Goal: Transaction & Acquisition: Book appointment/travel/reservation

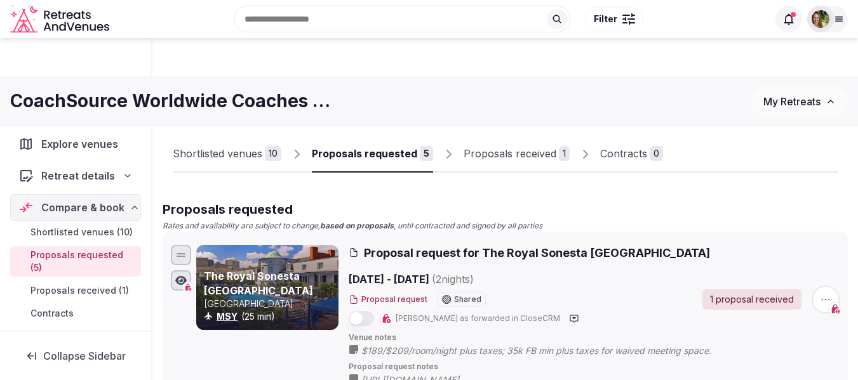
scroll to position [444, 0]
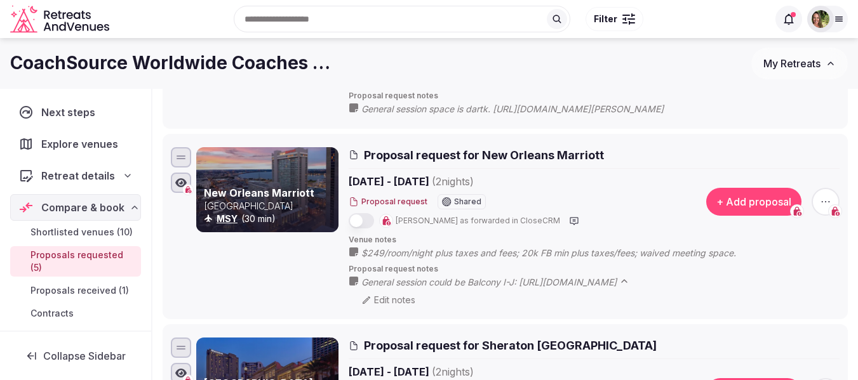
click at [797, 67] on span "My Retreats" at bounding box center [791, 63] width 57 height 13
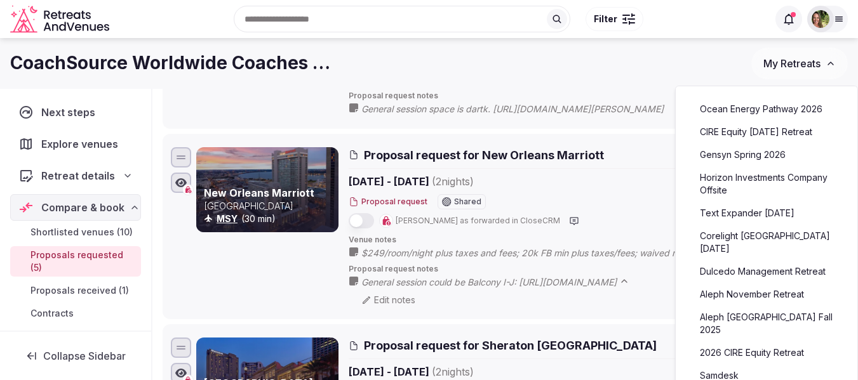
click at [770, 110] on link "Ocean Energy Pathway 2026" at bounding box center [766, 109] width 156 height 20
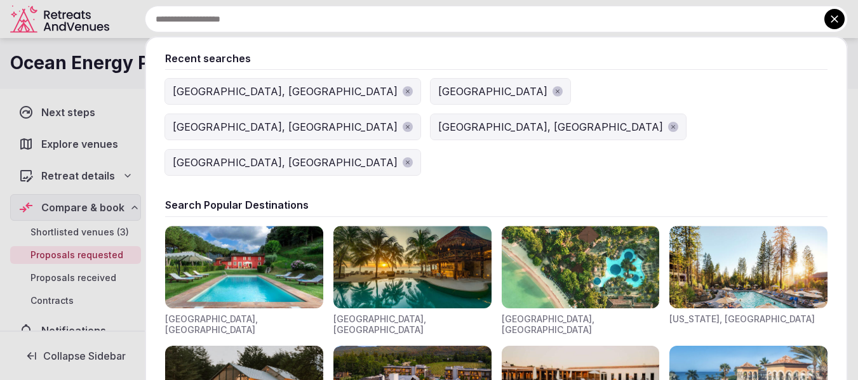
click at [251, 10] on input "text" at bounding box center [496, 19] width 703 height 27
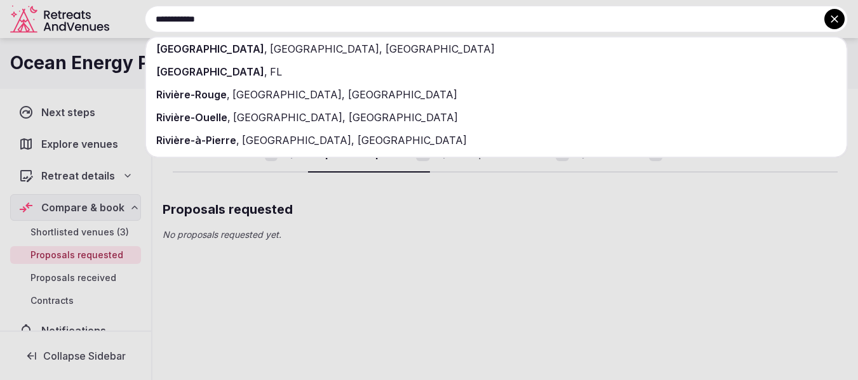
type input "**********"
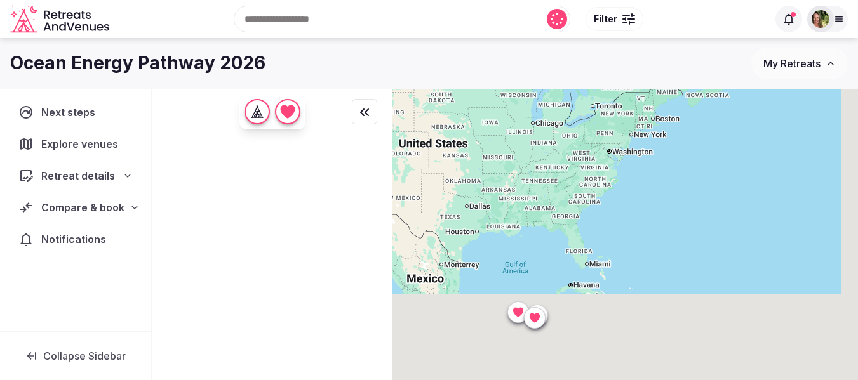
drag, startPoint x: 743, startPoint y: 335, endPoint x: 685, endPoint y: 119, distance: 224.1
click at [699, 109] on div at bounding box center [624, 256] width 465 height 335
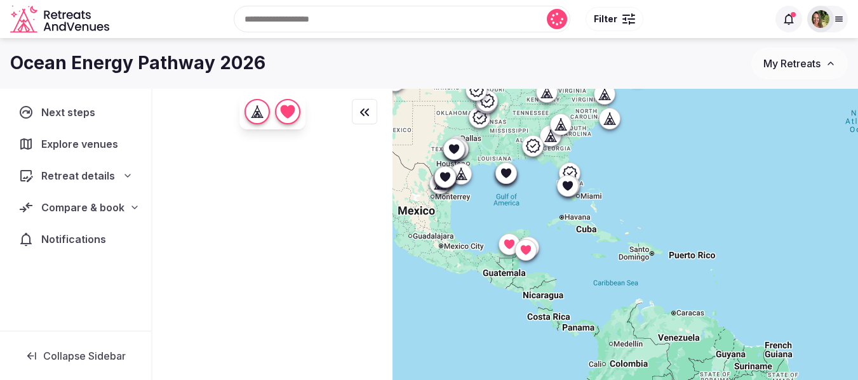
drag, startPoint x: 557, startPoint y: 187, endPoint x: 646, endPoint y: 319, distance: 159.2
click at [646, 319] on div at bounding box center [624, 256] width 465 height 335
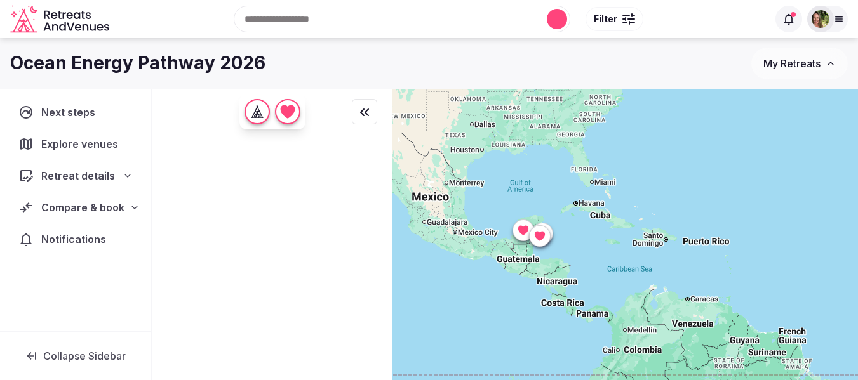
drag, startPoint x: 579, startPoint y: 303, endPoint x: 615, endPoint y: 262, distance: 54.5
click at [615, 262] on div at bounding box center [624, 256] width 465 height 335
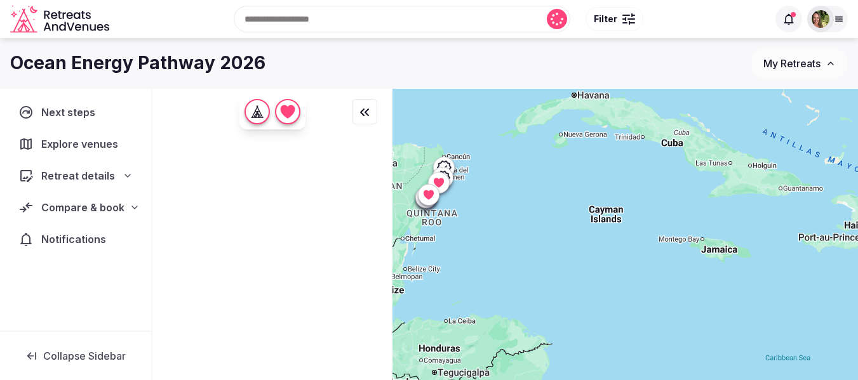
drag, startPoint x: 456, startPoint y: 234, endPoint x: 674, endPoint y: 236, distance: 217.8
click at [674, 236] on div at bounding box center [624, 256] width 465 height 335
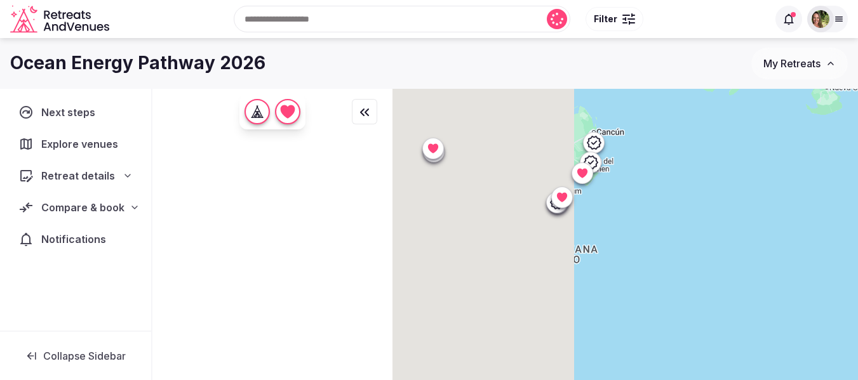
drag, startPoint x: 449, startPoint y: 192, endPoint x: 709, endPoint y: 308, distance: 285.0
click at [712, 314] on div at bounding box center [624, 256] width 465 height 335
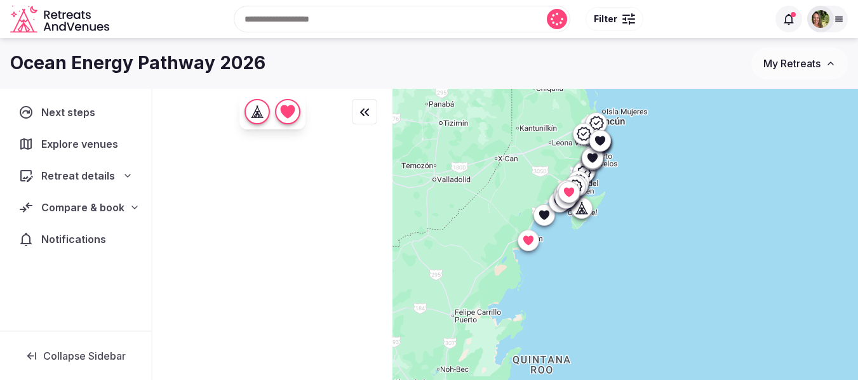
drag, startPoint x: 599, startPoint y: 253, endPoint x: 597, endPoint y: 262, distance: 9.2
click at [597, 262] on div at bounding box center [624, 256] width 465 height 335
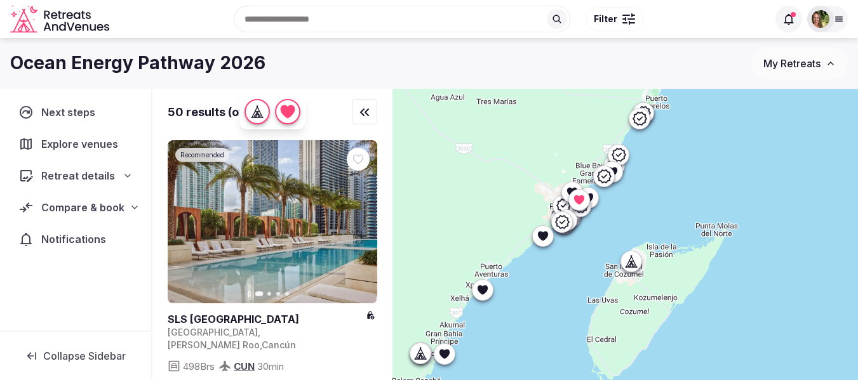
drag, startPoint x: 724, startPoint y: 399, endPoint x: 752, endPoint y: 389, distance: 29.1
click at [752, 380] on html "Recent searches Rivière-du-Loup, QC, Canada Dallas, TX Slovenia Lisbon, Portuga…" at bounding box center [429, 190] width 858 height 380
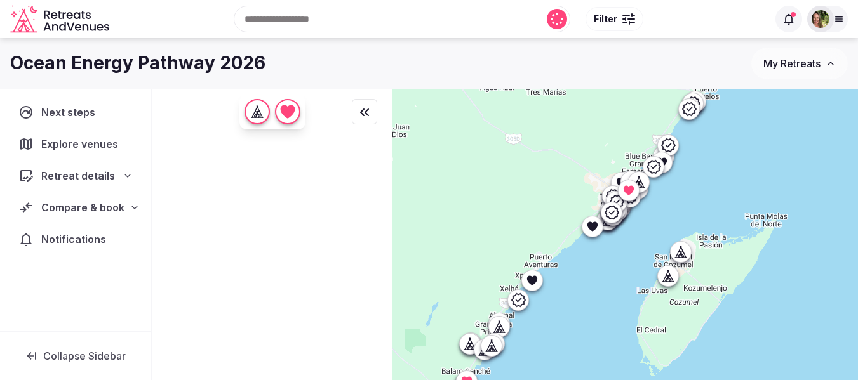
drag, startPoint x: 686, startPoint y: 179, endPoint x: 735, endPoint y: 174, distance: 49.1
click at [735, 174] on div at bounding box center [624, 256] width 465 height 335
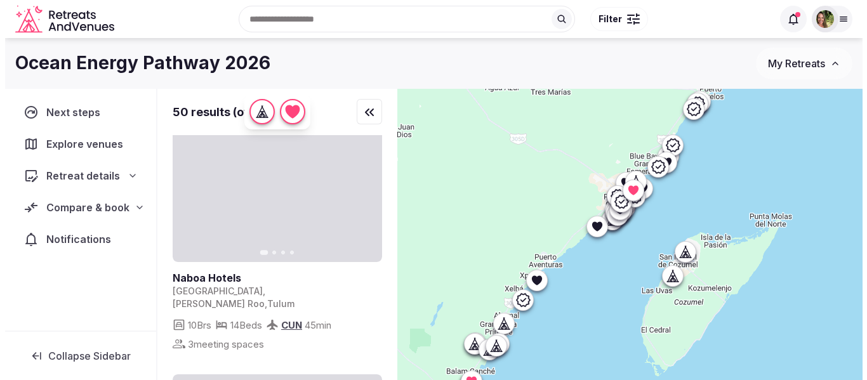
scroll to position [127, 0]
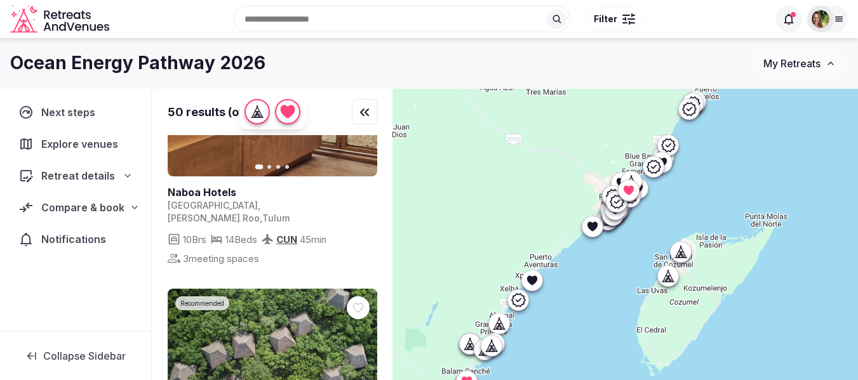
click at [628, 18] on div at bounding box center [628, 19] width 13 height 4
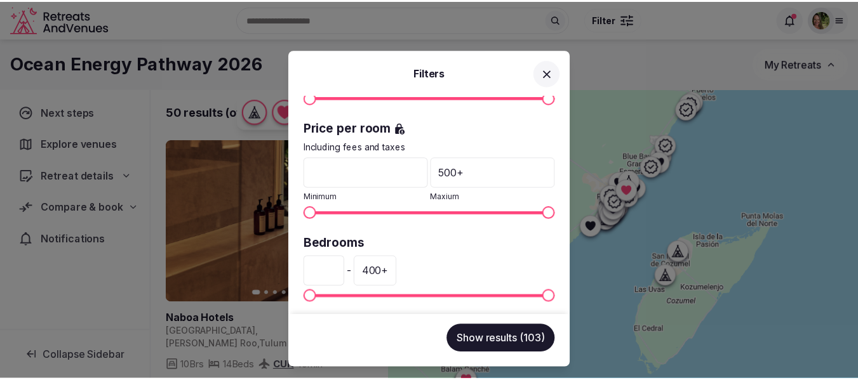
scroll to position [317, 0]
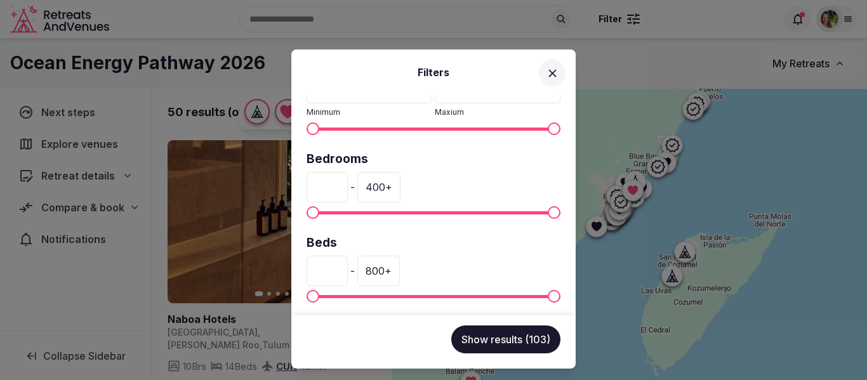
drag, startPoint x: 338, startPoint y: 188, endPoint x: 291, endPoint y: 183, distance: 46.6
click at [294, 185] on div "Venue name Status All Published Draft Rating Any Indoor meeting spaces * - 20 +…" at bounding box center [433, 205] width 284 height 220
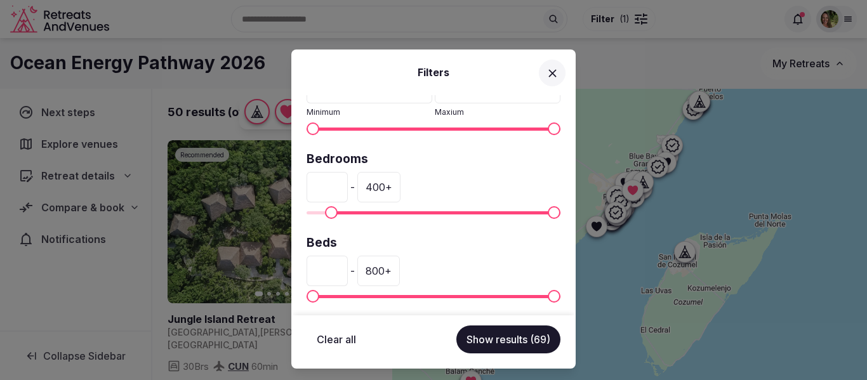
type input "**"
click at [490, 346] on button "Show results (69)" at bounding box center [508, 340] width 104 height 28
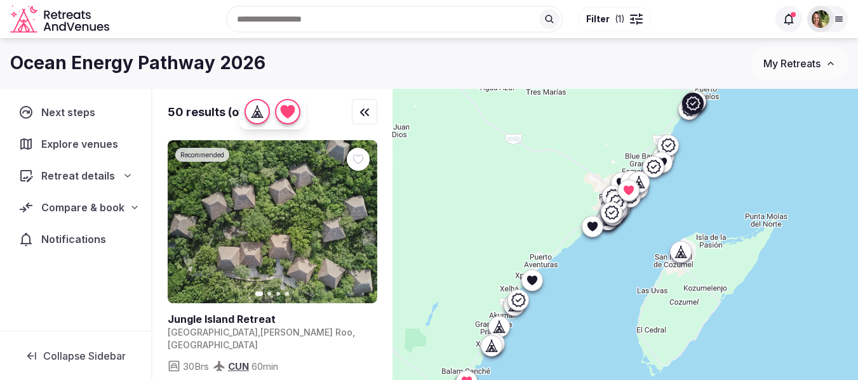
click at [282, 199] on link at bounding box center [273, 221] width 210 height 163
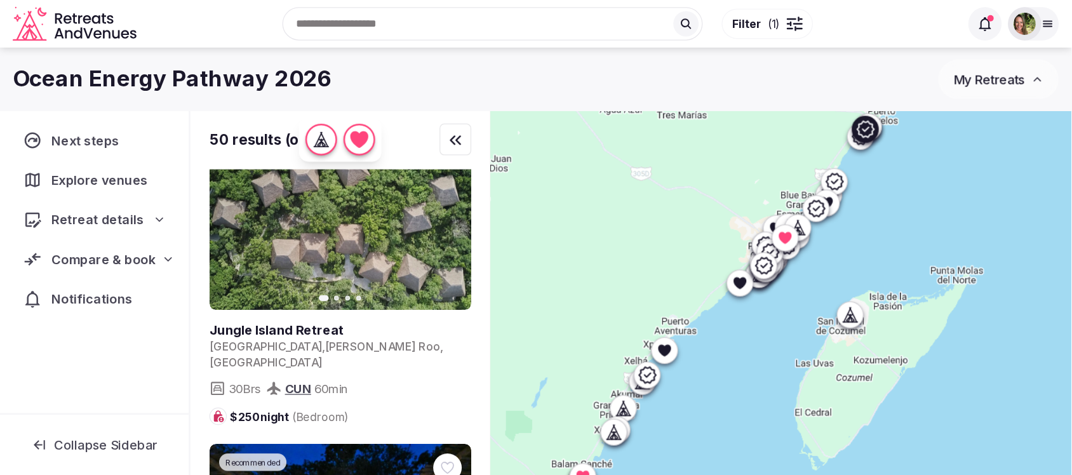
scroll to position [127, 0]
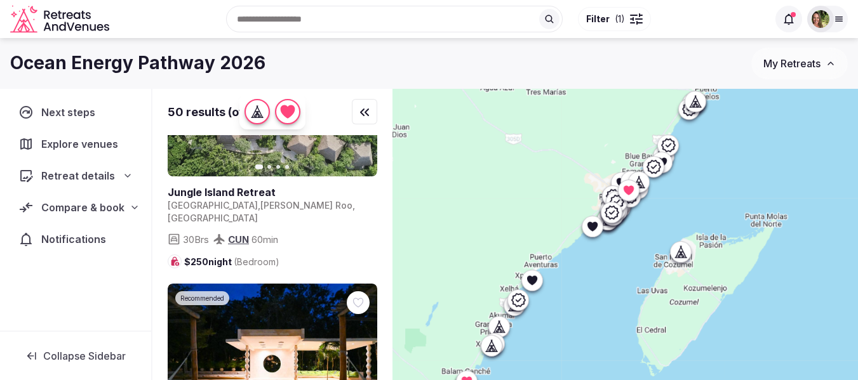
click at [482, 58] on div "Ocean Energy Pathway 2026" at bounding box center [380, 63] width 741 height 25
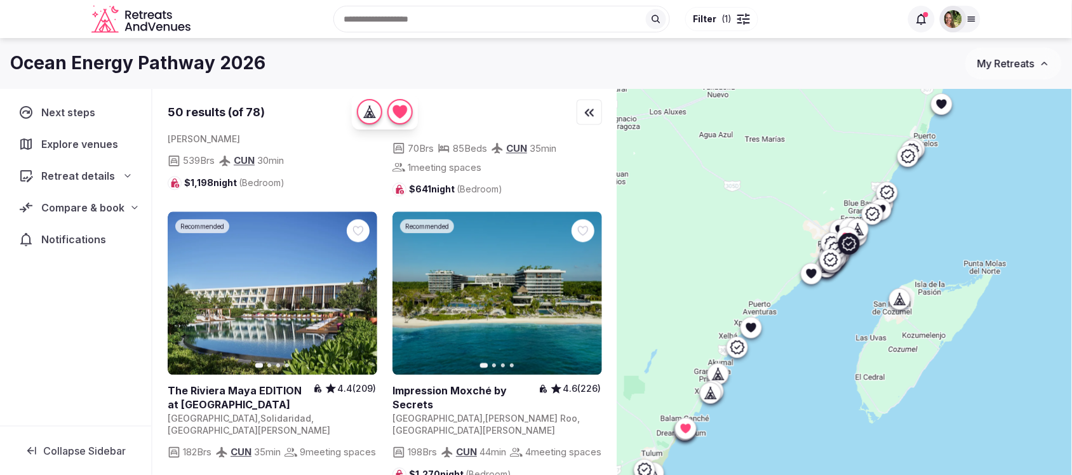
scroll to position [2222, 0]
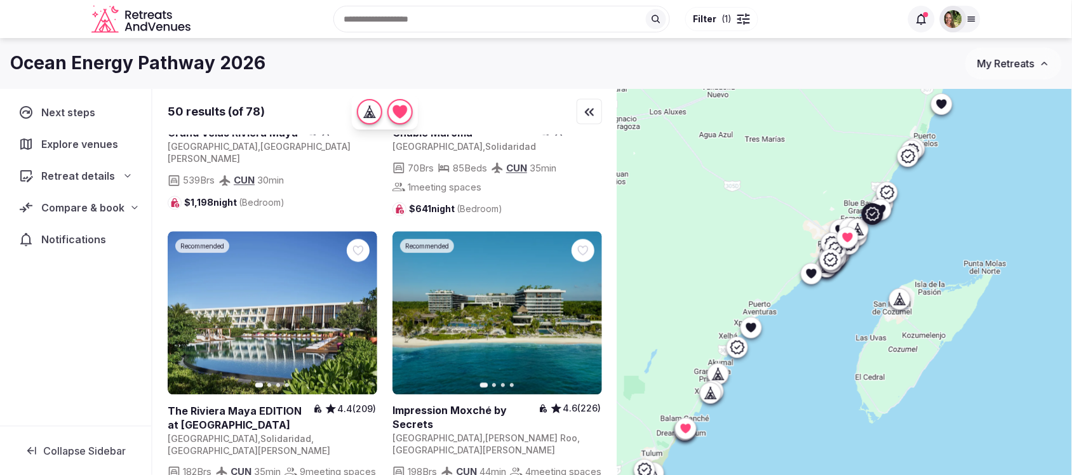
click at [261, 300] on link at bounding box center [273, 313] width 210 height 163
click at [0, 0] on icon at bounding box center [0, 0] width 0 height 0
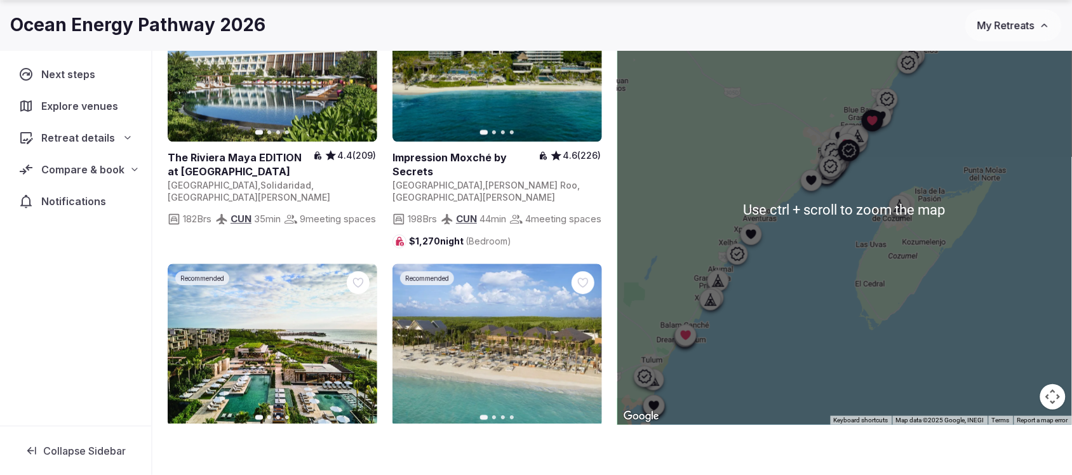
scroll to position [2460, 0]
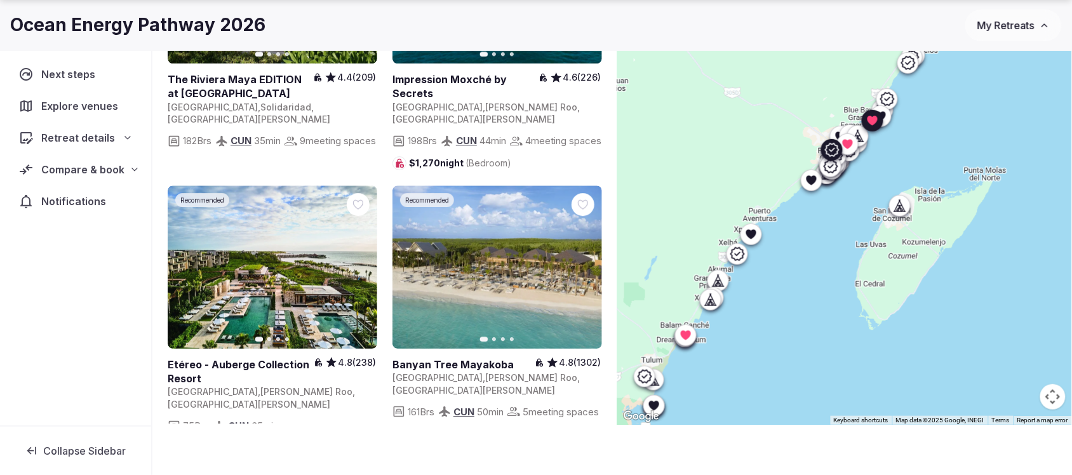
click at [273, 246] on link at bounding box center [273, 266] width 210 height 163
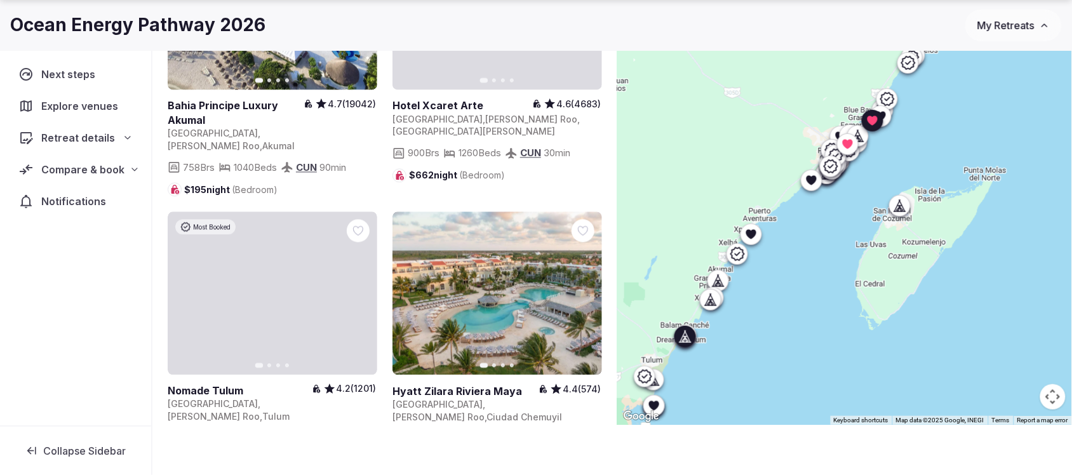
scroll to position [3650, 0]
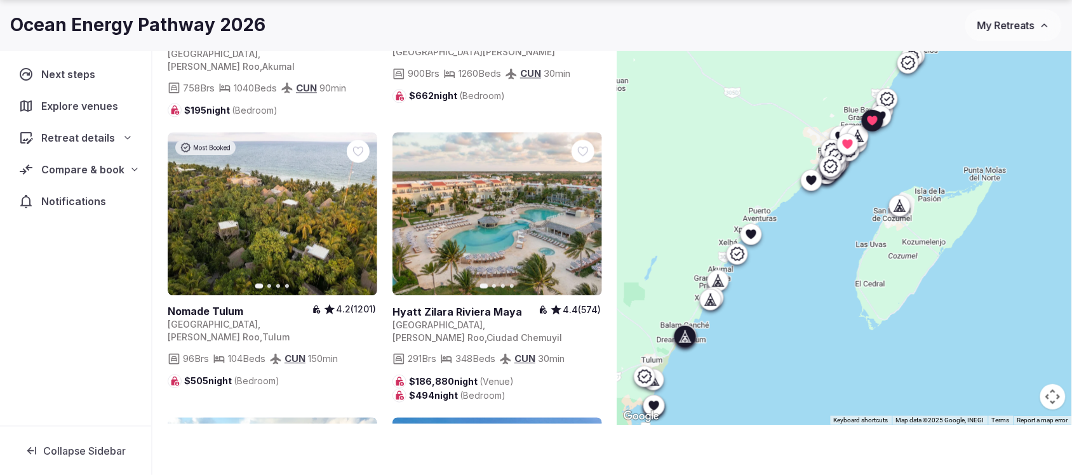
click at [449, 157] on link at bounding box center [497, 214] width 210 height 163
click at [0, 0] on icon at bounding box center [0, 0] width 0 height 0
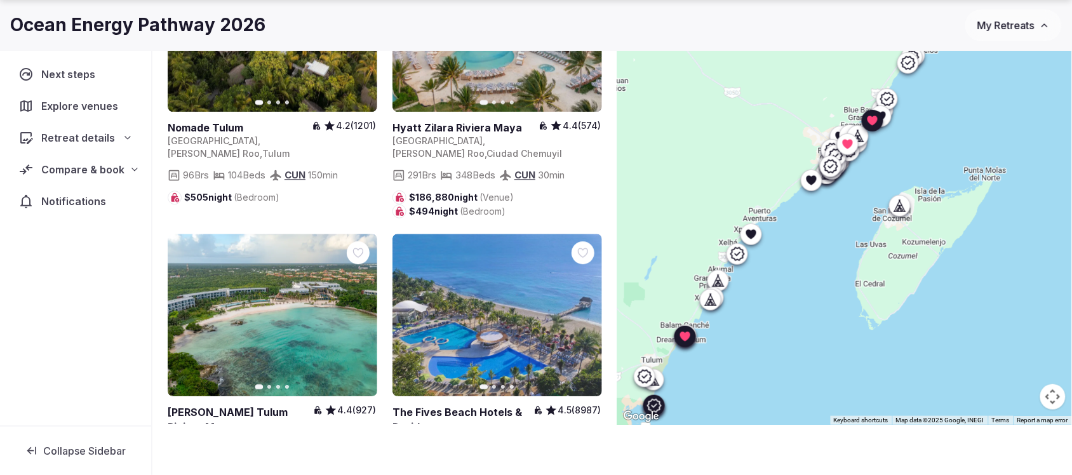
scroll to position [3888, 0]
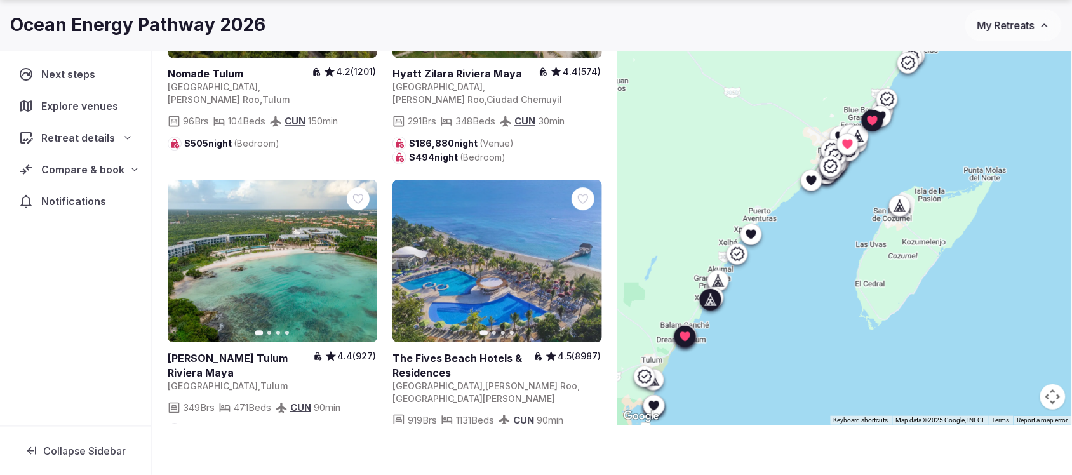
click at [263, 180] on link at bounding box center [273, 261] width 210 height 163
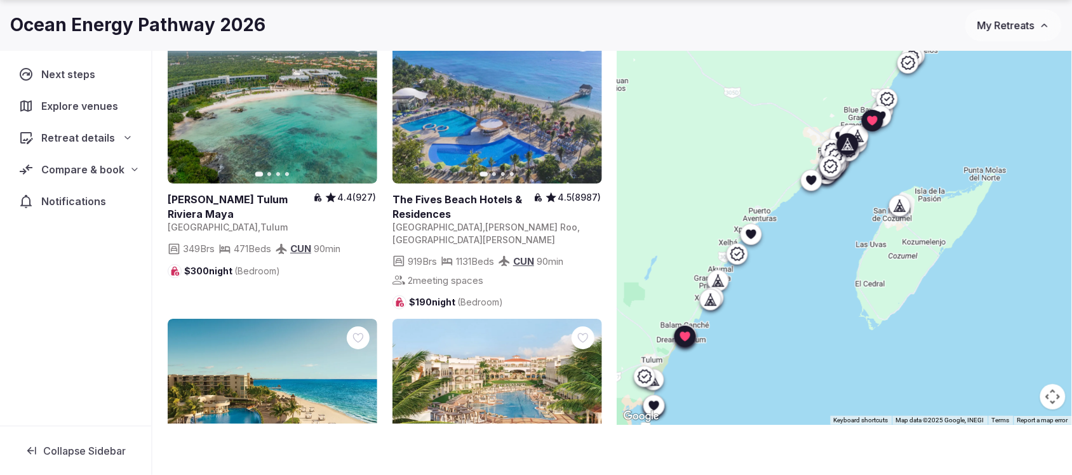
scroll to position [4206, 0]
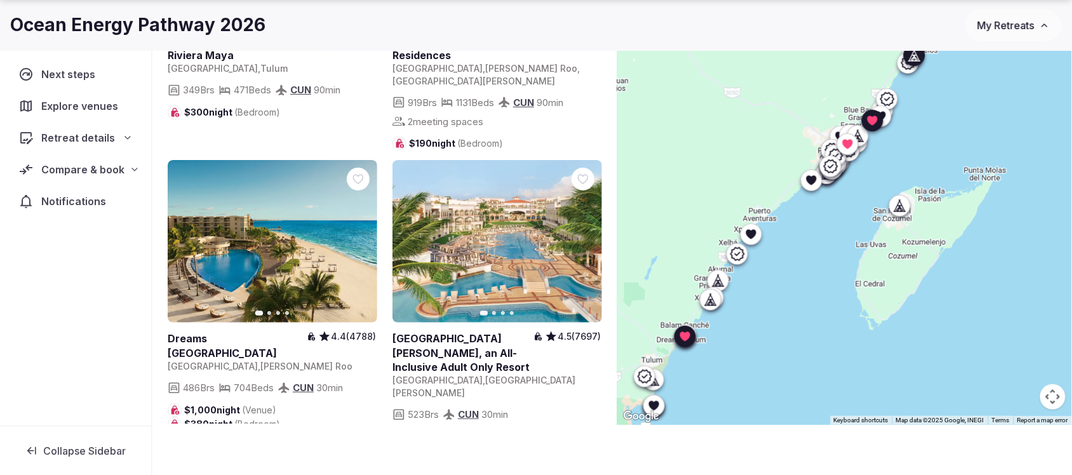
click at [277, 160] on link at bounding box center [273, 241] width 210 height 163
click at [0, 0] on icon at bounding box center [0, 0] width 0 height 0
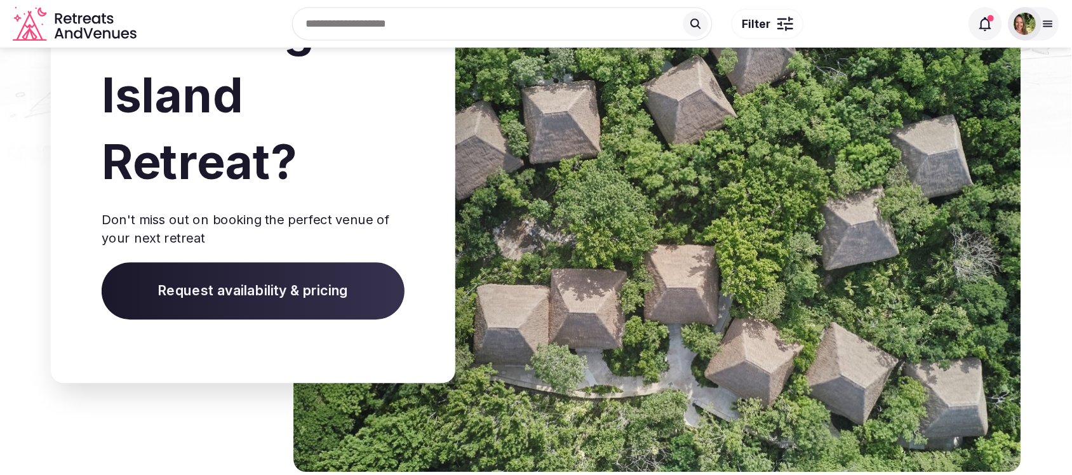
scroll to position [1016, 0]
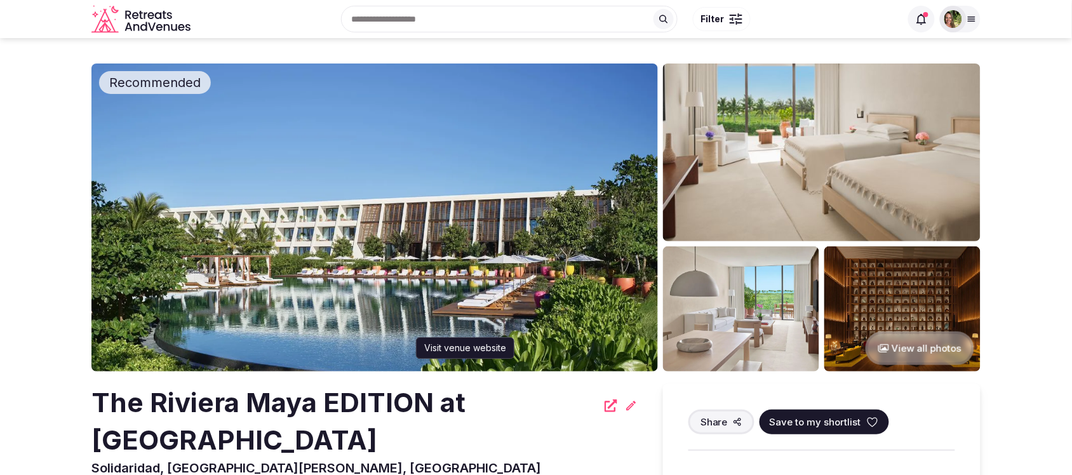
click at [604, 407] on icon at bounding box center [610, 405] width 13 height 13
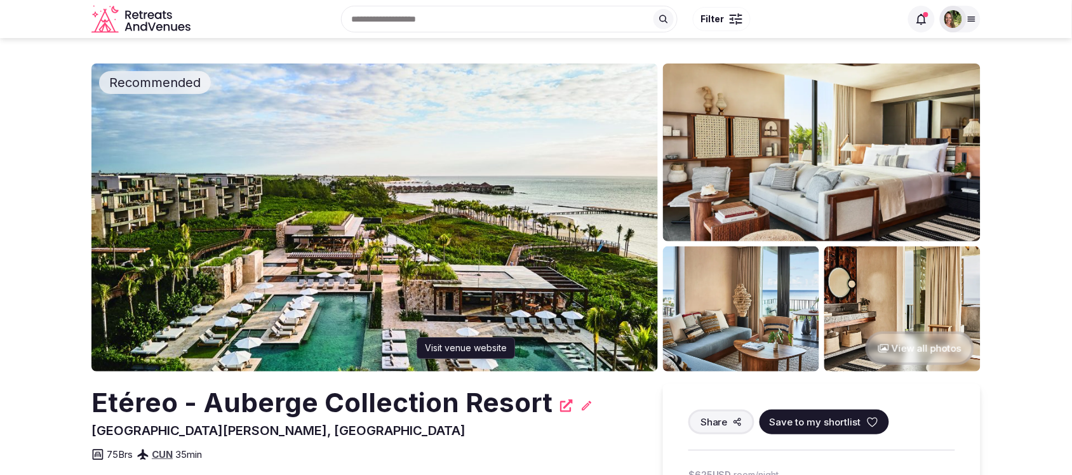
click at [560, 409] on icon at bounding box center [566, 405] width 13 height 13
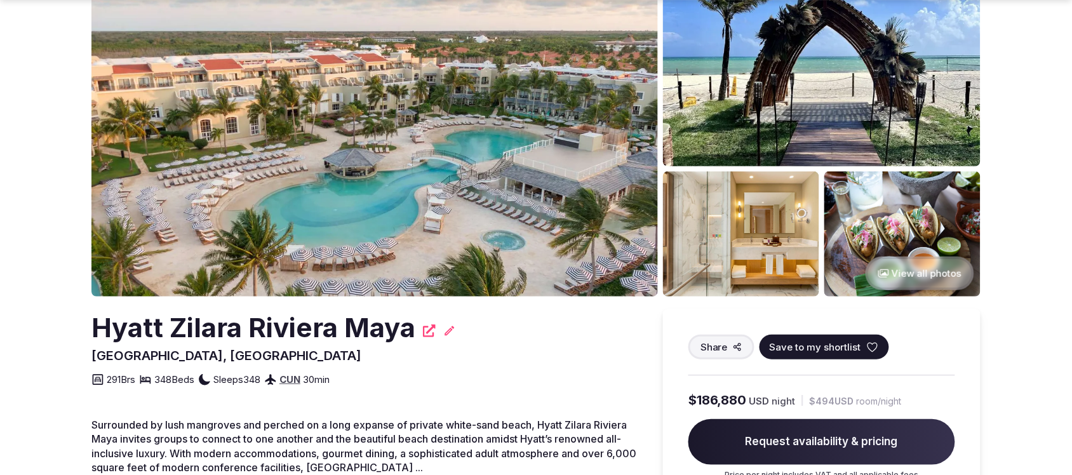
scroll to position [79, 0]
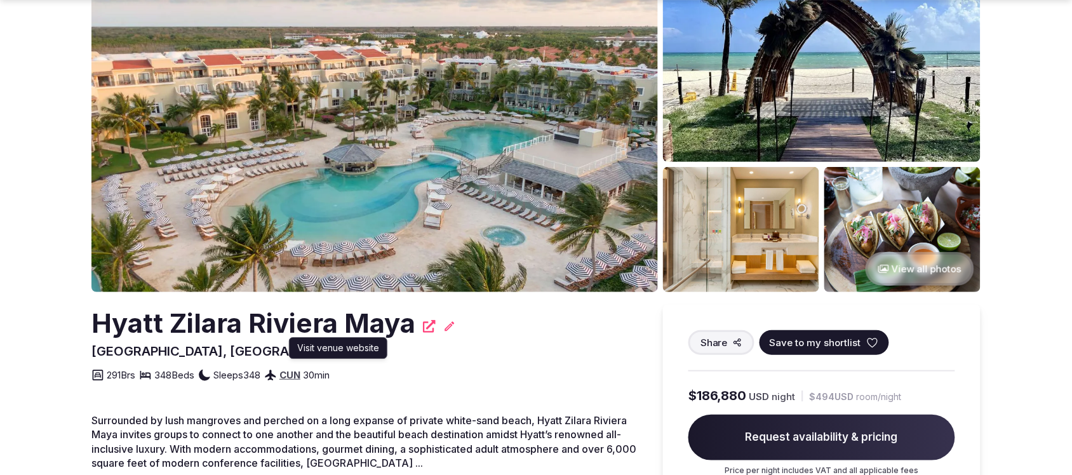
click at [429, 322] on icon at bounding box center [429, 326] width 13 height 13
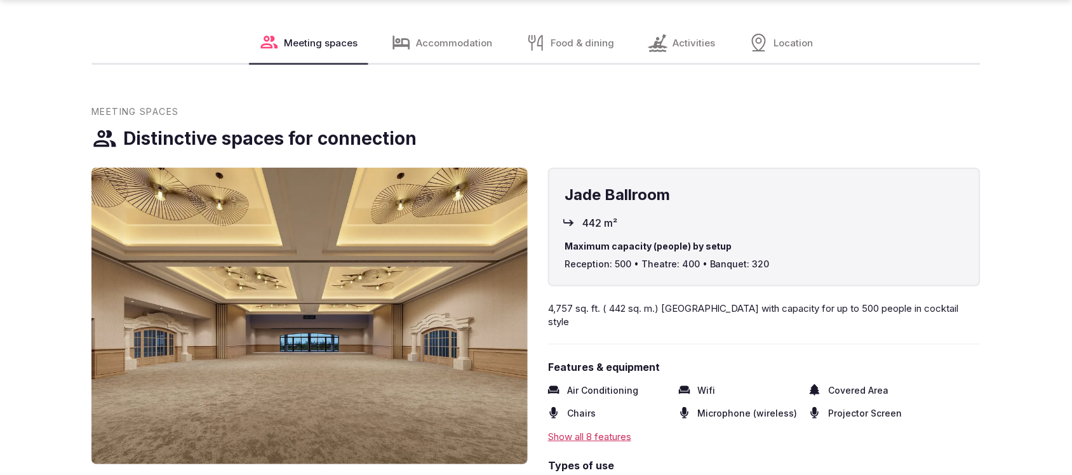
scroll to position [1428, 0]
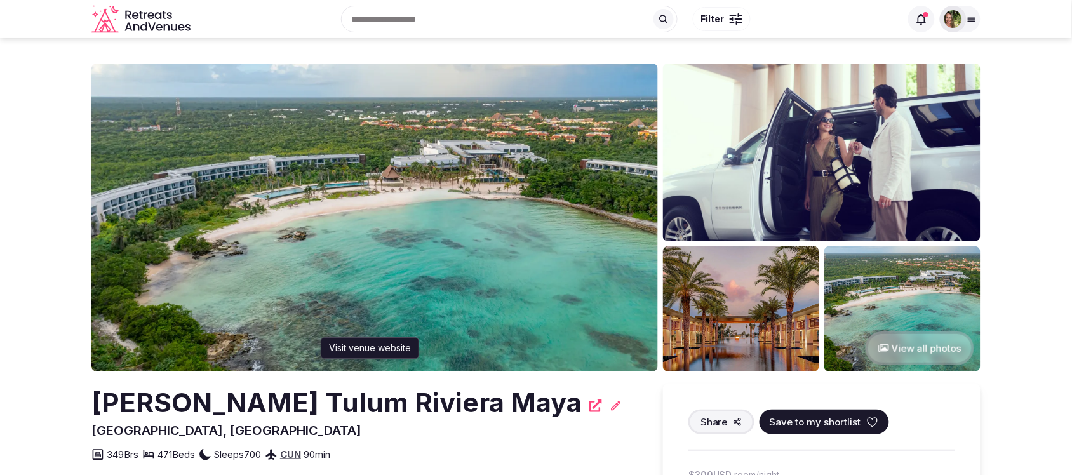
click at [589, 404] on icon at bounding box center [595, 405] width 13 height 13
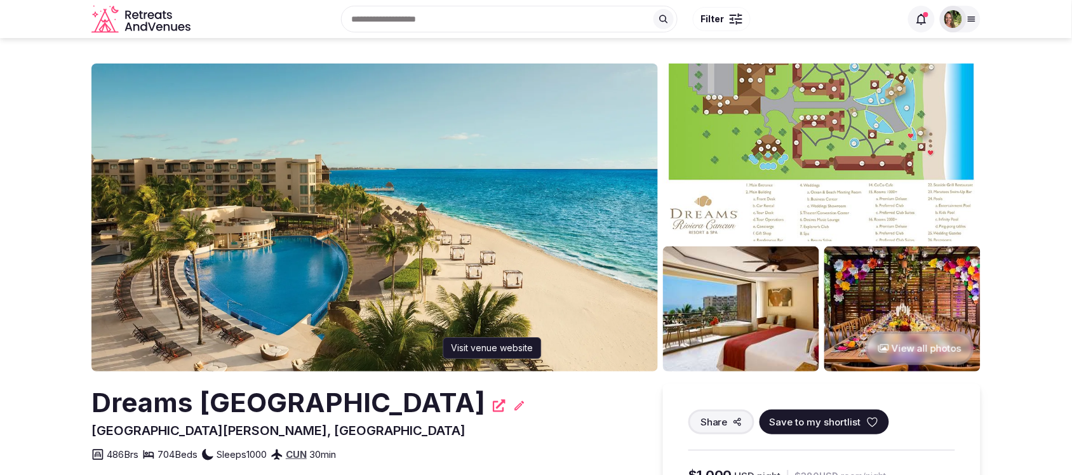
click at [505, 410] on icon at bounding box center [499, 405] width 13 height 13
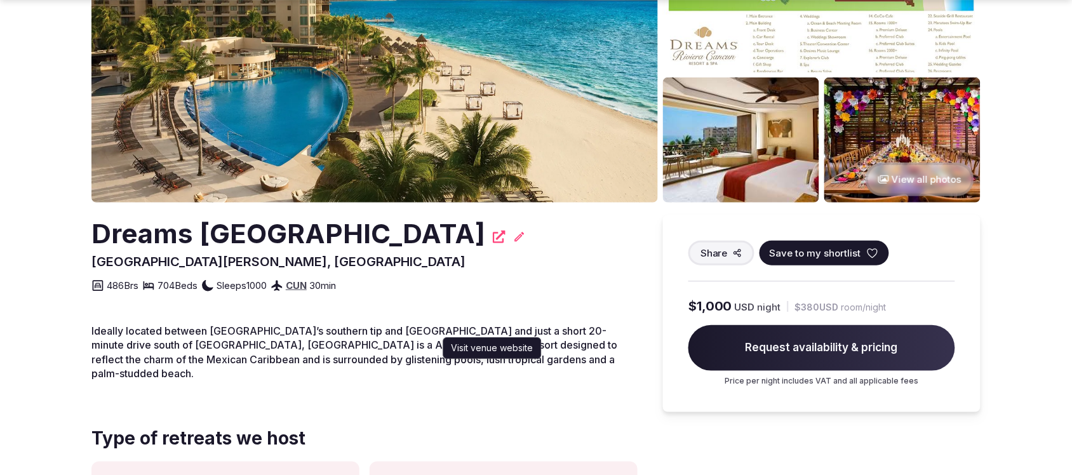
scroll to position [238, 0]
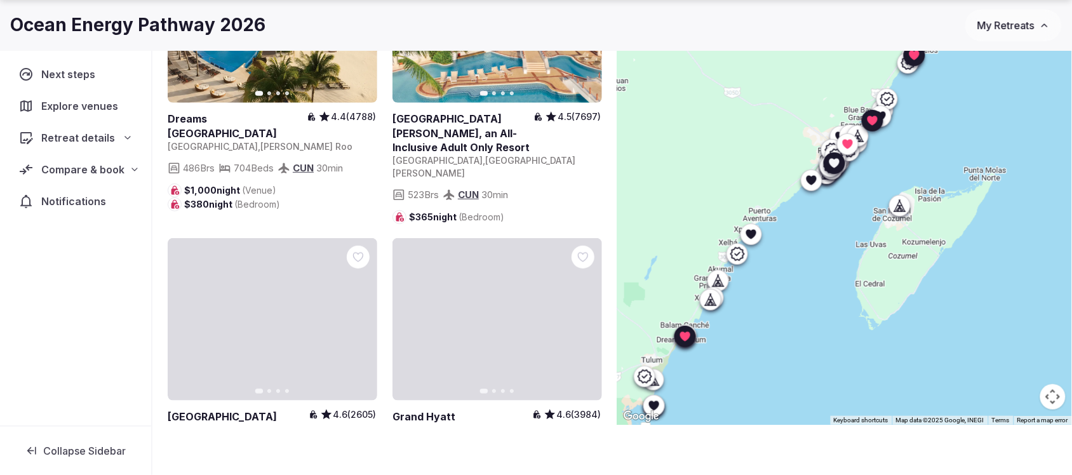
scroll to position [4444, 0]
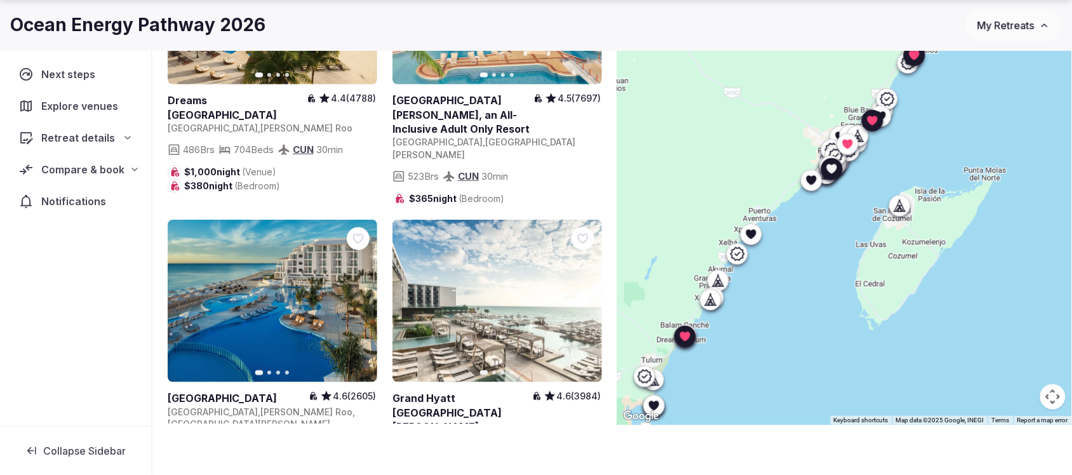
click at [279, 220] on link at bounding box center [273, 301] width 210 height 163
click at [0, 0] on icon at bounding box center [0, 0] width 0 height 0
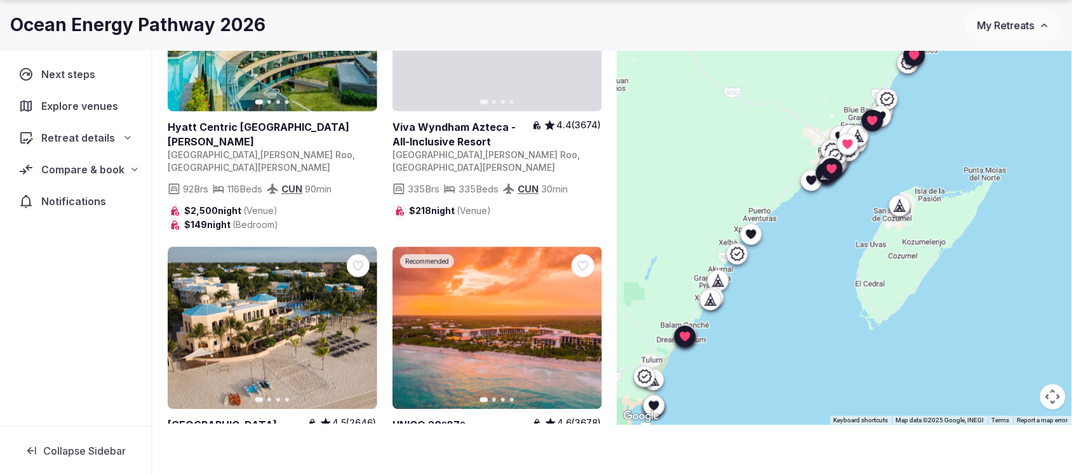
scroll to position [5079, 0]
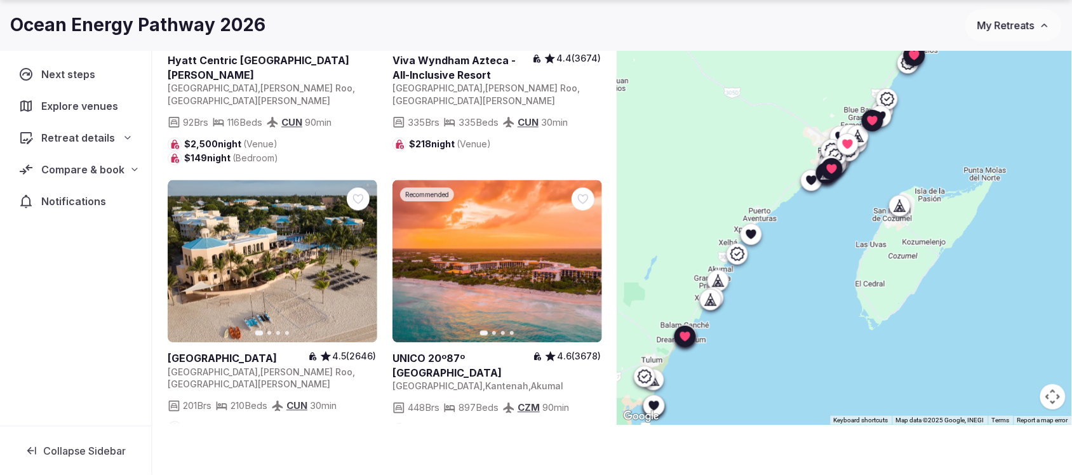
click at [0, 0] on icon at bounding box center [0, 0] width 0 height 0
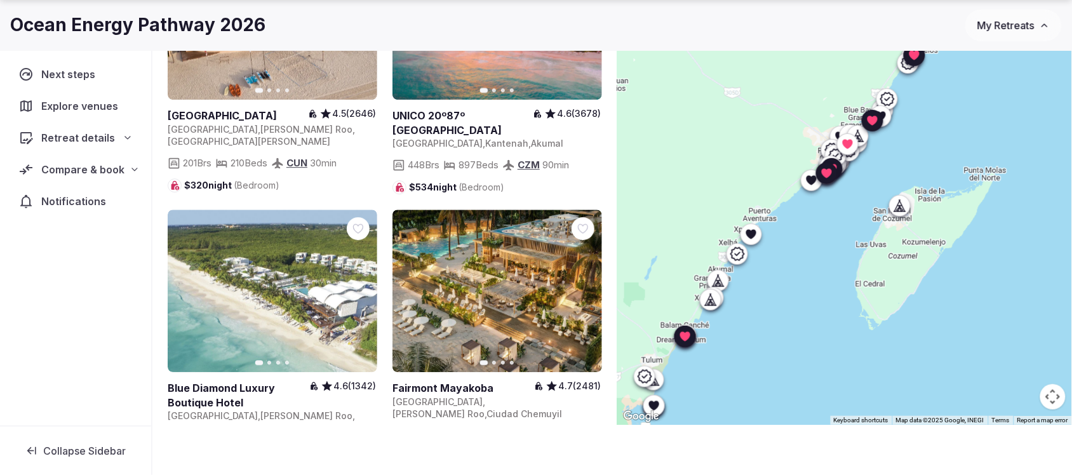
scroll to position [5317, 0]
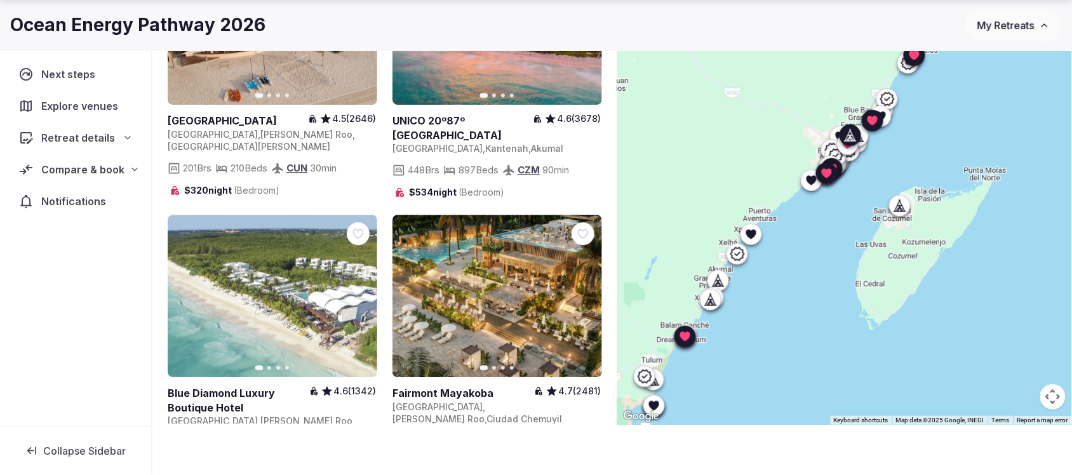
click at [278, 215] on link at bounding box center [273, 296] width 210 height 163
click at [0, 0] on icon at bounding box center [0, 0] width 0 height 0
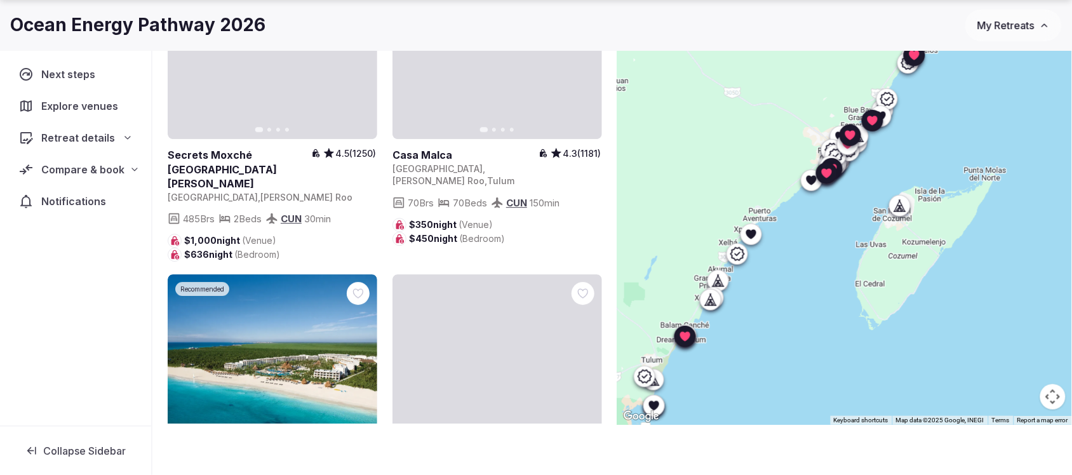
scroll to position [6736, 0]
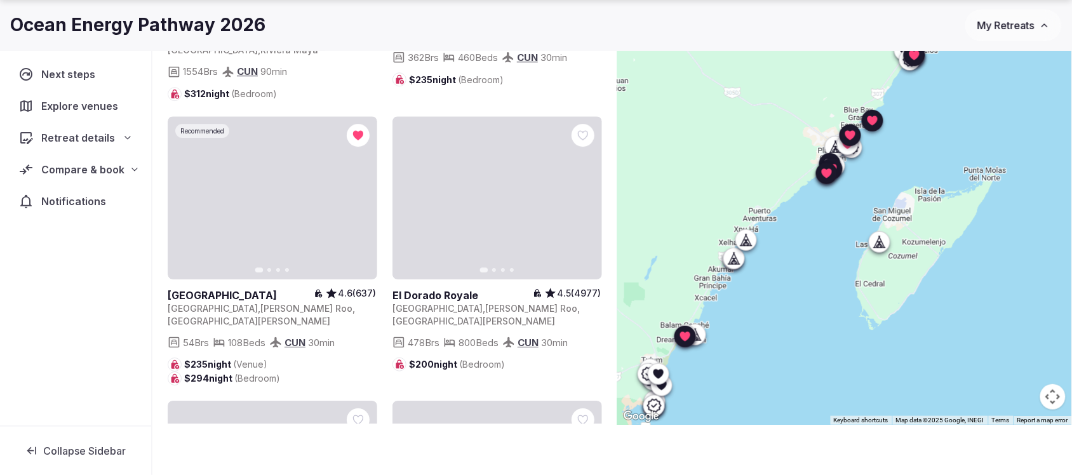
scroll to position [1032, 0]
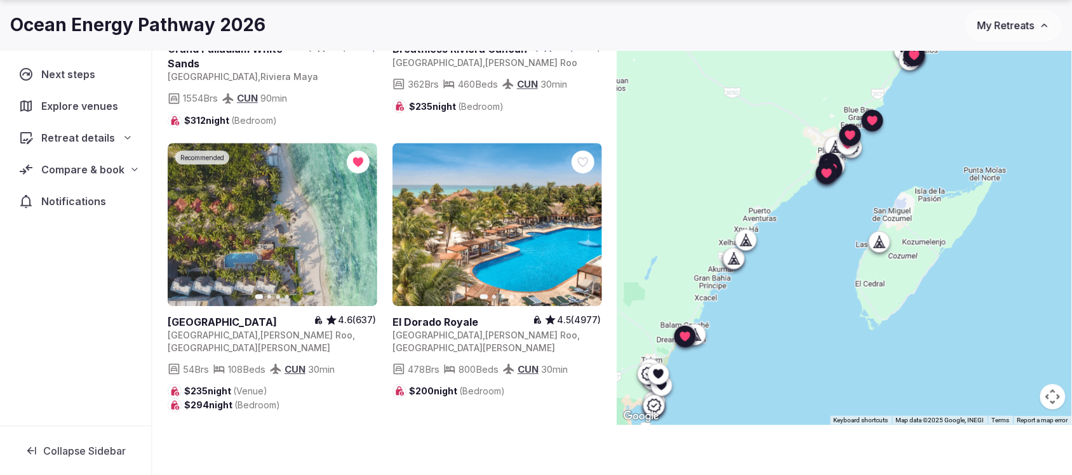
click at [0, 0] on icon at bounding box center [0, 0] width 0 height 0
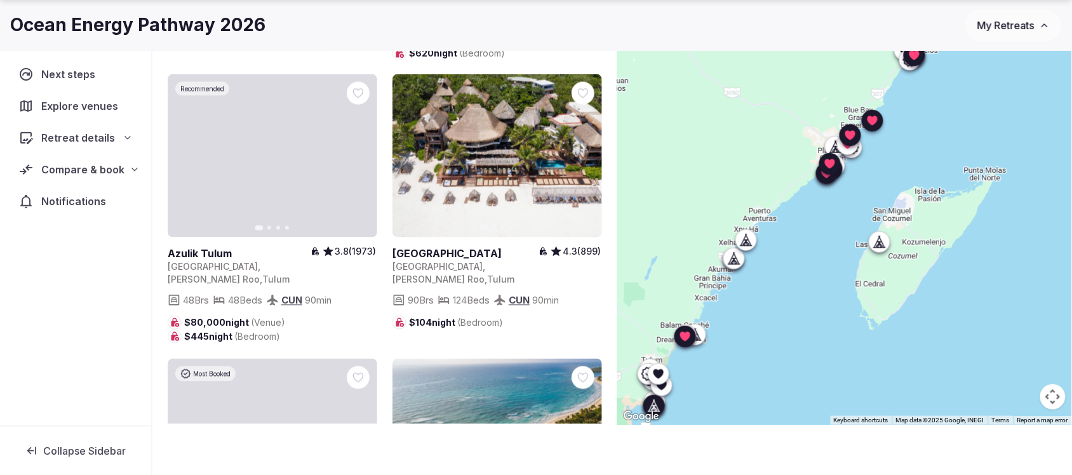
scroll to position [3412, 0]
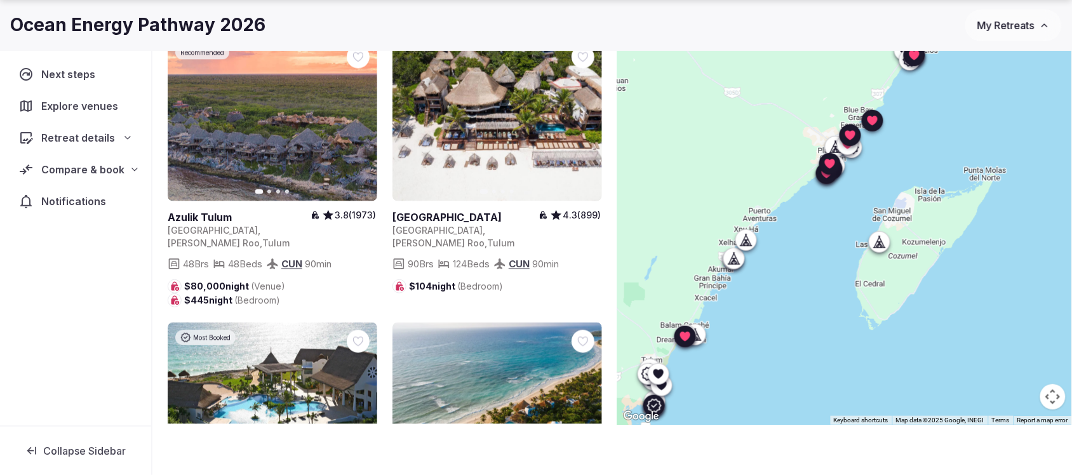
click at [286, 323] on link at bounding box center [273, 404] width 210 height 163
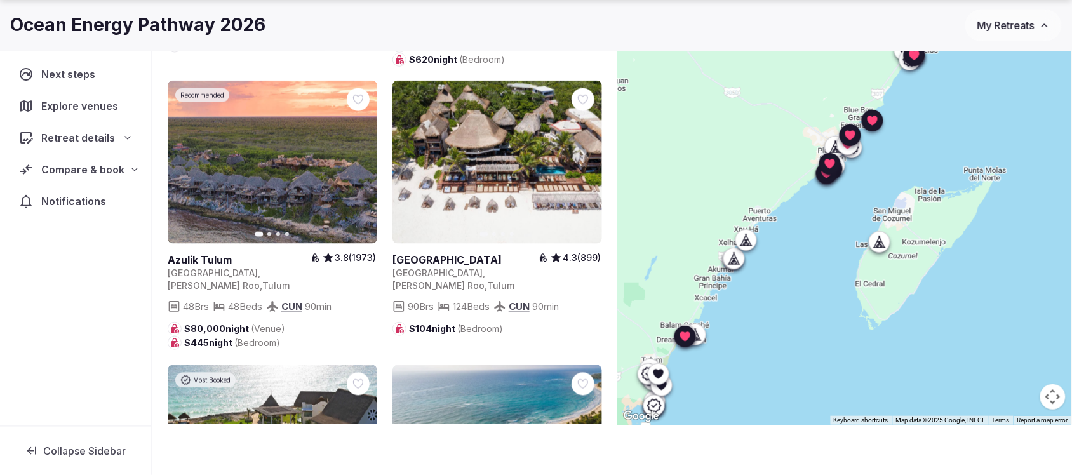
scroll to position [3249, 0]
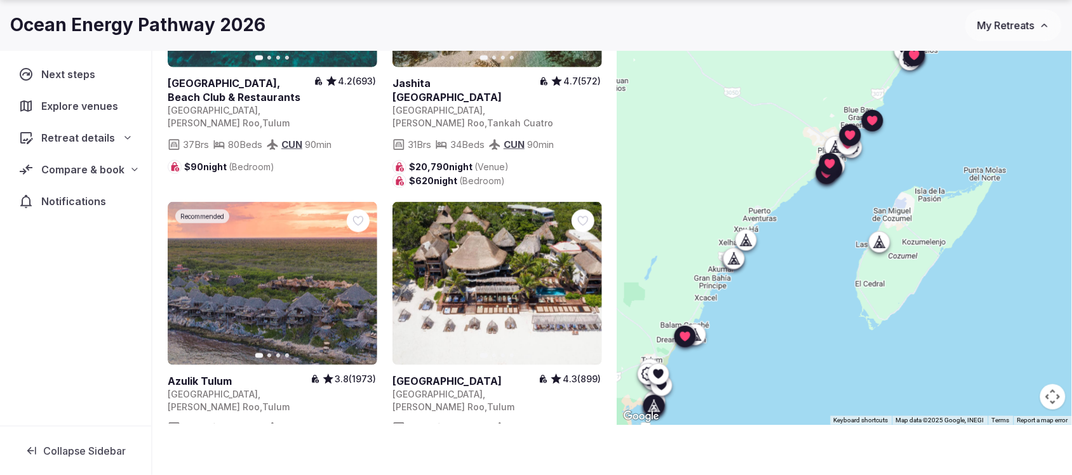
click at [484, 202] on link at bounding box center [497, 283] width 210 height 163
click at [0, 0] on icon at bounding box center [0, 0] width 0 height 0
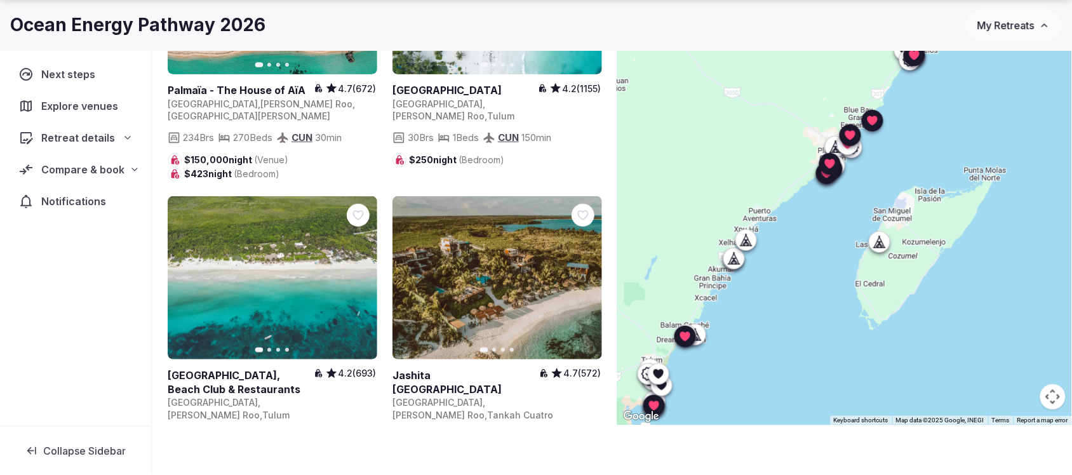
scroll to position [2931, 0]
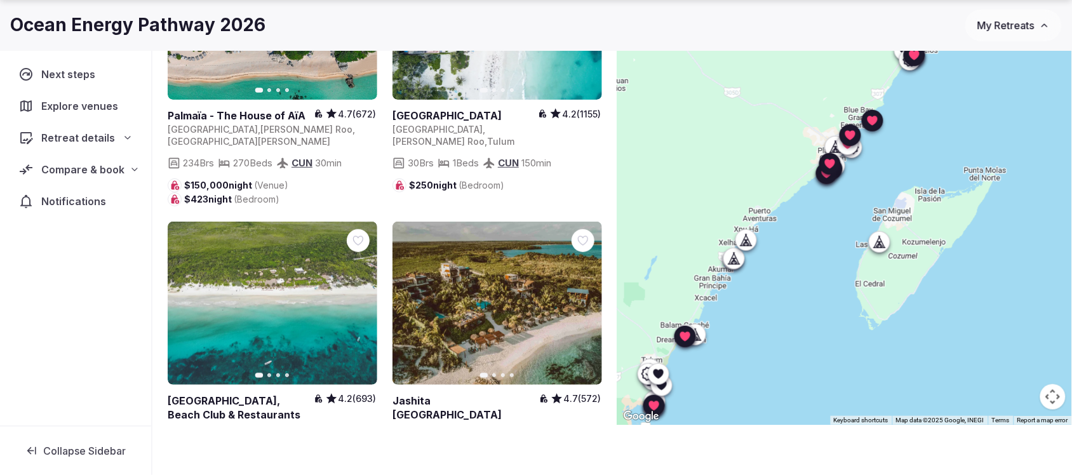
click at [92, 171] on span "Compare & book" at bounding box center [82, 169] width 83 height 15
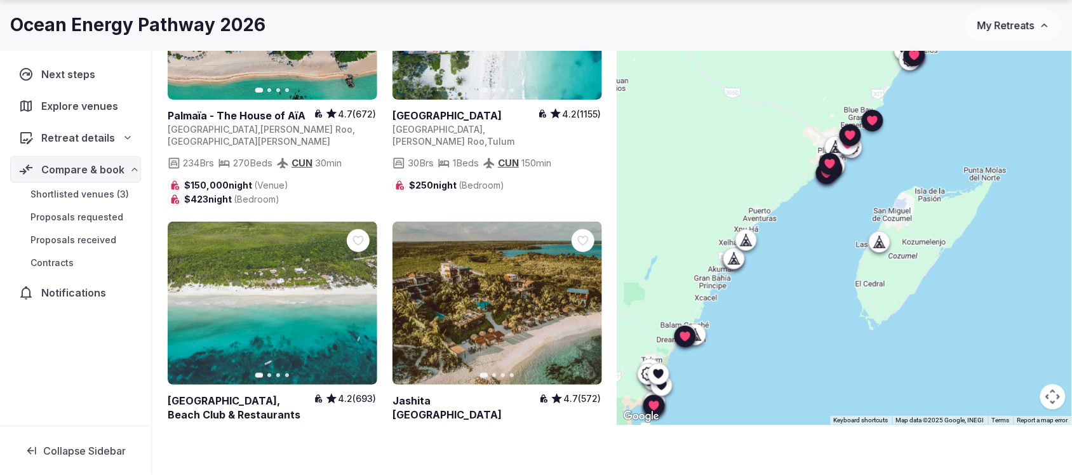
click at [77, 195] on span "Shortlisted venues (3)" at bounding box center [79, 194] width 98 height 13
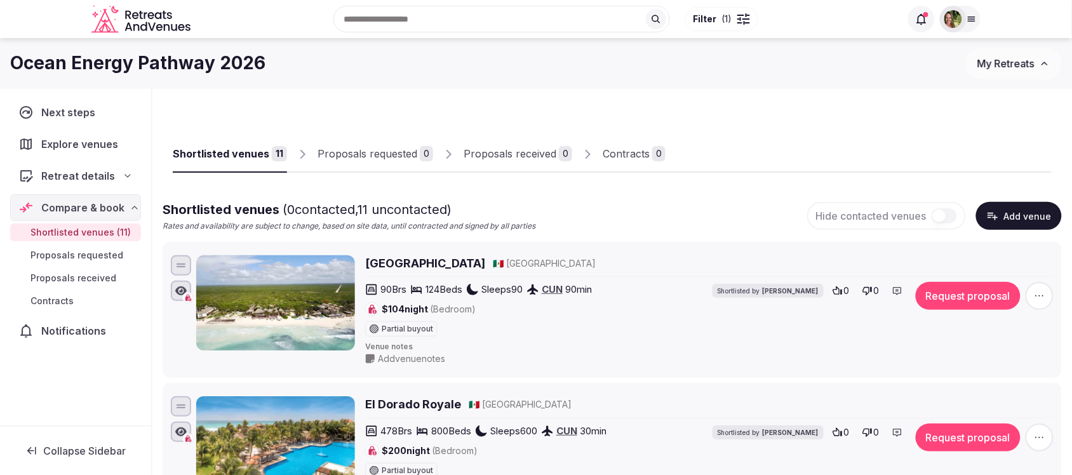
click at [411, 357] on span "Add venue notes" at bounding box center [411, 358] width 67 height 13
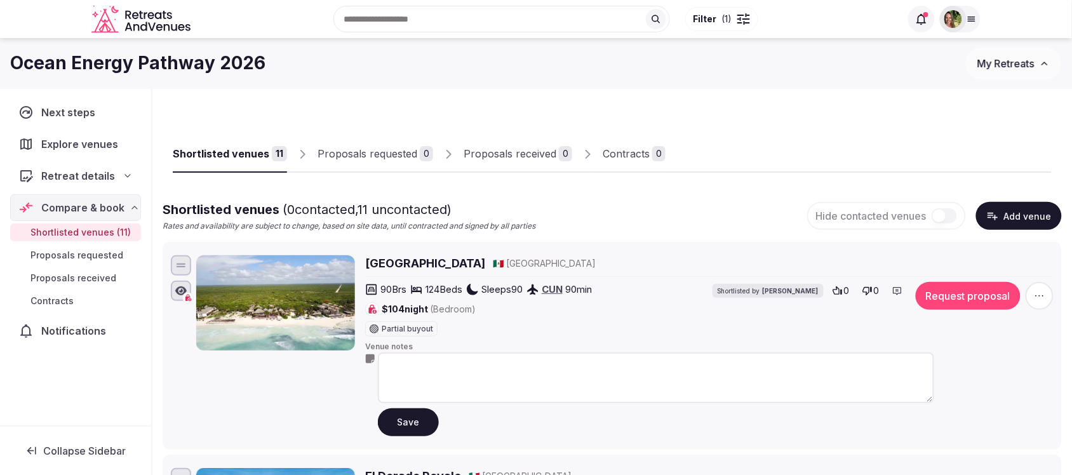
click at [432, 357] on textarea at bounding box center [656, 377] width 556 height 51
type textarea "**********"
click at [411, 427] on button "Save" at bounding box center [408, 422] width 61 height 28
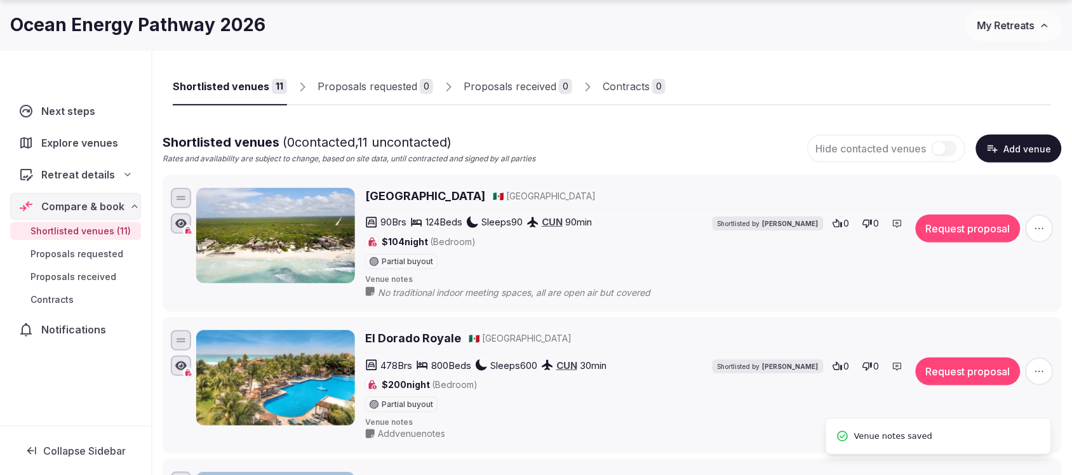
scroll to position [159, 0]
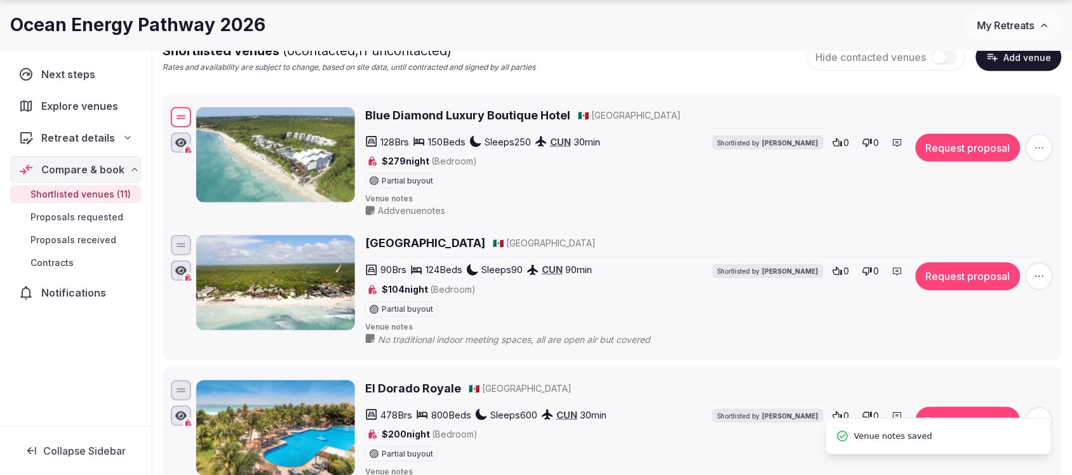
drag, startPoint x: 175, startPoint y: 394, endPoint x: 166, endPoint y: 119, distance: 275.0
click at [166, 119] on li "Blue Diamond Luxury Boutique Hotel 🇲🇽 Mexico 128 Brs 150 Beds Sleeps 250 CUN 30…" at bounding box center [612, 162] width 899 height 136
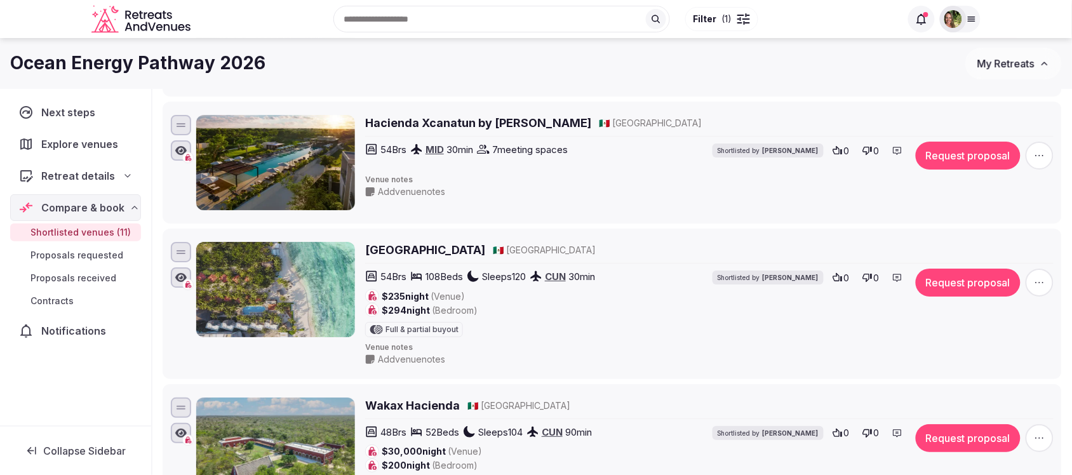
scroll to position [1270, 0]
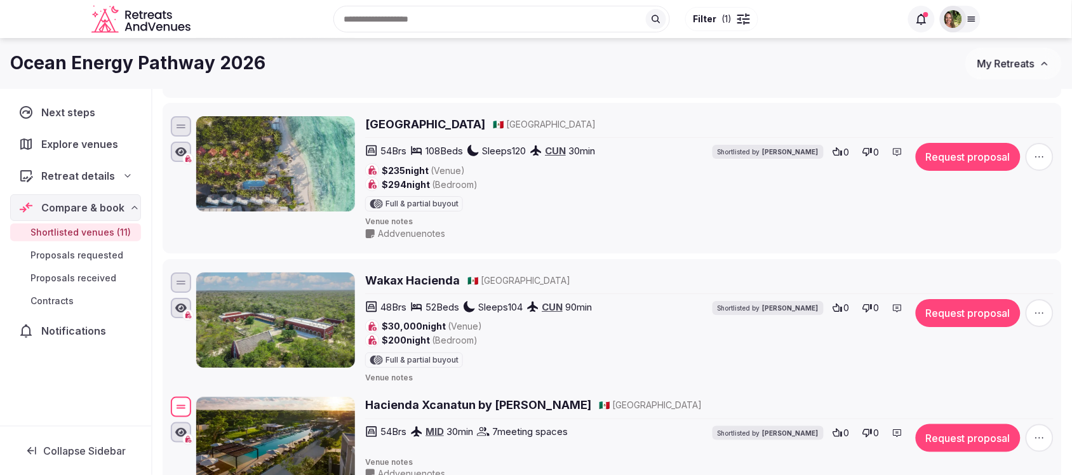
drag, startPoint x: 176, startPoint y: 131, endPoint x: 176, endPoint y: 414, distance: 282.5
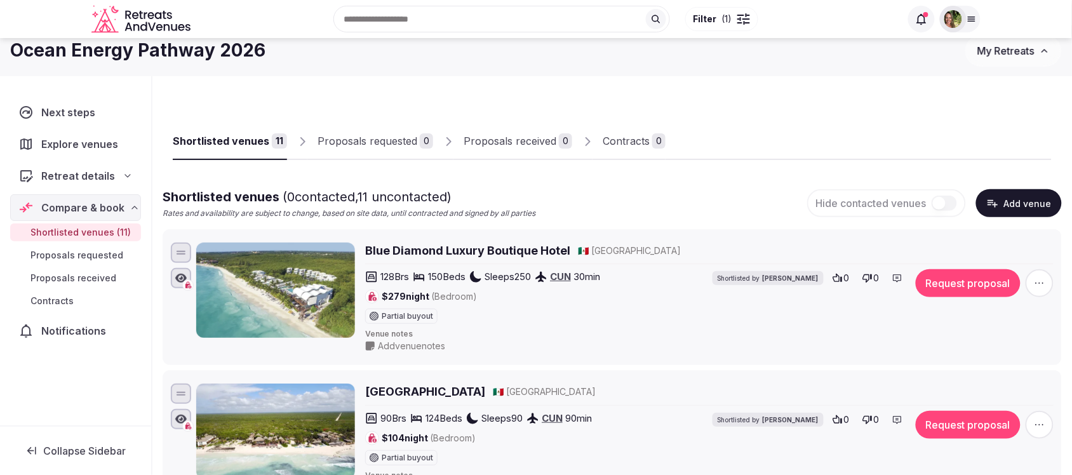
scroll to position [0, 0]
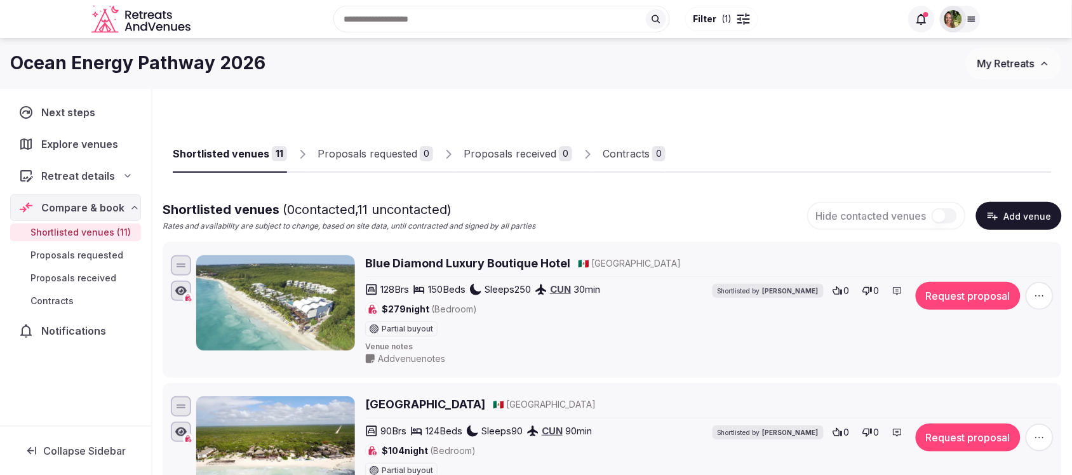
click at [389, 23] on input "text" at bounding box center [501, 19] width 336 height 27
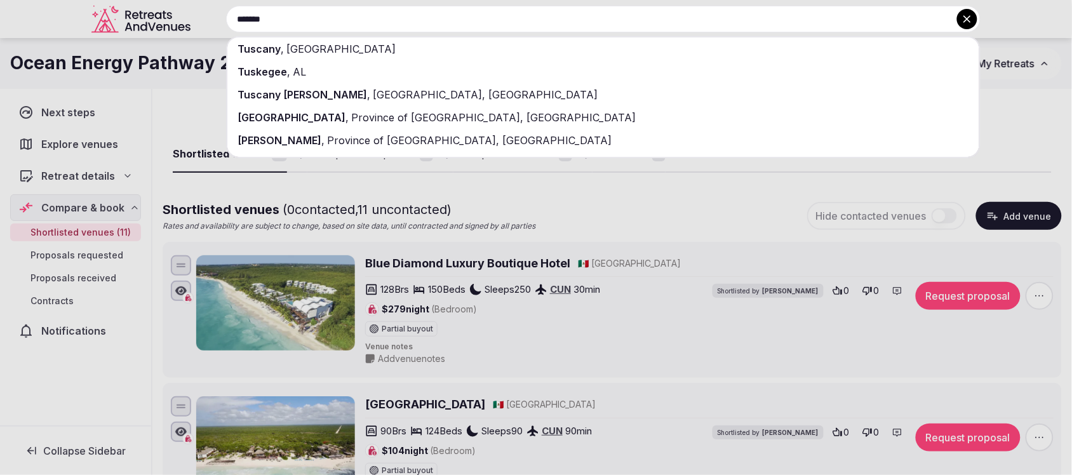
type input "*******"
click at [292, 45] on span "Italy" at bounding box center [340, 49] width 112 height 13
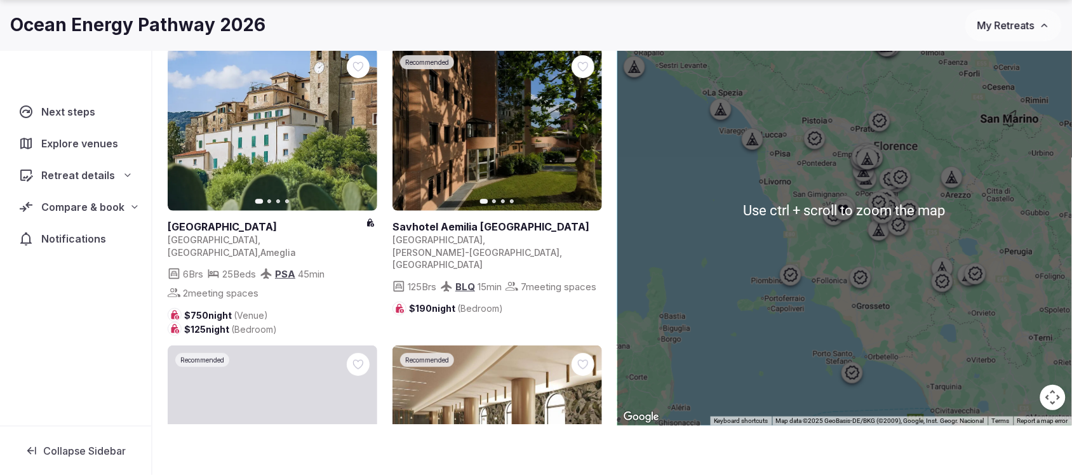
scroll to position [93, 0]
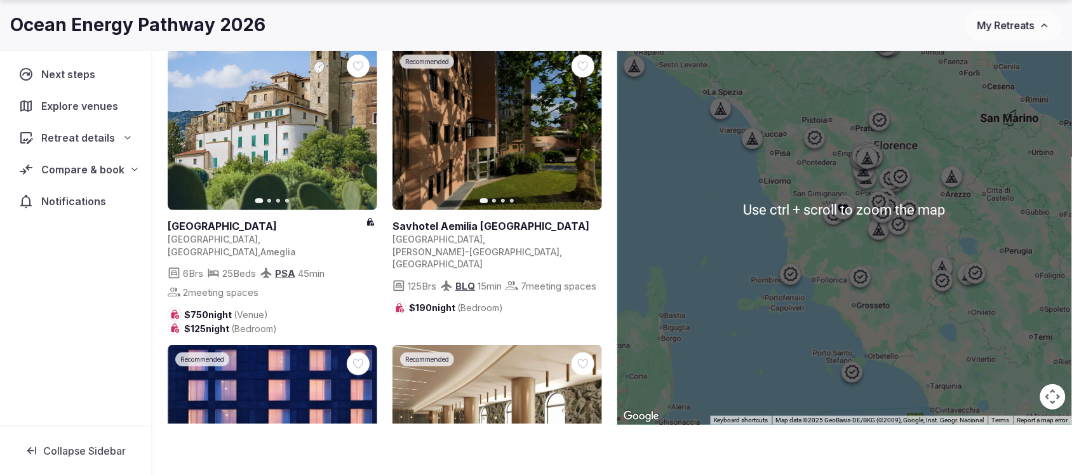
click at [931, 309] on div at bounding box center [844, 210] width 455 height 429
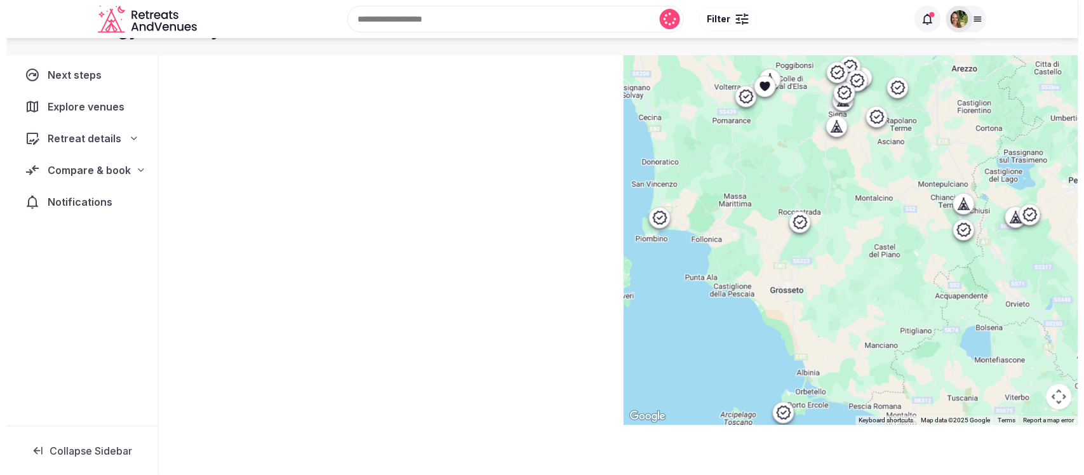
scroll to position [77, 0]
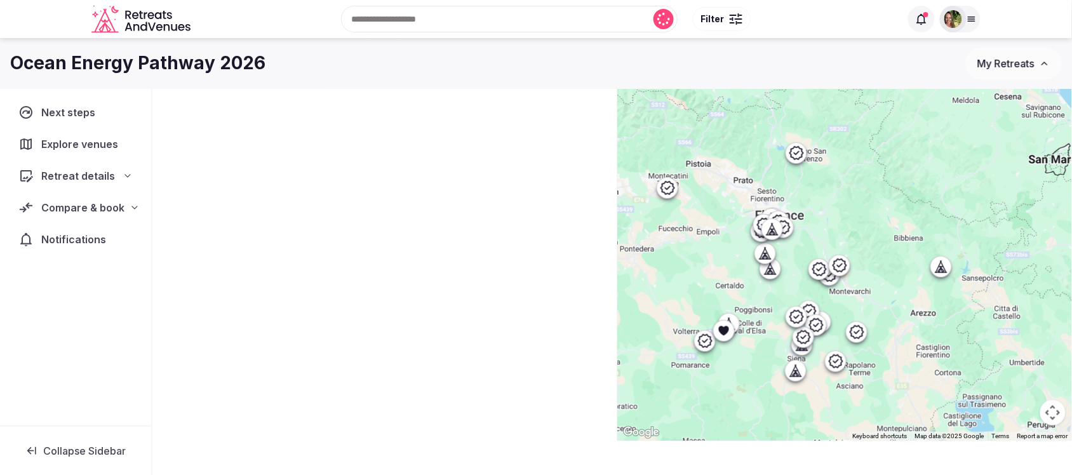
drag, startPoint x: 912, startPoint y: 172, endPoint x: 877, endPoint y: 406, distance: 236.9
click at [877, 406] on div at bounding box center [844, 225] width 455 height 429
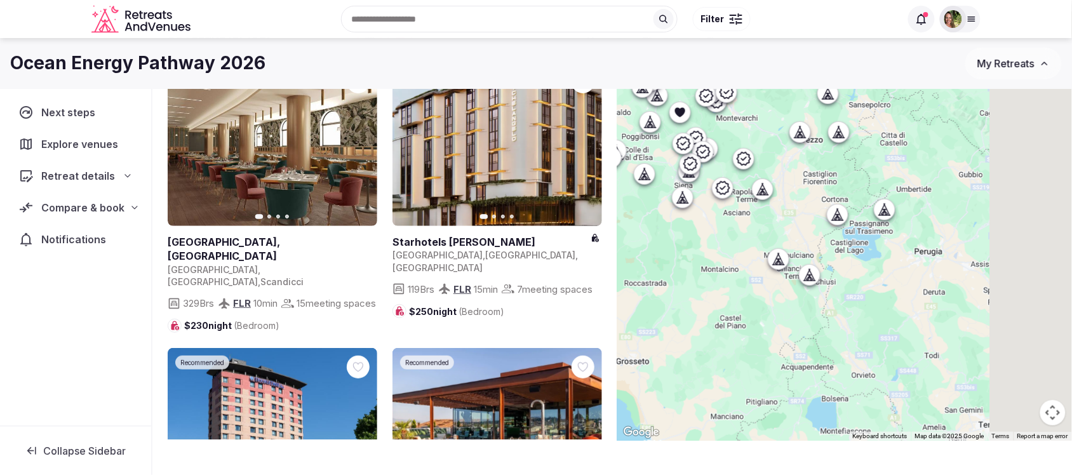
drag, startPoint x: 816, startPoint y: 394, endPoint x: 703, endPoint y: 219, distance: 208.5
click at [703, 219] on div at bounding box center [844, 225] width 455 height 429
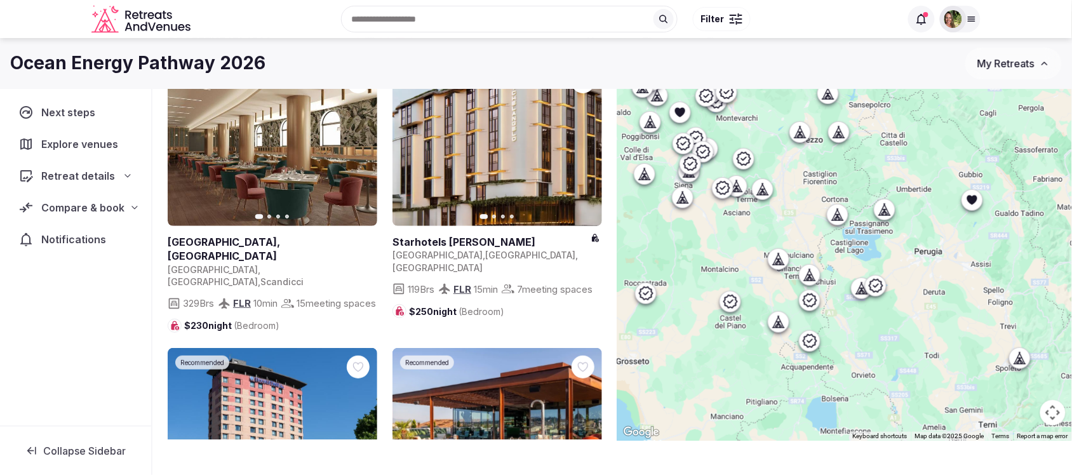
click at [434, 17] on div "Recent searches Tuscany, Italy Rivière-du-Loup, QC, Canada Dallas, TX Slovenia …" at bounding box center [548, 19] width 705 height 55
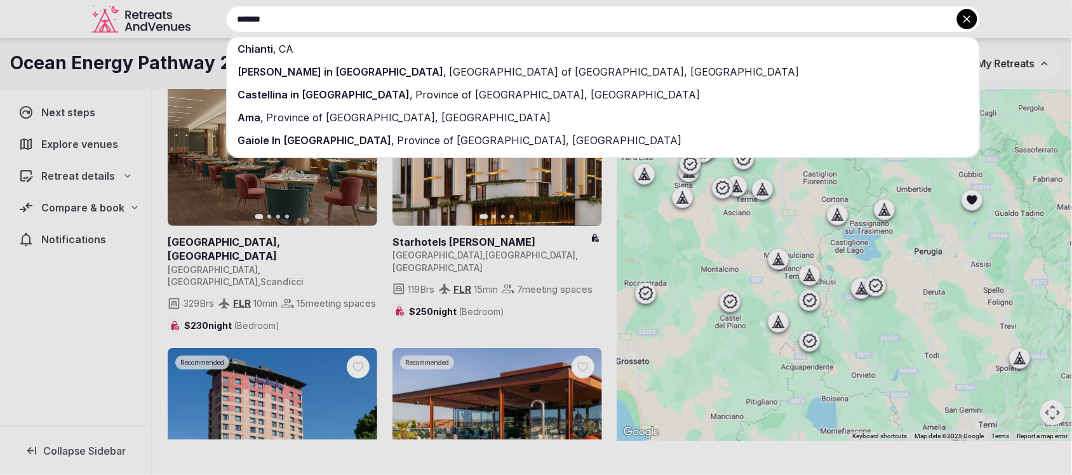
type input "*******"
click at [413, 93] on span "Province of Siena, Italy" at bounding box center [556, 94] width 287 height 13
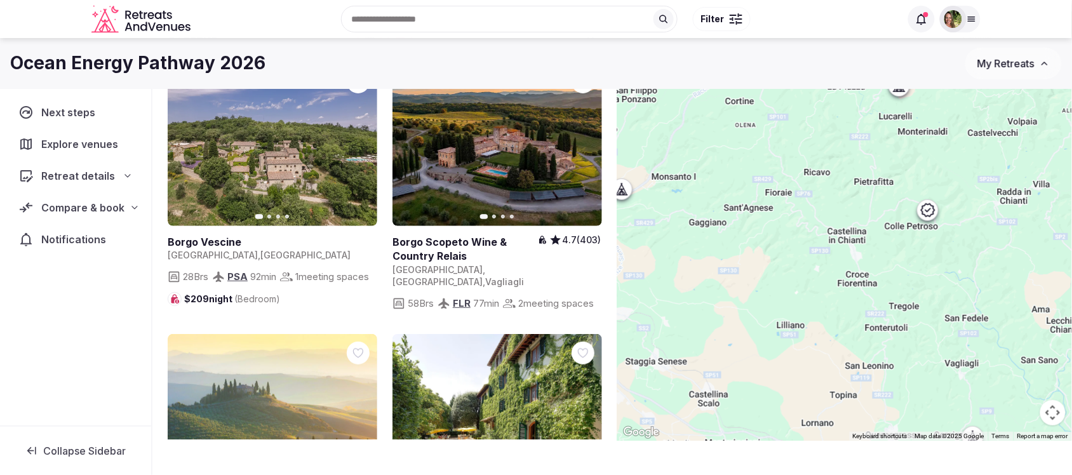
drag, startPoint x: 937, startPoint y: 181, endPoint x: 849, endPoint y: 208, distance: 91.8
click at [849, 208] on div at bounding box center [844, 225] width 455 height 429
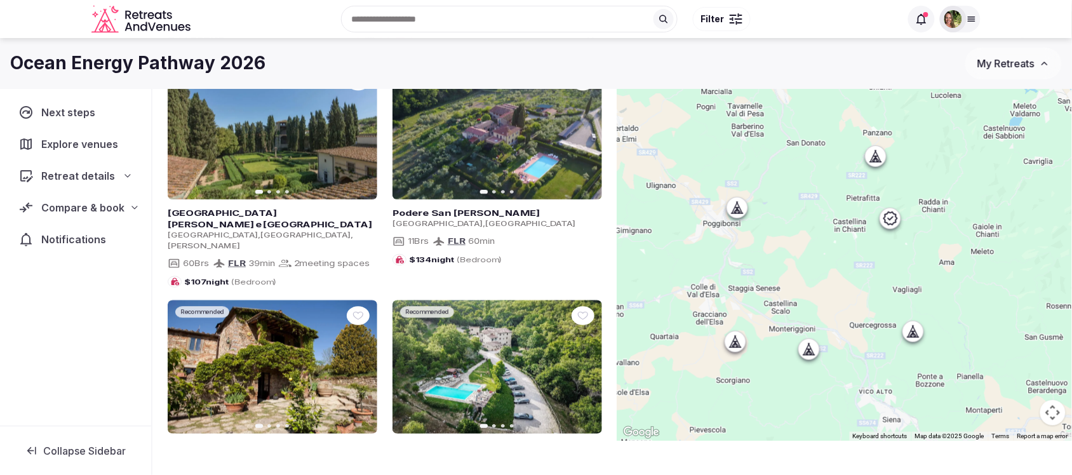
drag, startPoint x: 824, startPoint y: 175, endPoint x: 860, endPoint y: 192, distance: 40.3
click at [860, 192] on div at bounding box center [844, 225] width 455 height 429
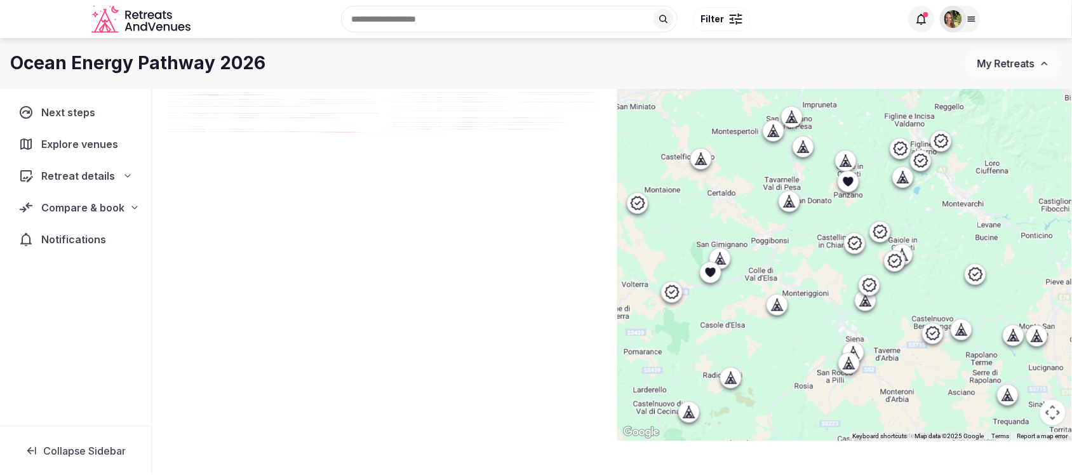
drag, startPoint x: 1019, startPoint y: 188, endPoint x: 988, endPoint y: 220, distance: 44.4
click at [988, 220] on div at bounding box center [844, 225] width 455 height 429
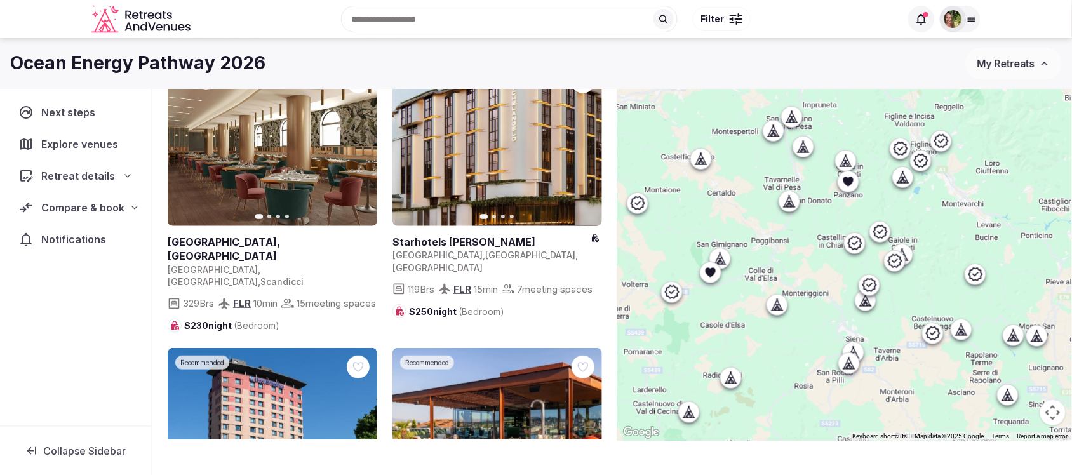
click at [733, 19] on div at bounding box center [732, 19] width 1 height 4
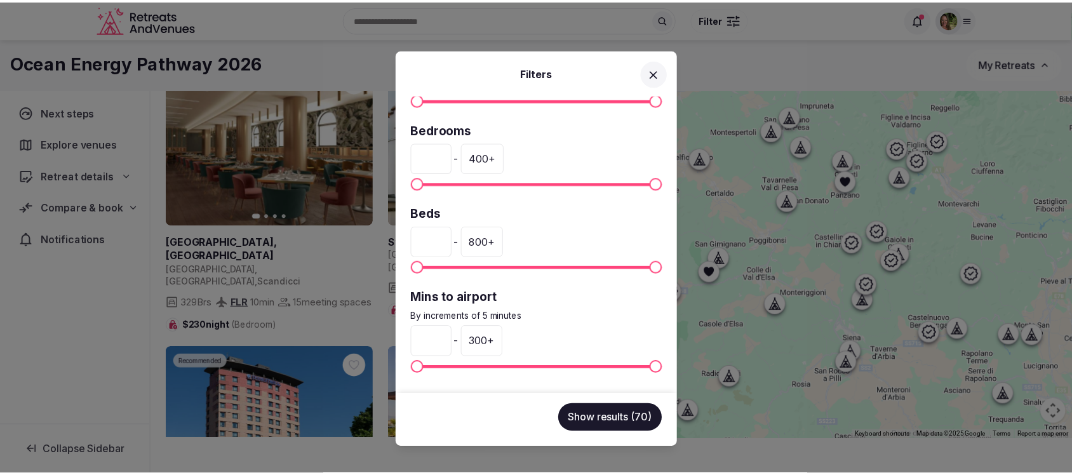
scroll to position [267, 0]
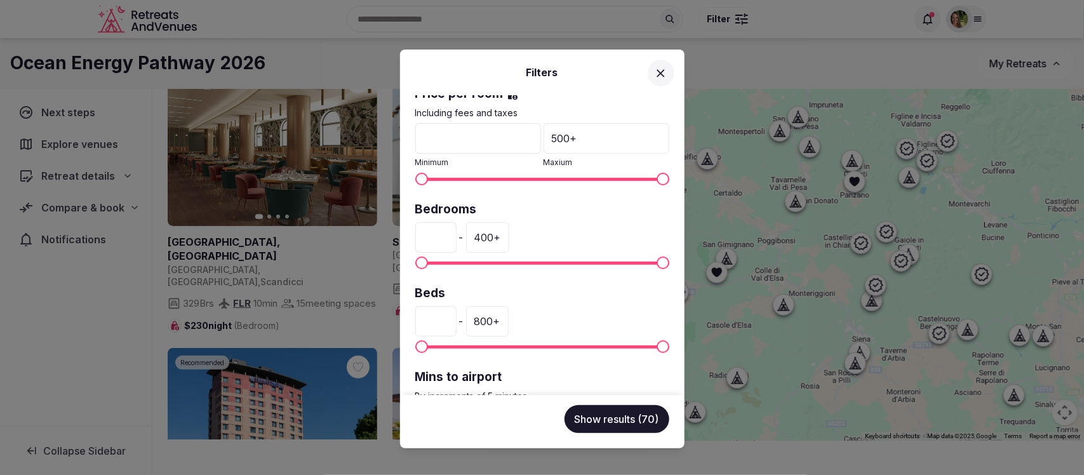
drag, startPoint x: 436, startPoint y: 239, endPoint x: 401, endPoint y: 246, distance: 35.6
click at [401, 246] on div "Venue name Status All Published Draft Rating Any Indoor meeting spaces * - 20 +…" at bounding box center [542, 245] width 284 height 300
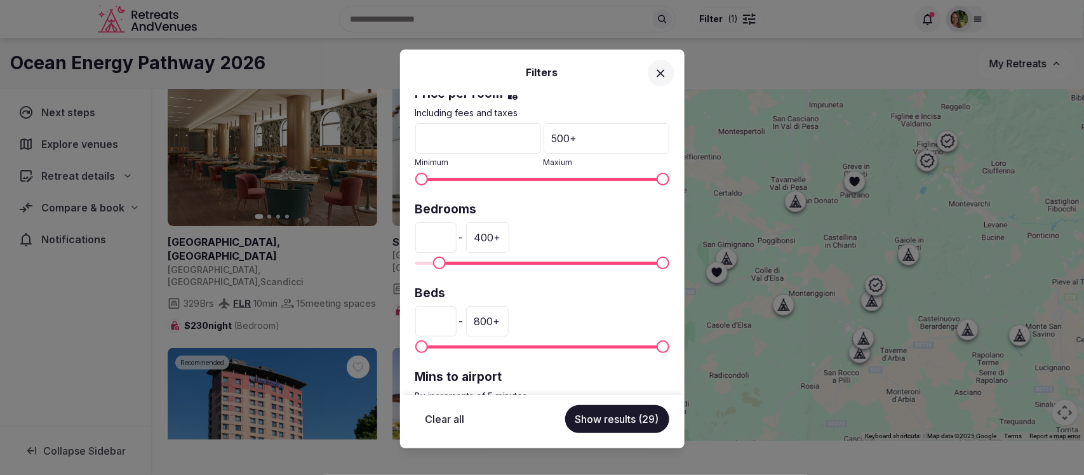
type input "**"
click at [611, 417] on button "Show results (29)" at bounding box center [617, 419] width 104 height 28
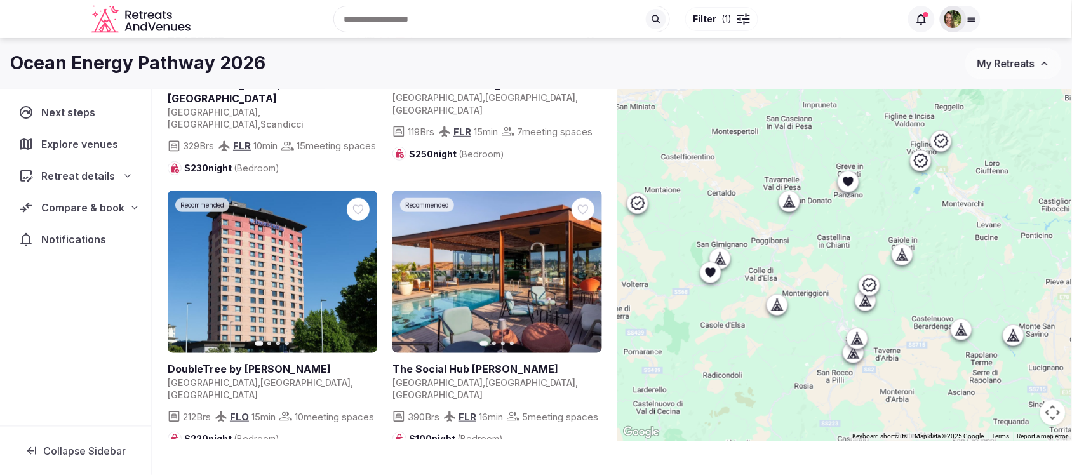
scroll to position [159, 0]
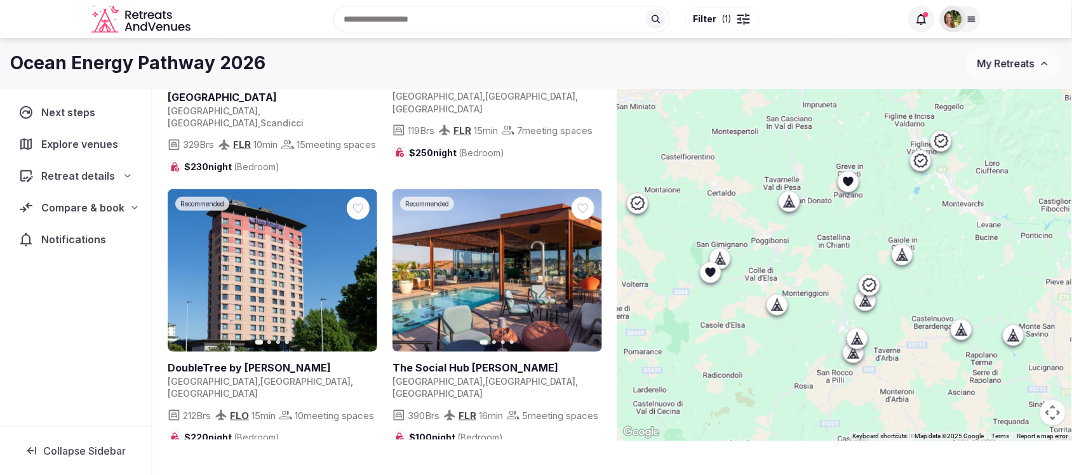
click at [588, 265] on icon "button" at bounding box center [584, 270] width 10 height 10
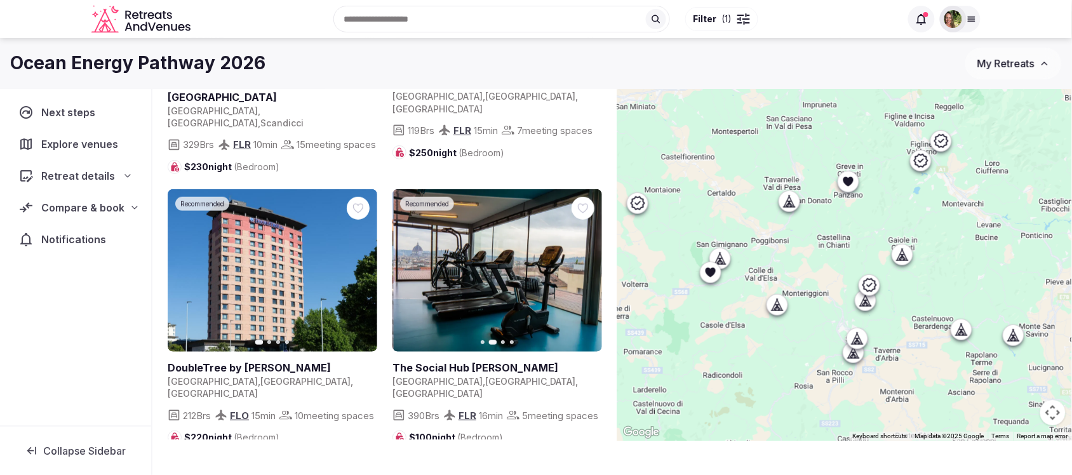
click at [588, 265] on icon "button" at bounding box center [584, 270] width 10 height 10
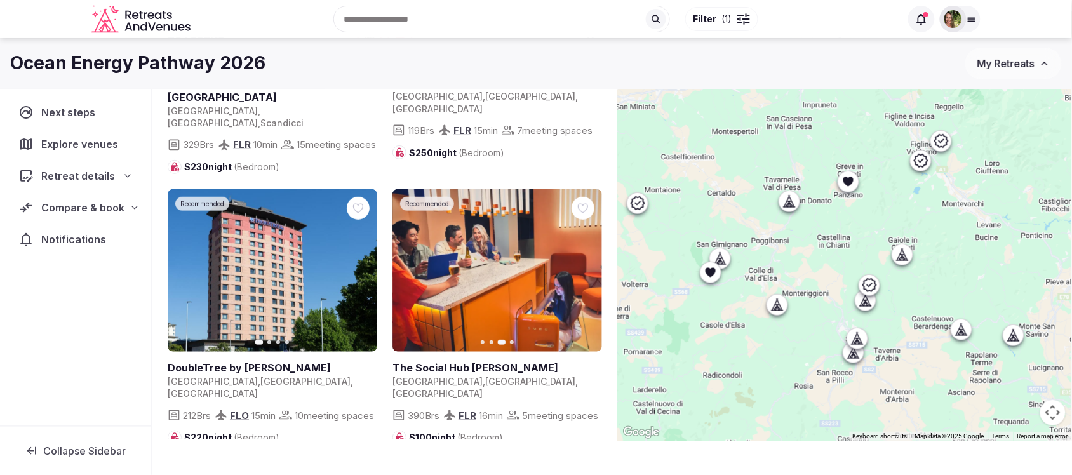
click at [588, 265] on icon "button" at bounding box center [584, 270] width 10 height 10
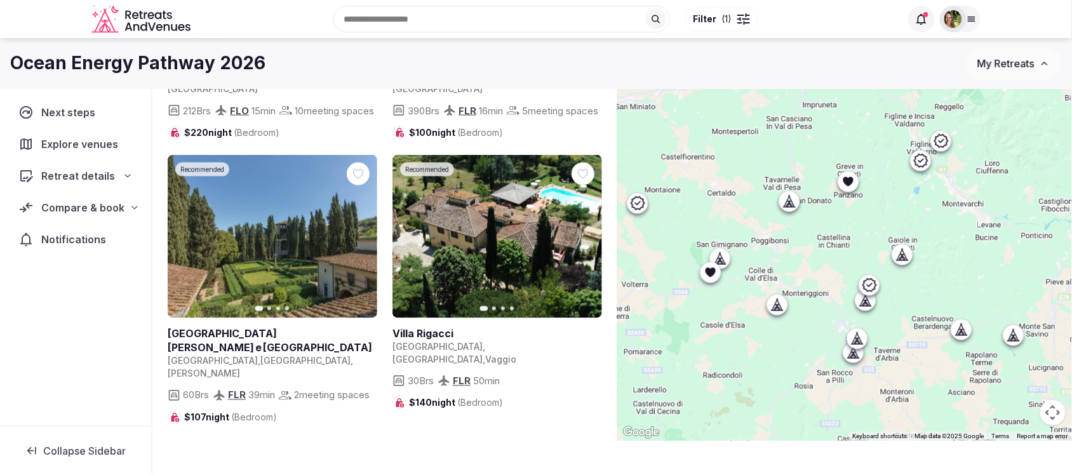
scroll to position [476, 0]
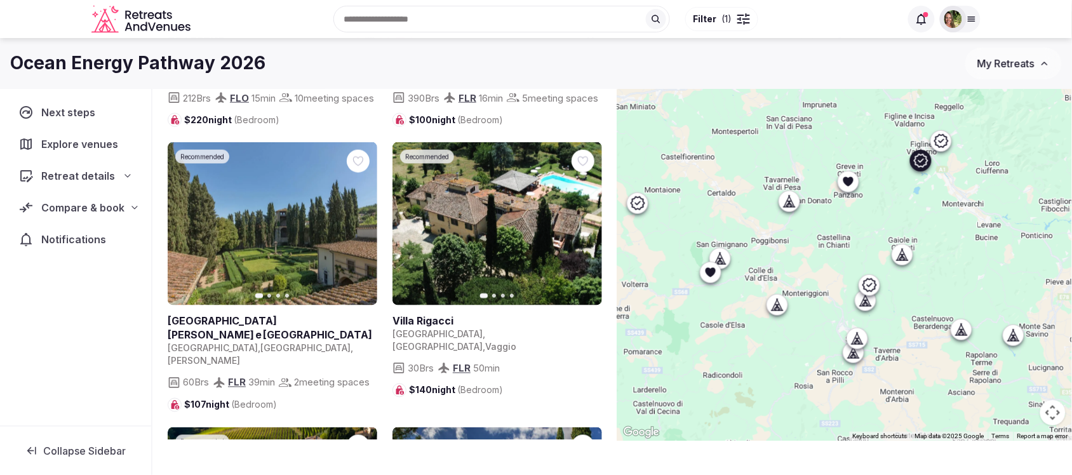
click at [0, 0] on icon at bounding box center [0, 0] width 0 height 0
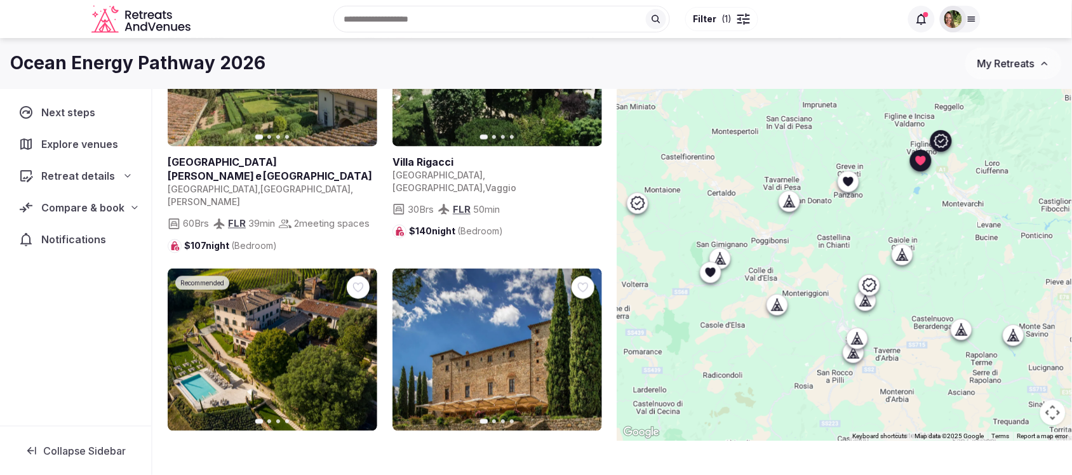
scroll to position [714, 0]
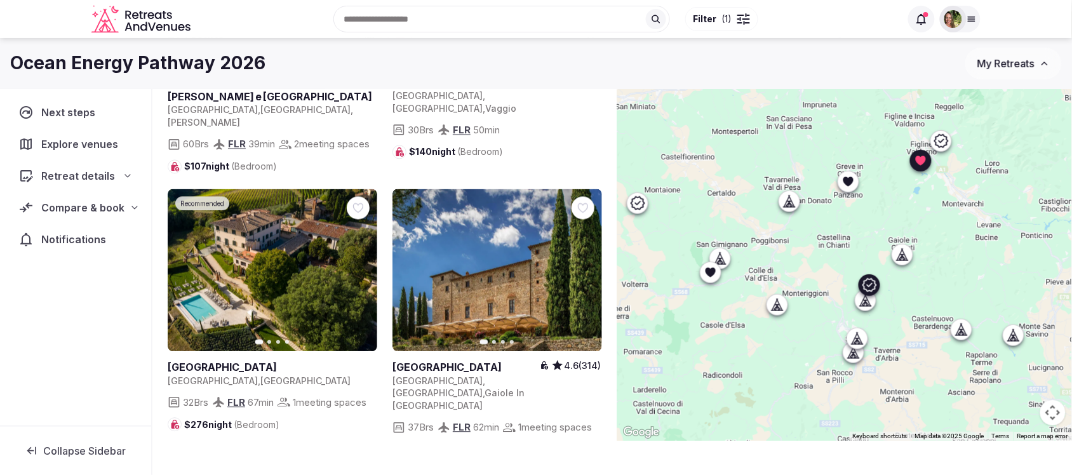
click at [0, 0] on icon at bounding box center [0, 0] width 0 height 0
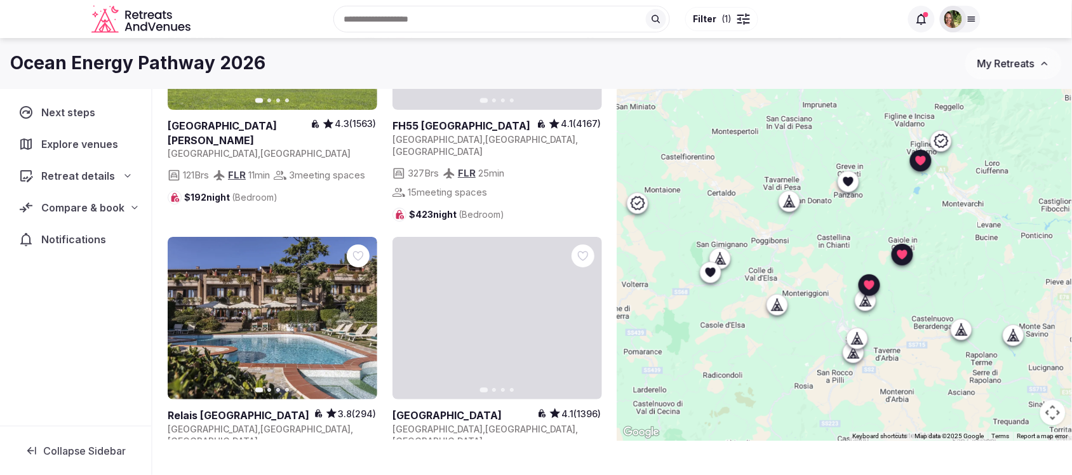
scroll to position [1270, 0]
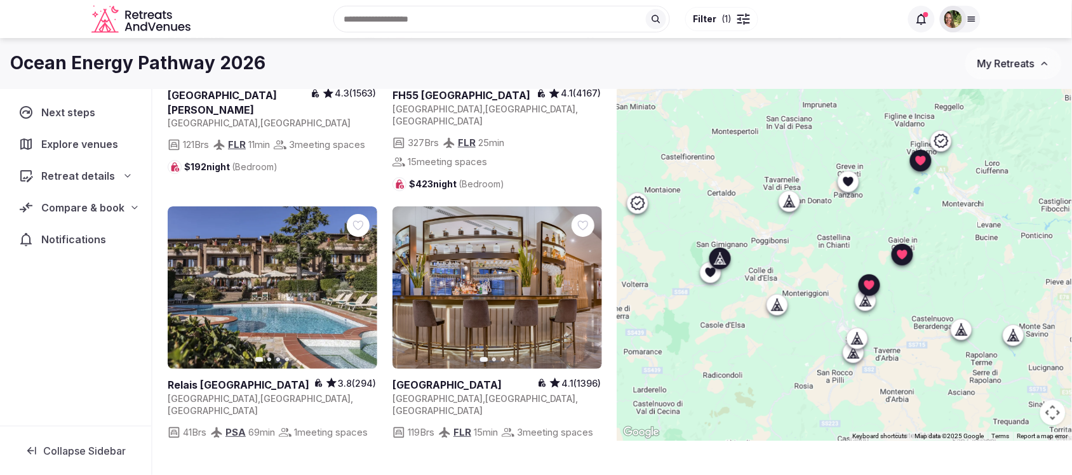
click at [356, 283] on icon "button" at bounding box center [359, 288] width 10 height 10
click at [0, 0] on icon at bounding box center [0, 0] width 0 height 0
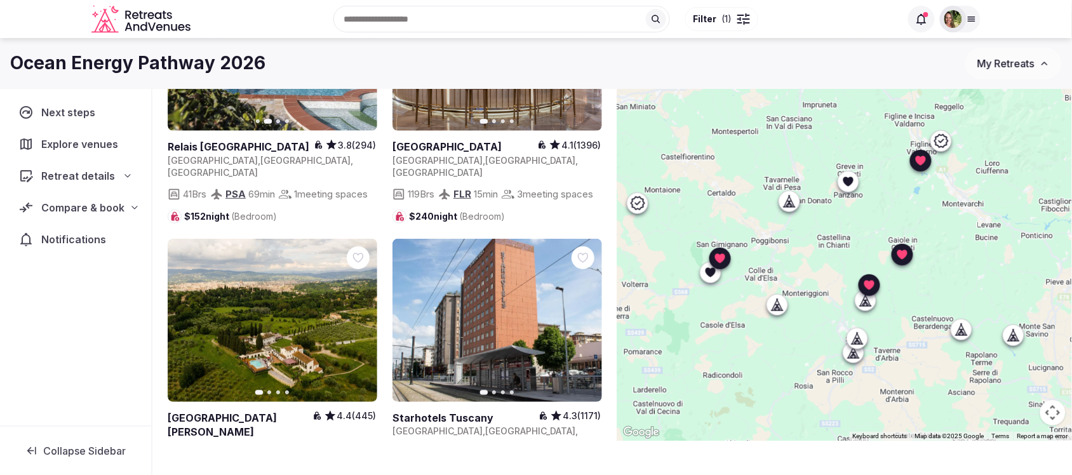
scroll to position [1587, 0]
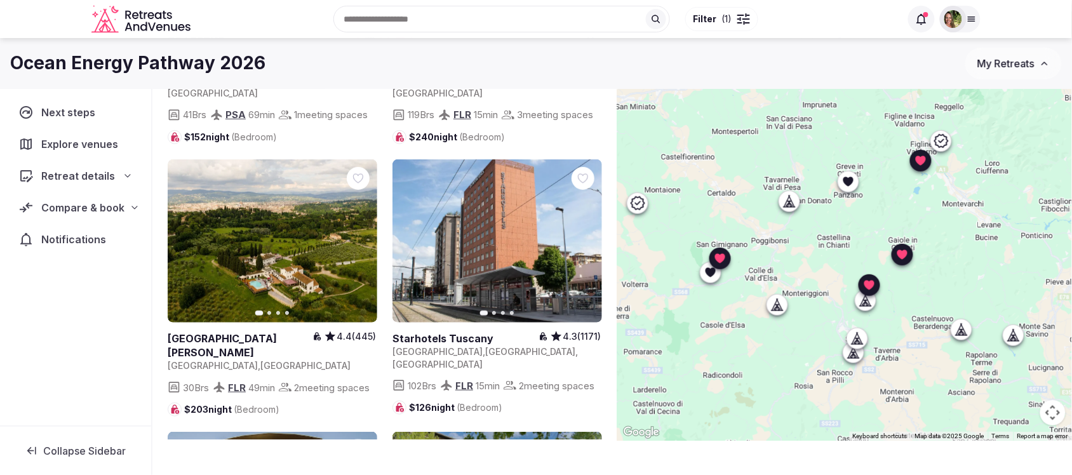
click at [0, 0] on icon at bounding box center [0, 0] width 0 height 0
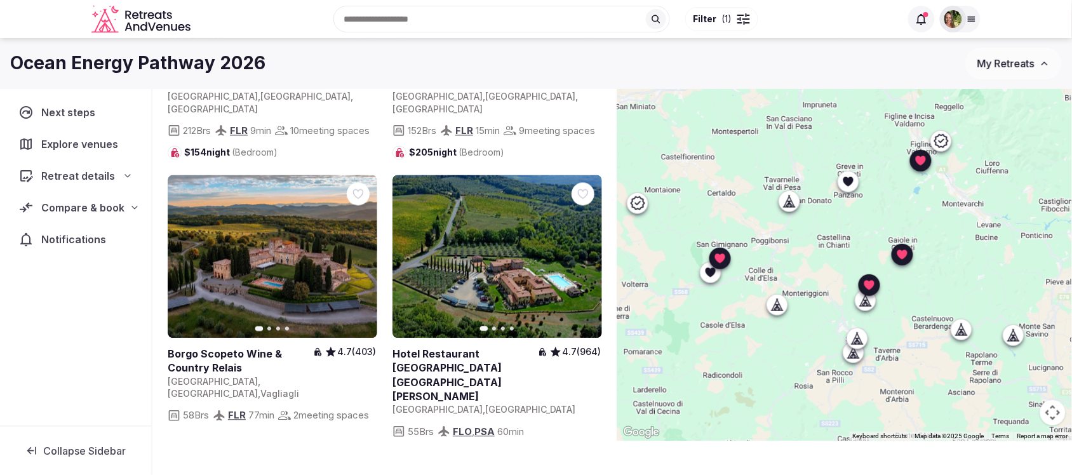
scroll to position [2143, 0]
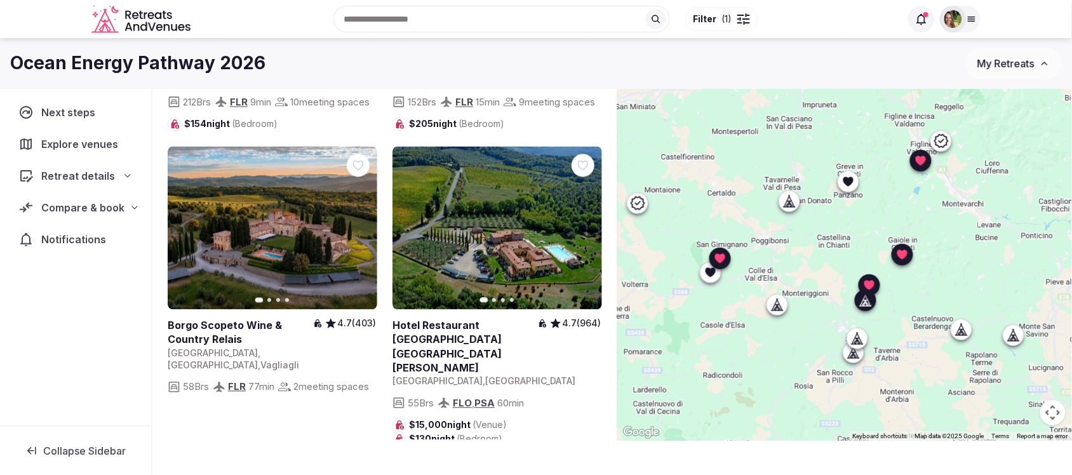
click at [0, 0] on icon at bounding box center [0, 0] width 0 height 0
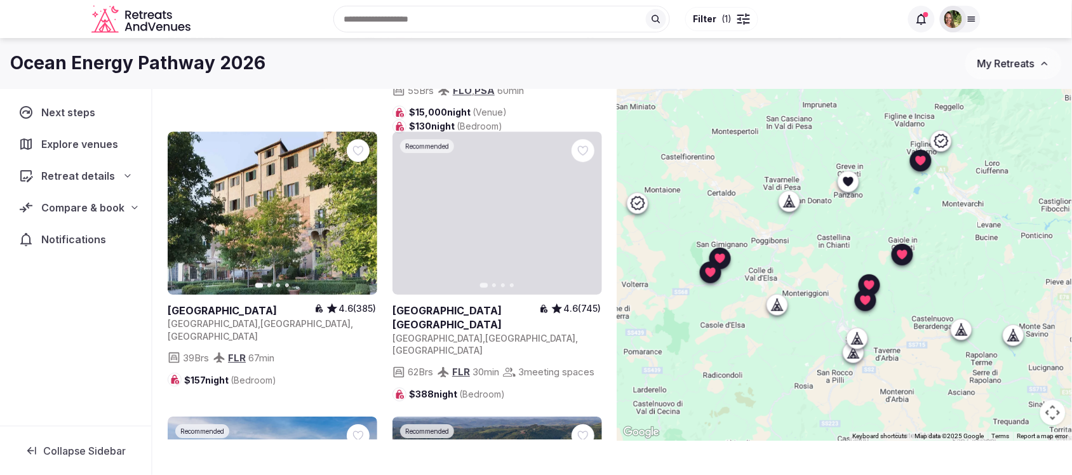
scroll to position [2460, 0]
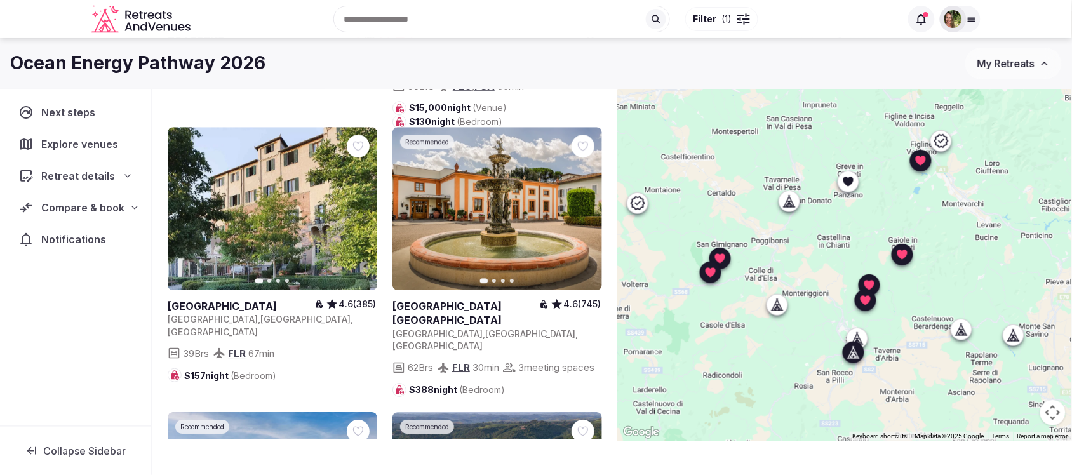
click at [0, 0] on icon at bounding box center [0, 0] width 0 height 0
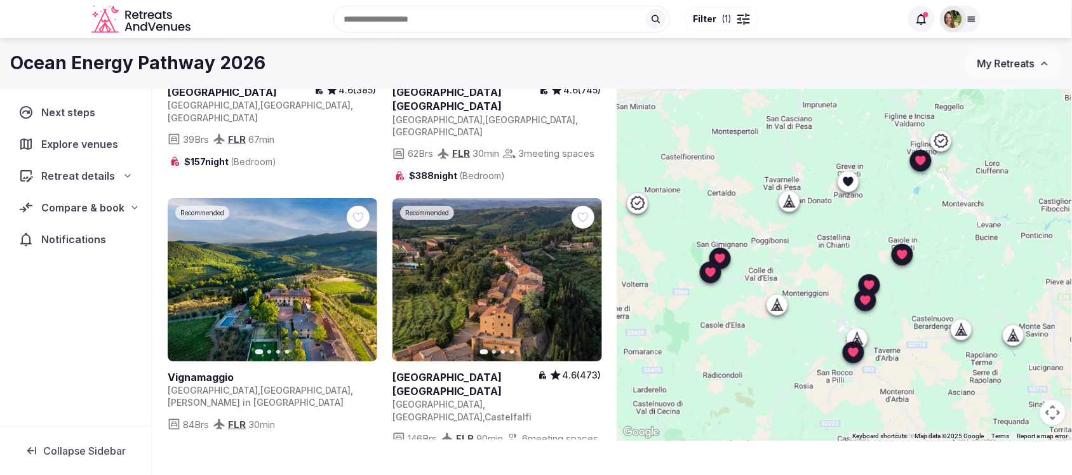
scroll to position [2698, 0]
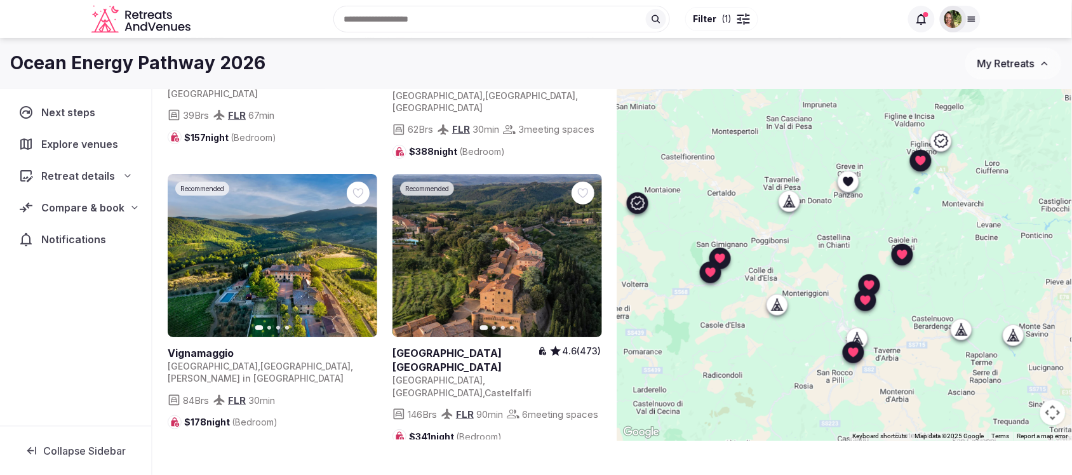
click at [0, 0] on icon at bounding box center [0, 0] width 0 height 0
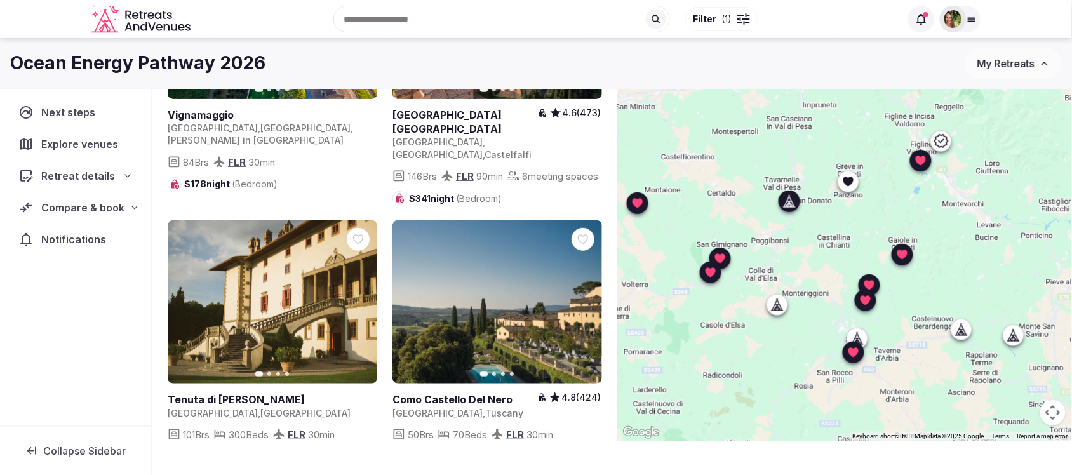
scroll to position [3016, 0]
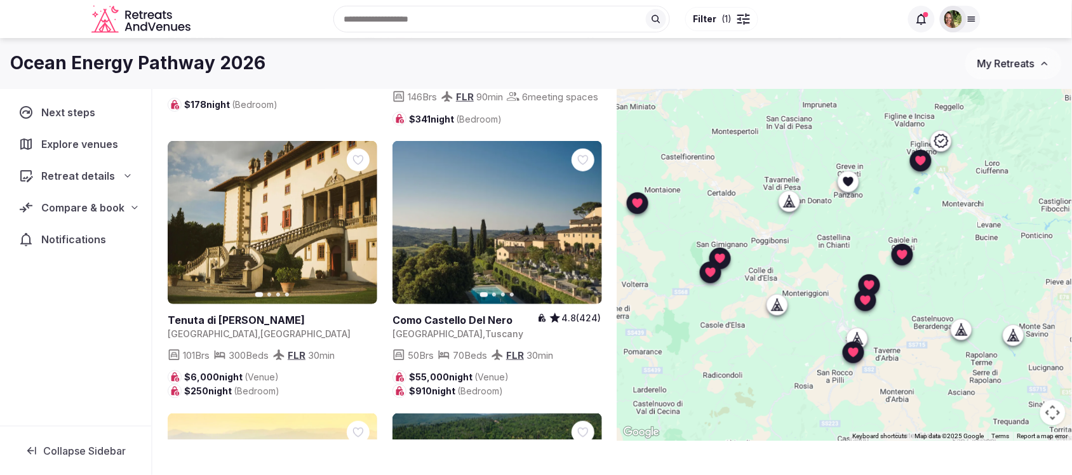
click at [0, 0] on icon at bounding box center [0, 0] width 0 height 0
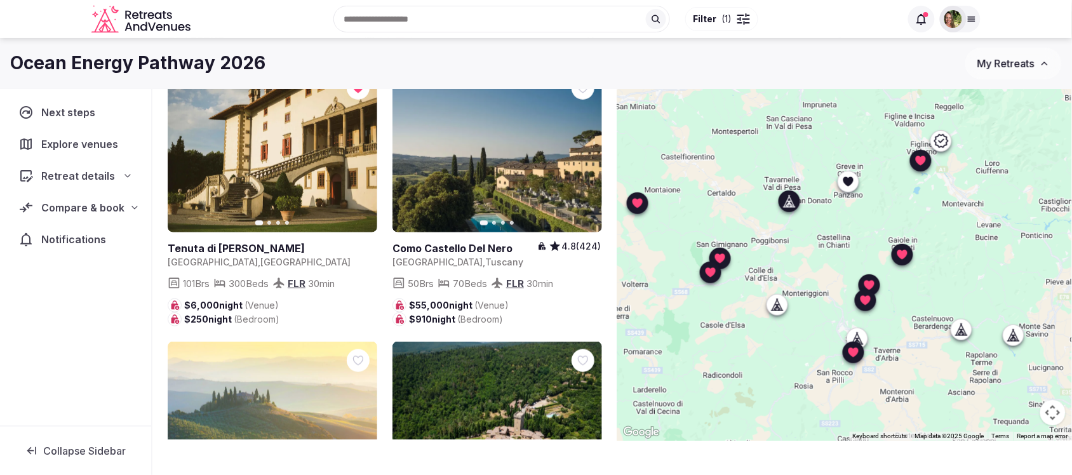
scroll to position [3254, 0]
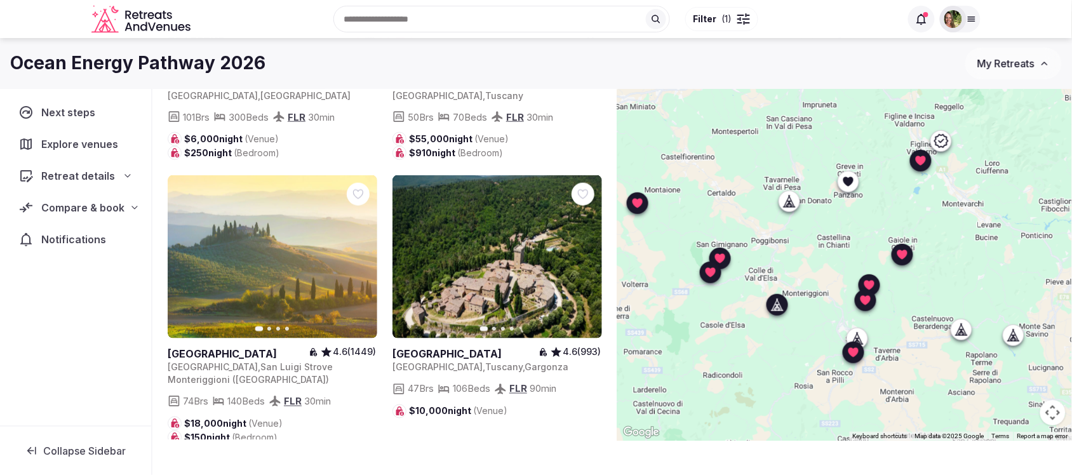
click at [359, 251] on icon "button" at bounding box center [359, 256] width 10 height 10
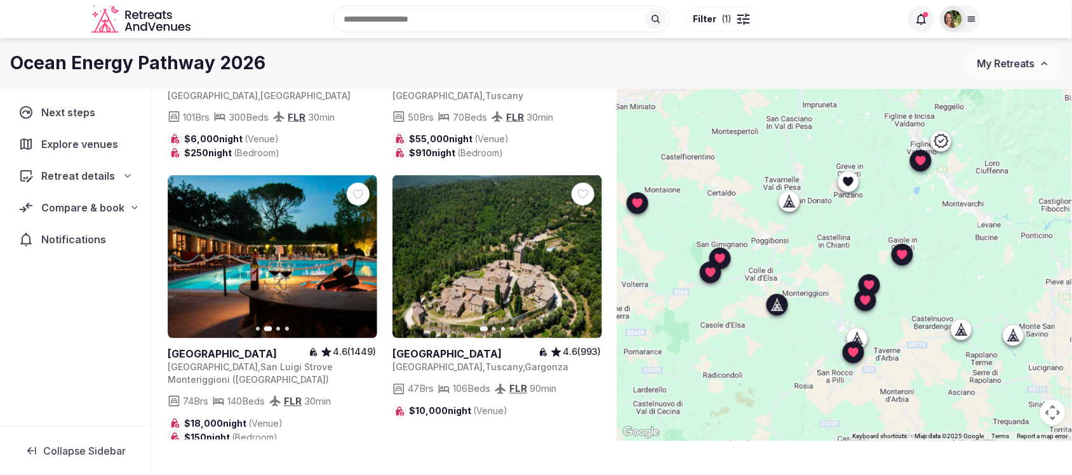
click at [0, 0] on icon at bounding box center [0, 0] width 0 height 0
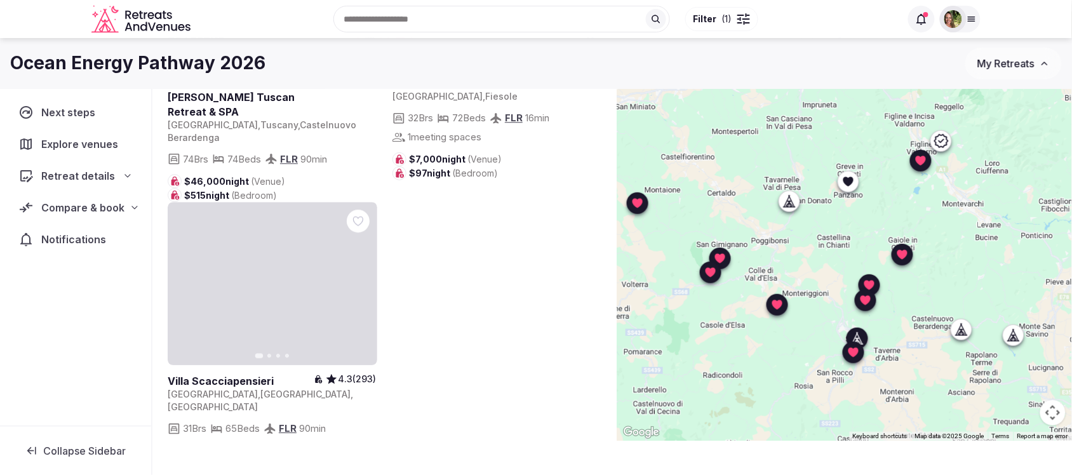
scroll to position [3838, 0]
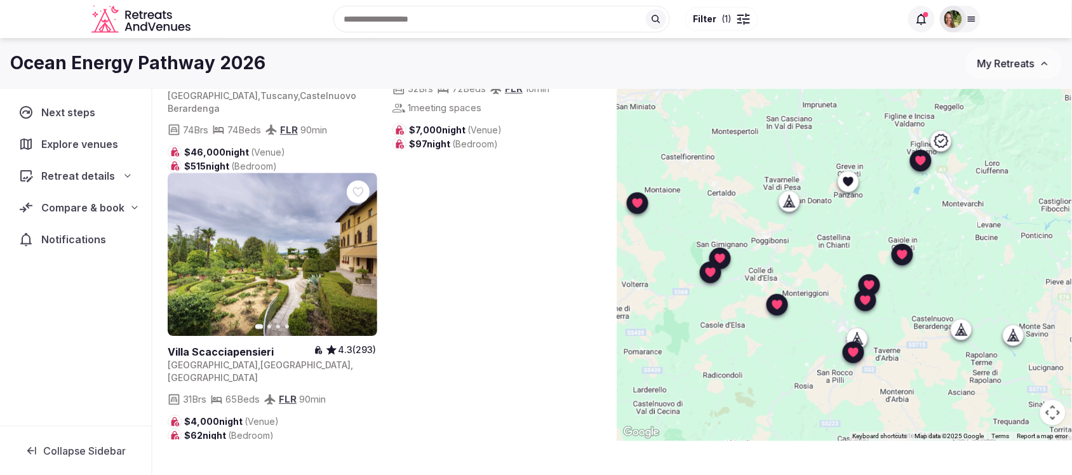
click at [56, 202] on span "Compare & book" at bounding box center [82, 207] width 83 height 15
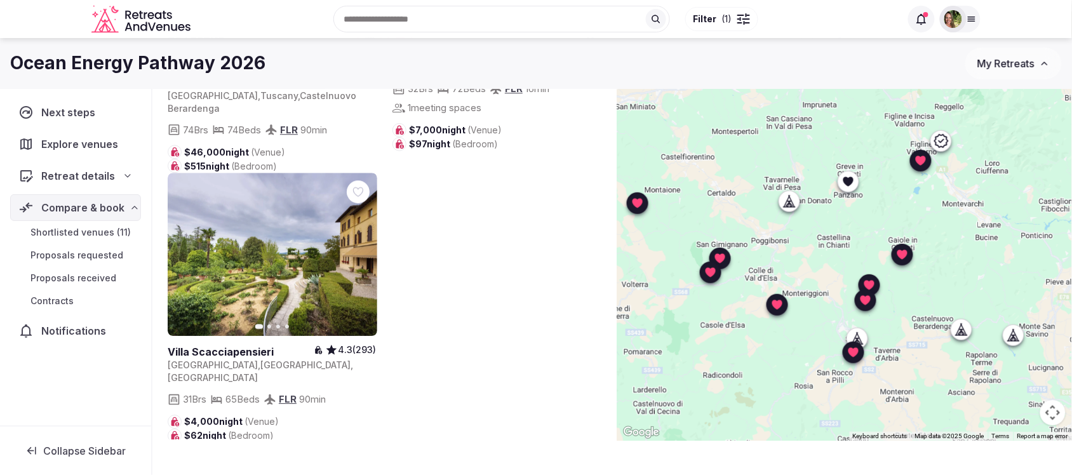
click at [97, 230] on span "Shortlisted venues (11)" at bounding box center [80, 232] width 100 height 13
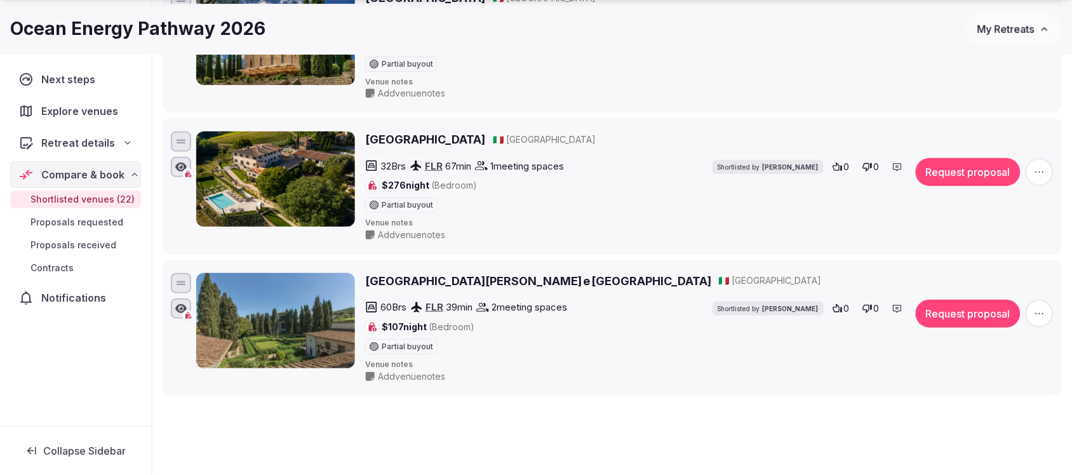
scroll to position [3030, 0]
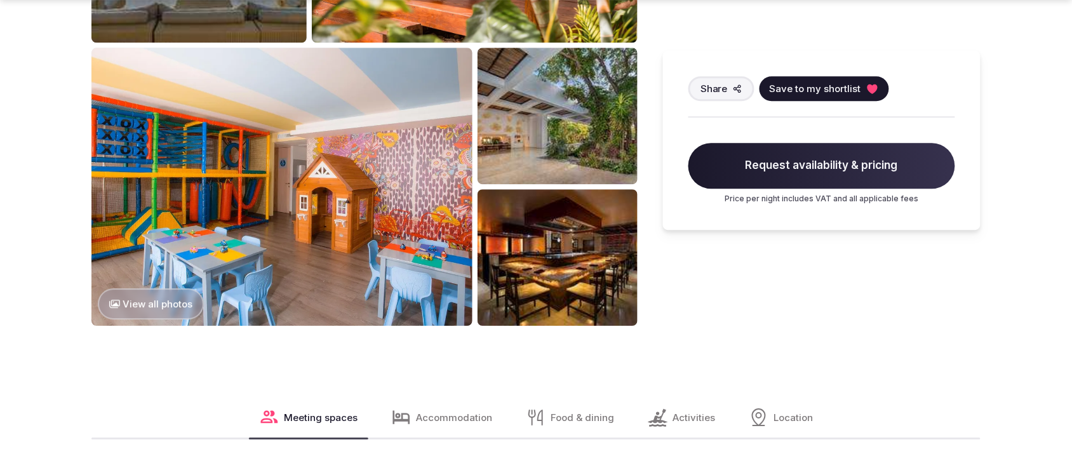
scroll to position [952, 0]
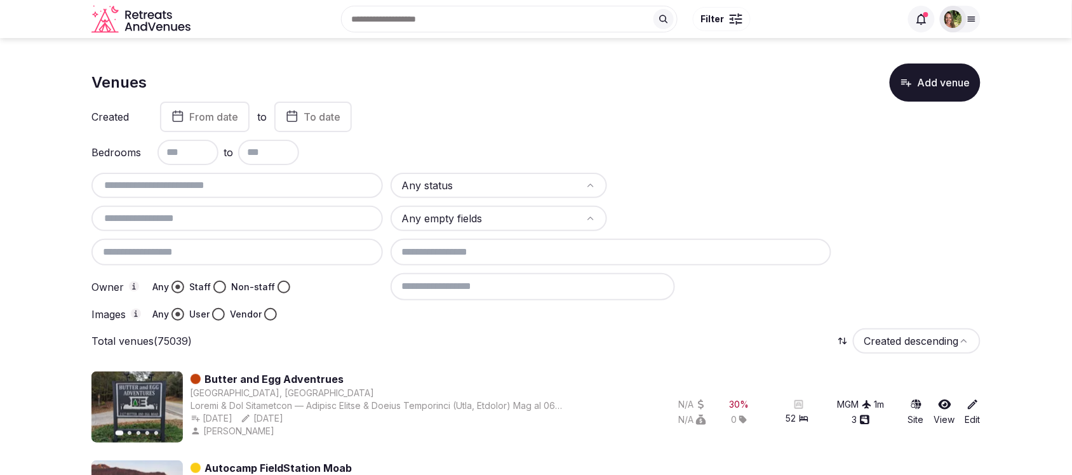
click at [189, 188] on input "text" at bounding box center [236, 185] width 281 height 15
type input "**********"
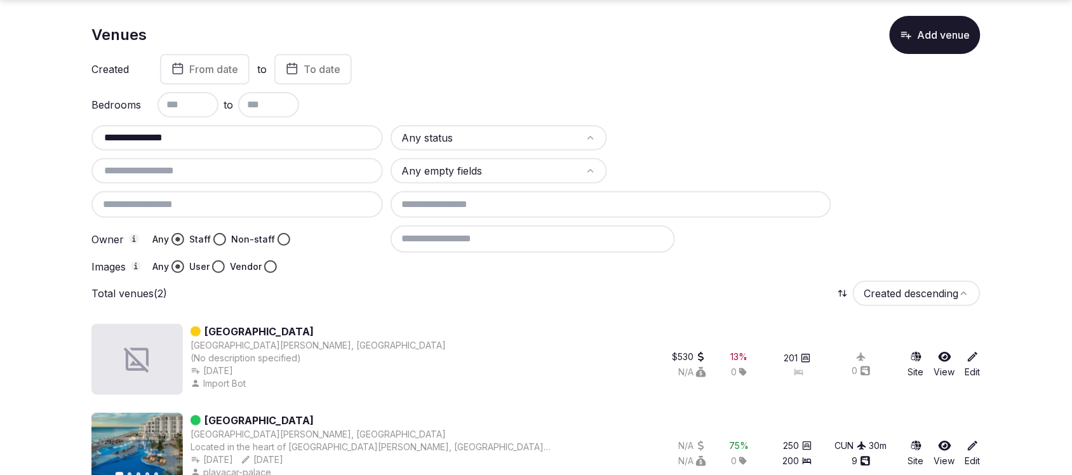
scroll to position [73, 0]
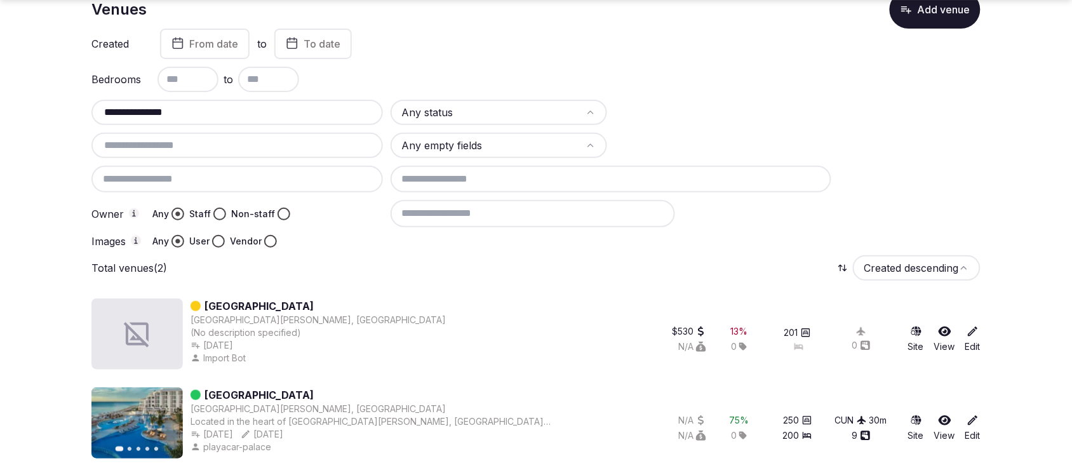
click at [967, 420] on icon at bounding box center [972, 420] width 13 height 13
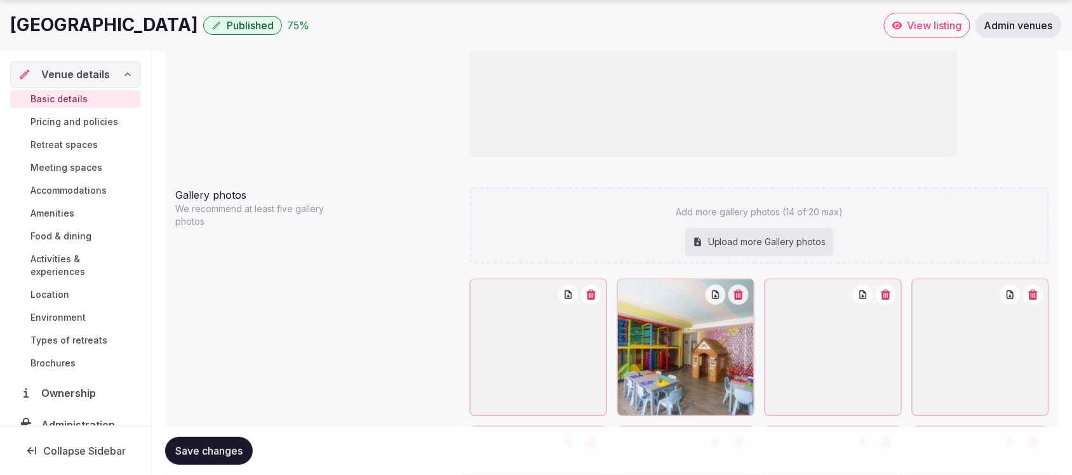
scroll to position [1428, 0]
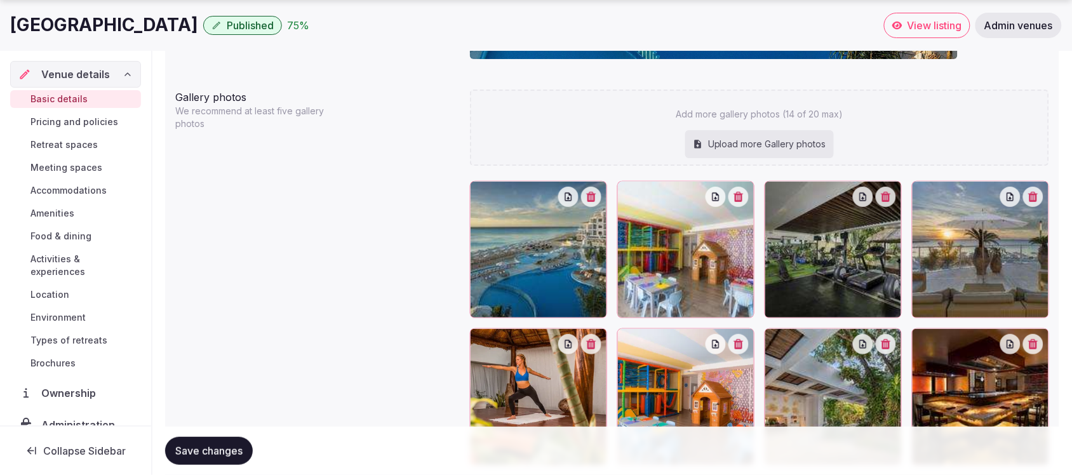
click at [743, 200] on icon "button" at bounding box center [739, 197] width 10 height 10
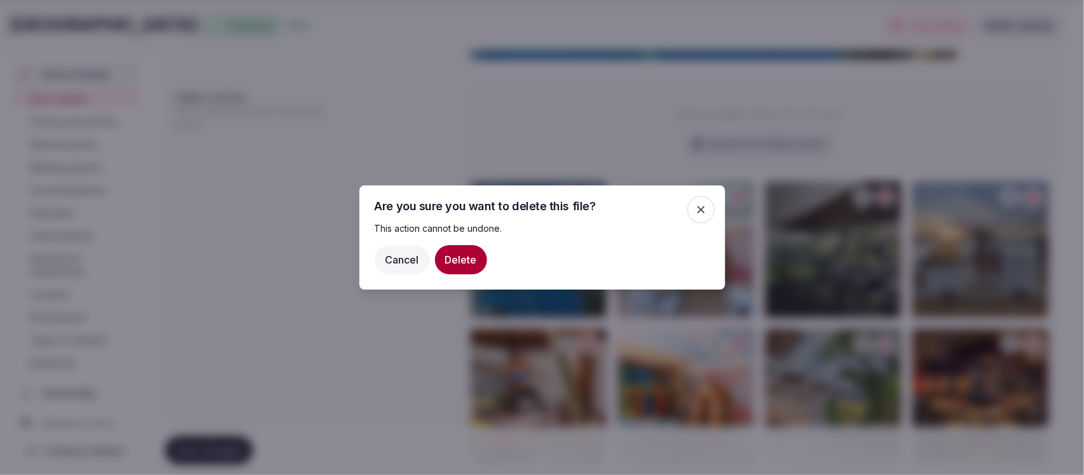
click at [470, 262] on button "Delete" at bounding box center [461, 259] width 52 height 29
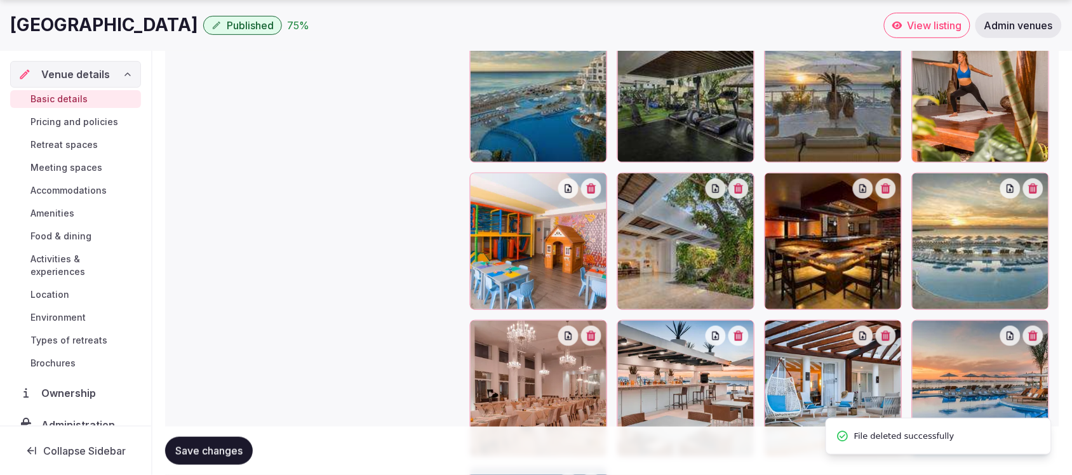
scroll to position [1587, 0]
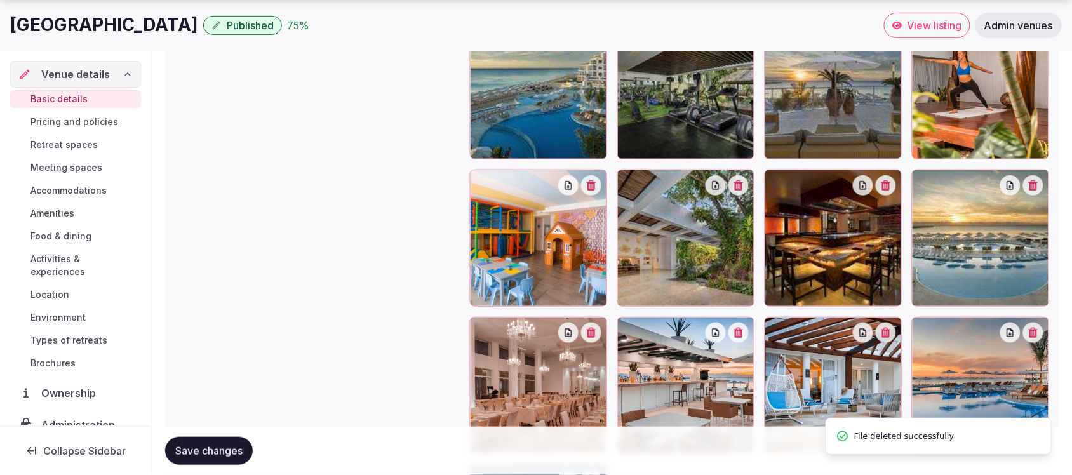
click at [592, 194] on button "button" at bounding box center [591, 185] width 20 height 20
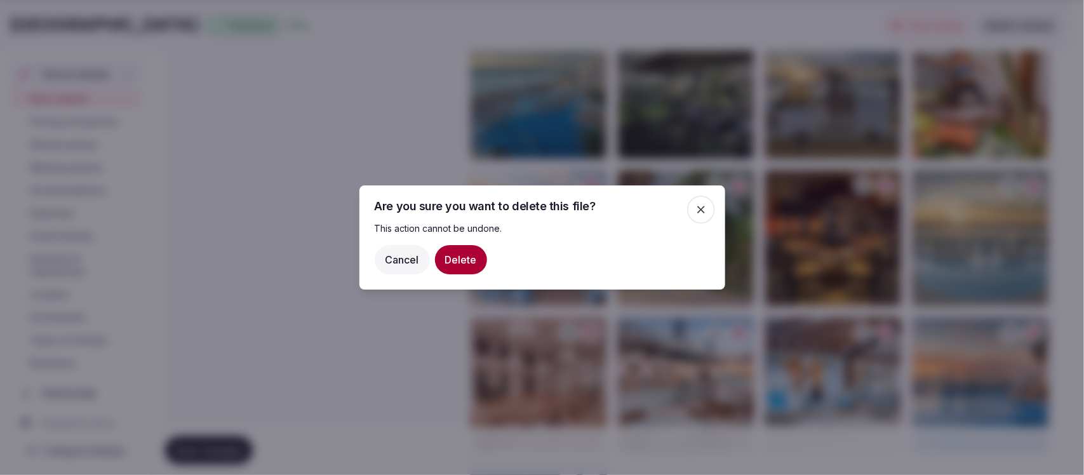
click at [467, 264] on button "Delete" at bounding box center [461, 259] width 52 height 29
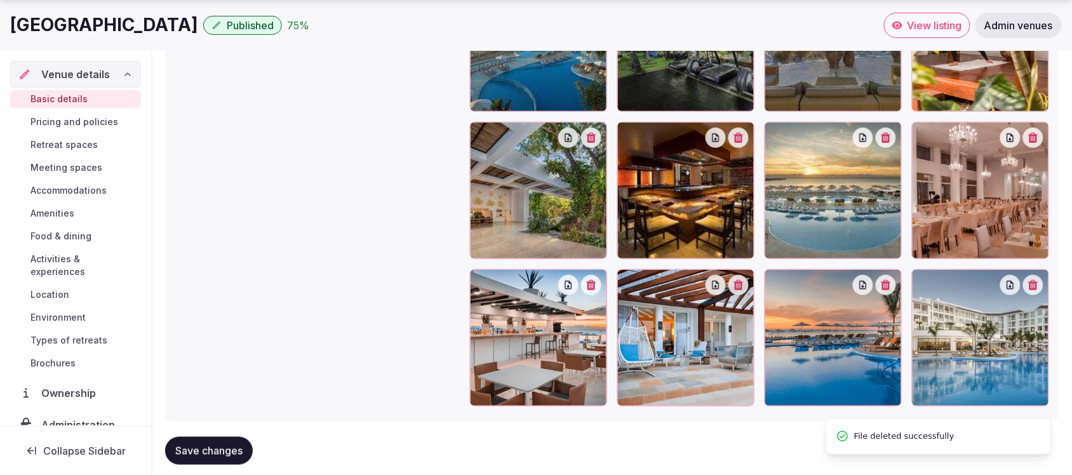
scroll to position [1661, 0]
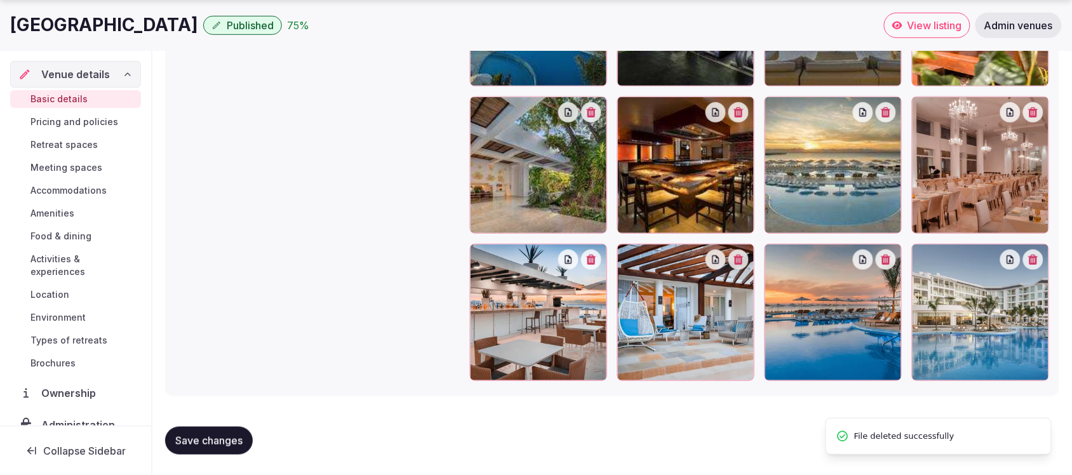
click at [216, 437] on span "Save changes" at bounding box center [208, 440] width 67 height 13
type textarea "**********"
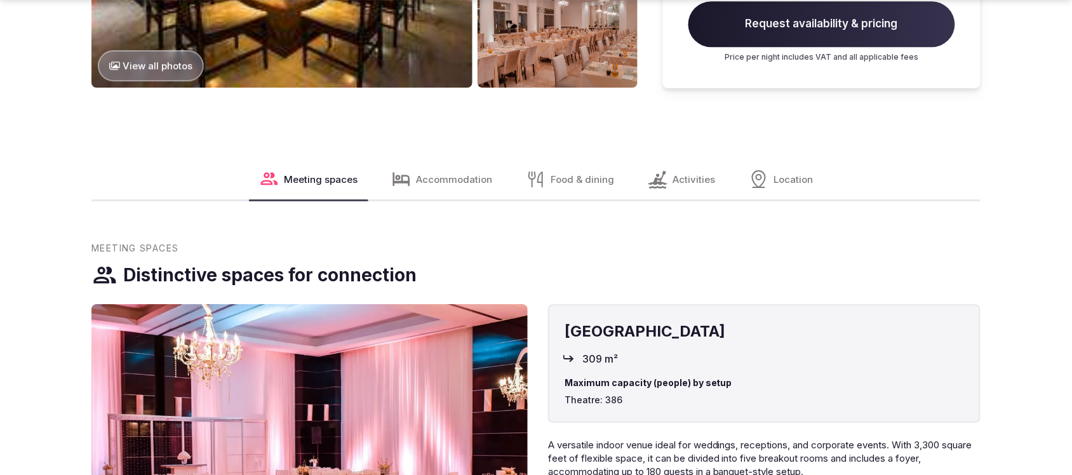
scroll to position [1349, 0]
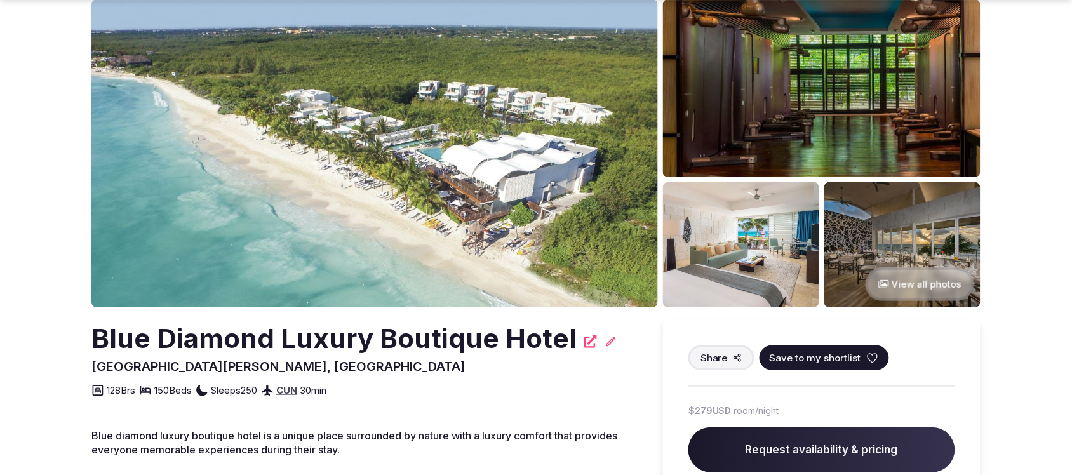
scroll to position [159, 0]
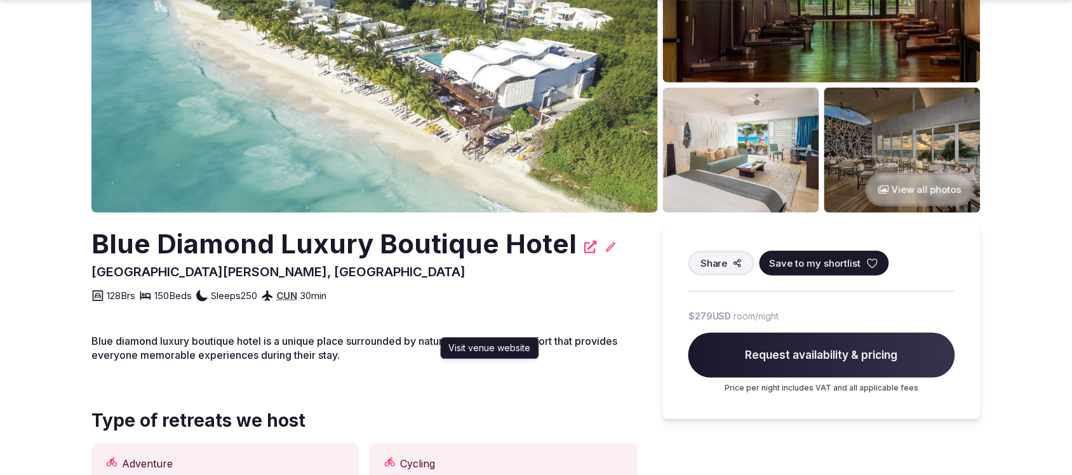
click at [584, 246] on icon at bounding box center [590, 247] width 13 height 13
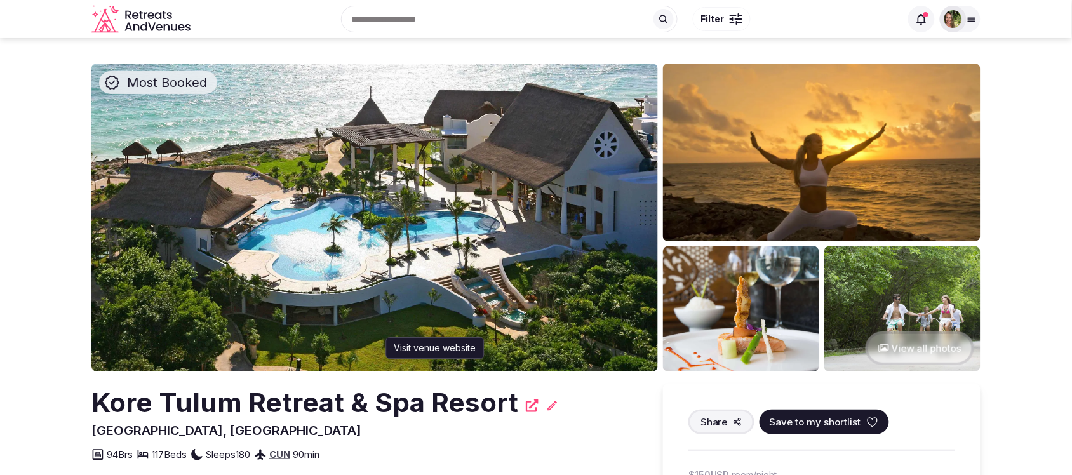
click at [528, 411] on icon at bounding box center [532, 405] width 13 height 13
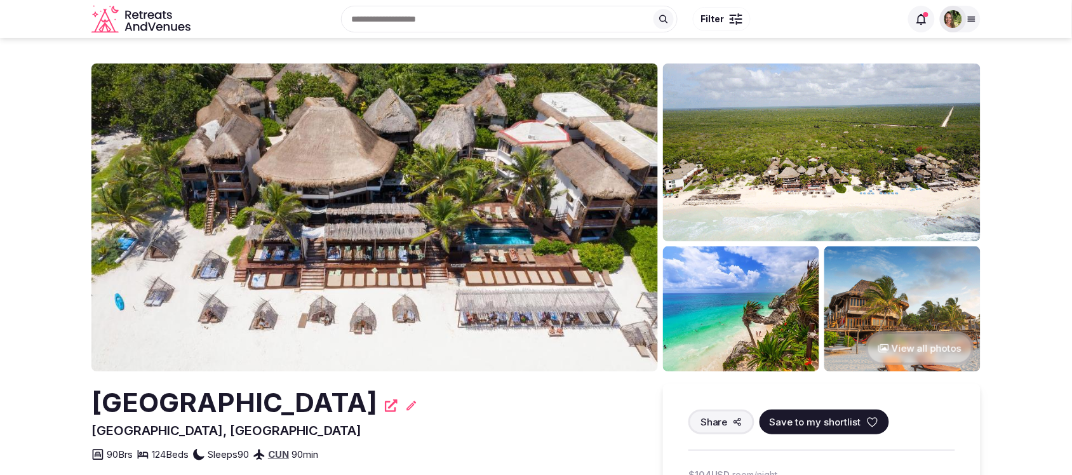
click at [442, 396] on div "[GEOGRAPHIC_DATA]" at bounding box center [364, 402] width 546 height 37
click at [397, 407] on icon at bounding box center [391, 405] width 13 height 13
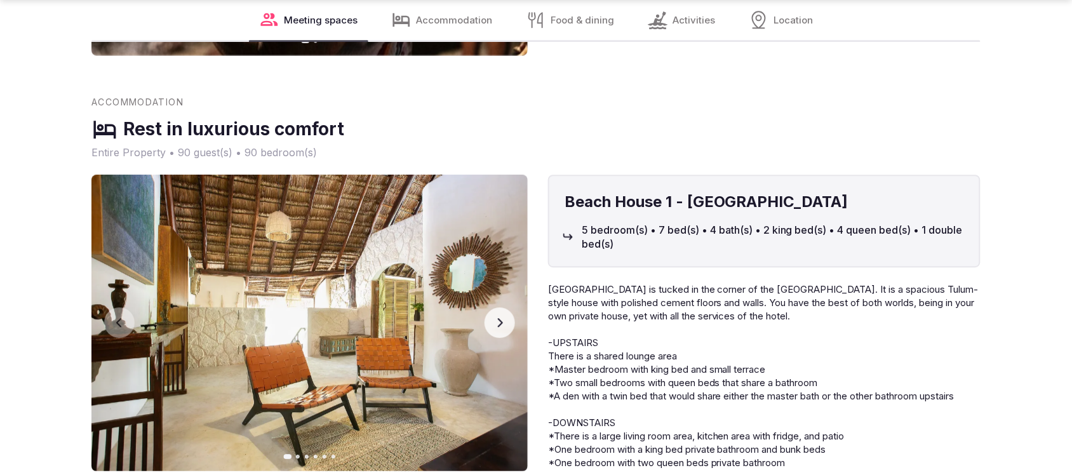
scroll to position [3809, 0]
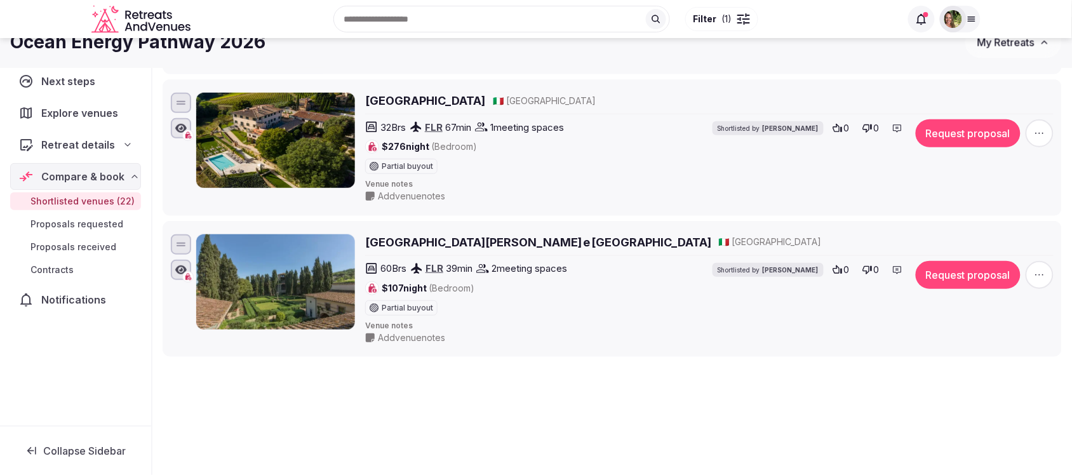
scroll to position [2951, 0]
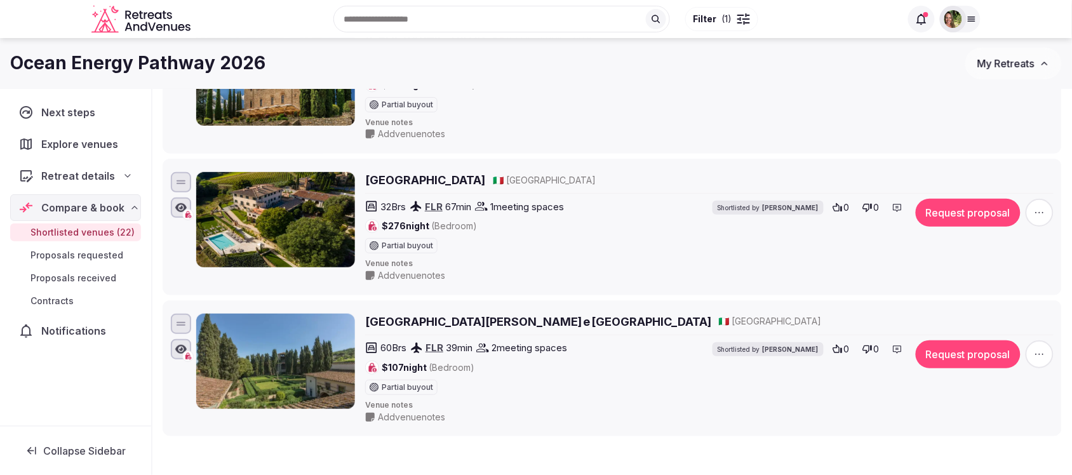
click at [425, 188] on h2 "[GEOGRAPHIC_DATA]" at bounding box center [425, 180] width 120 height 16
click at [1036, 219] on icon "button" at bounding box center [1039, 212] width 13 height 13
click at [989, 173] on button "Remove Venue" at bounding box center [1006, 183] width 106 height 20
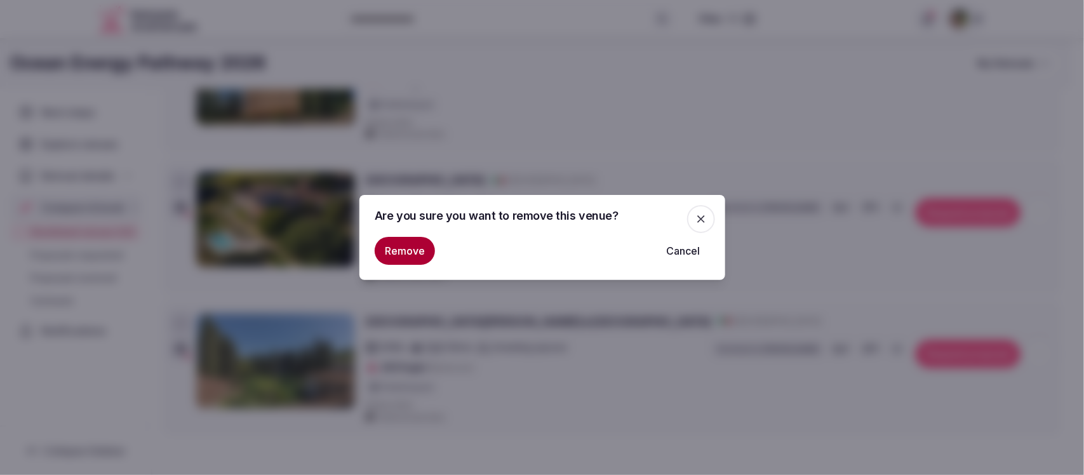
click at [389, 255] on button "Remove" at bounding box center [405, 251] width 60 height 28
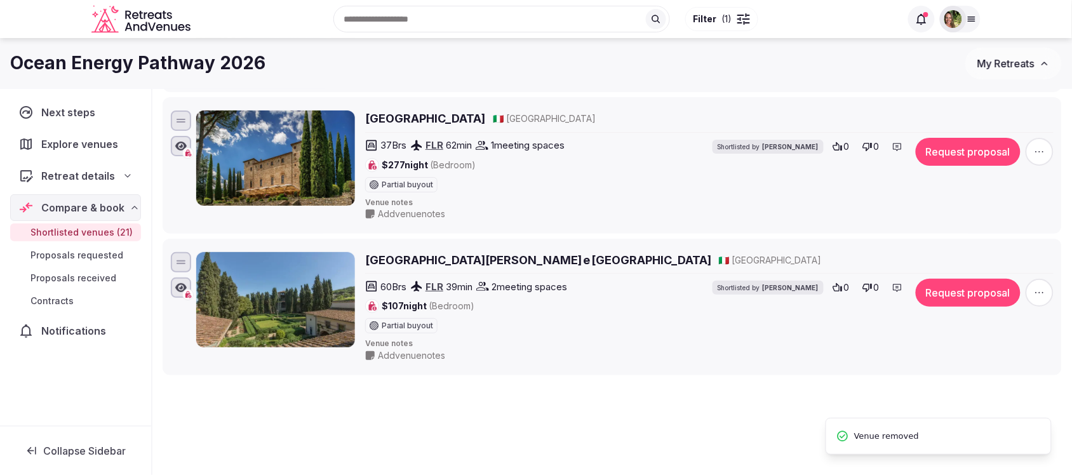
scroll to position [2713, 0]
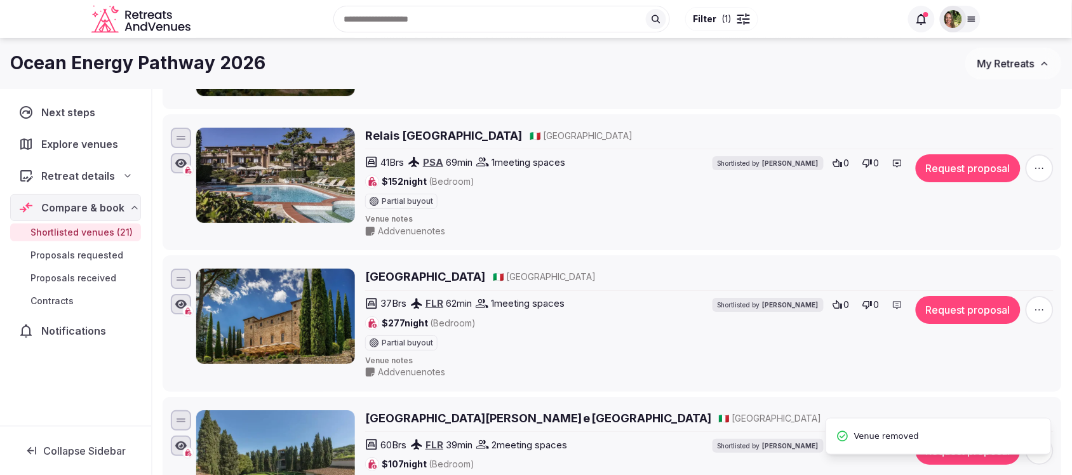
click at [420, 284] on h2 "Castello di Spaltenna" at bounding box center [425, 277] width 120 height 16
click at [1037, 310] on icon "button" at bounding box center [1039, 309] width 8 height 1
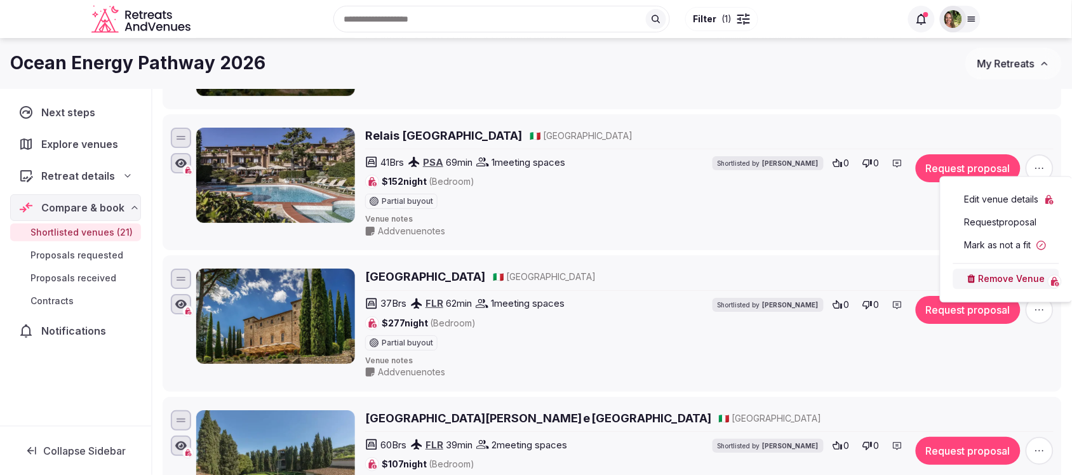
click at [1024, 284] on button "Remove Venue" at bounding box center [1006, 279] width 106 height 20
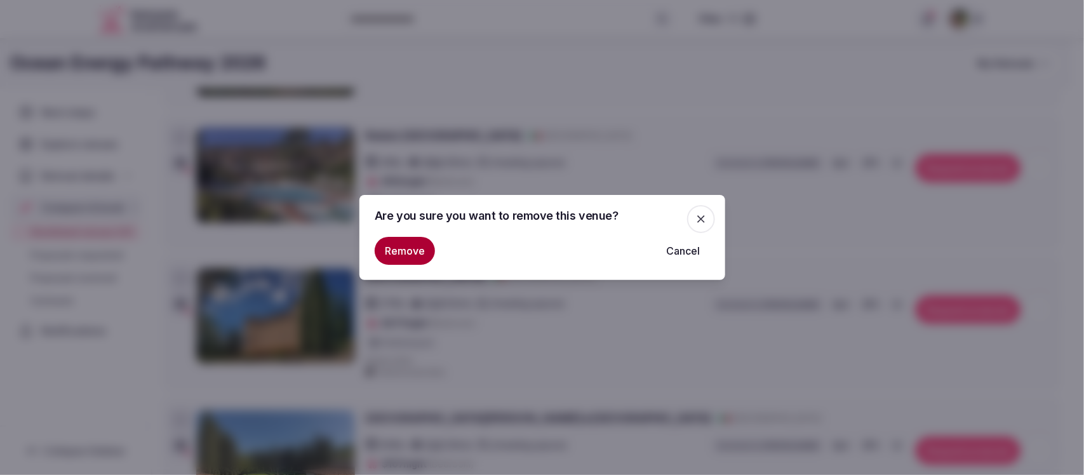
click at [414, 246] on button "Remove" at bounding box center [405, 251] width 60 height 28
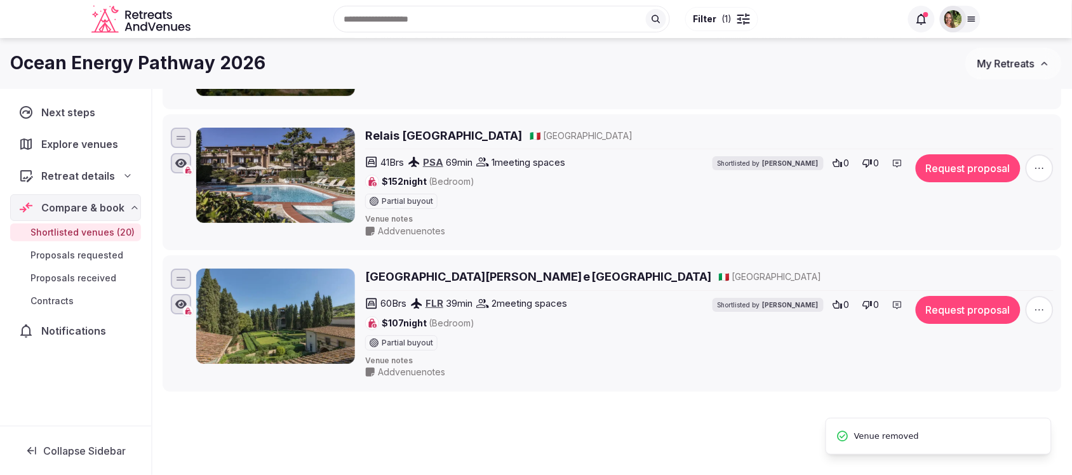
click at [435, 143] on h2 "Relais Santa Chiara Hotel" at bounding box center [443, 136] width 157 height 16
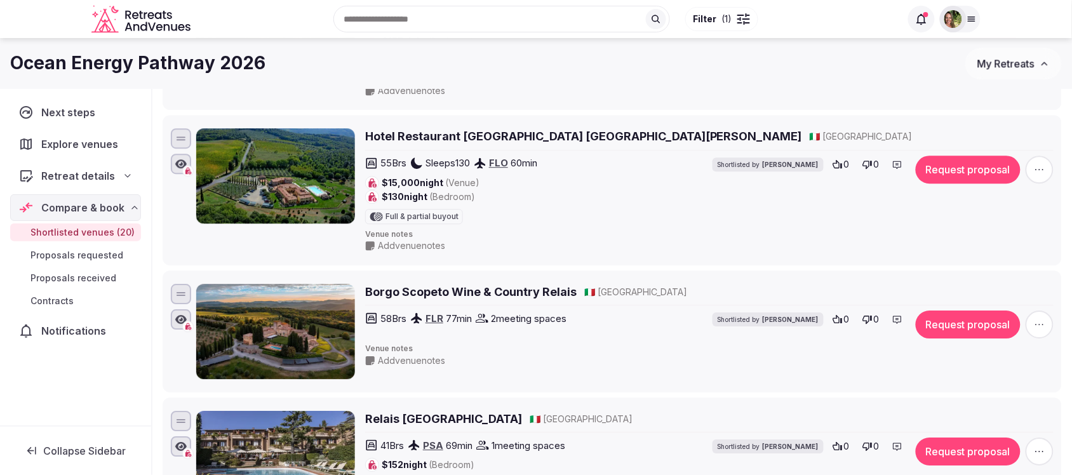
scroll to position [2395, 0]
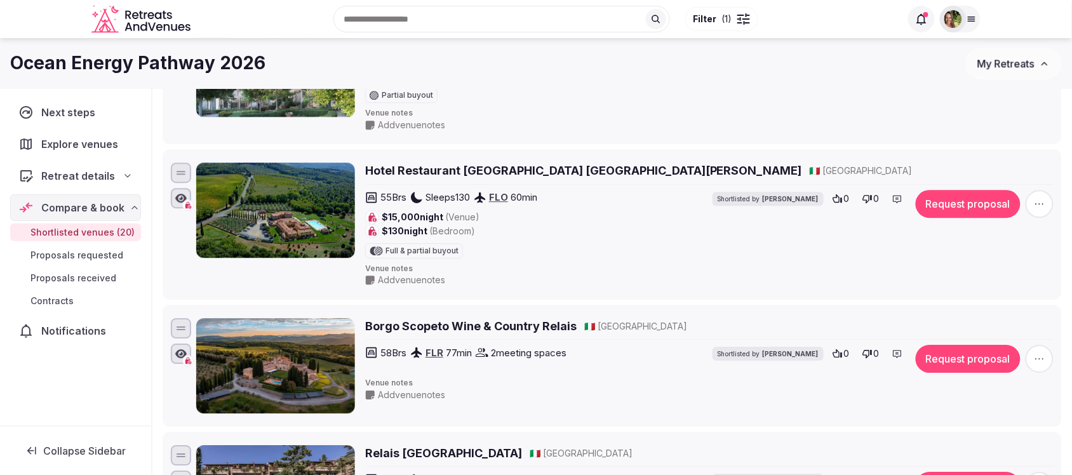
click at [494, 334] on h2 "Borgo Scopeto Wine & Country Relais" at bounding box center [470, 326] width 211 height 16
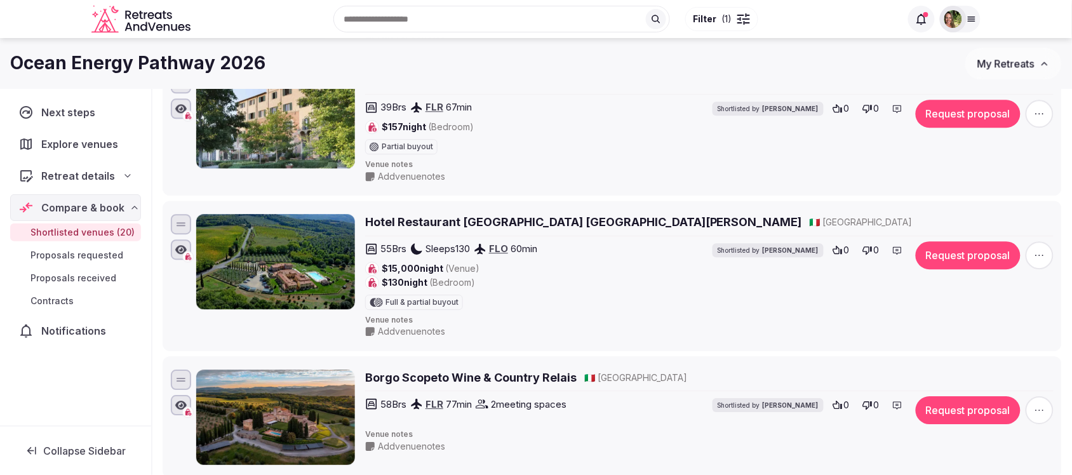
scroll to position [2316, 0]
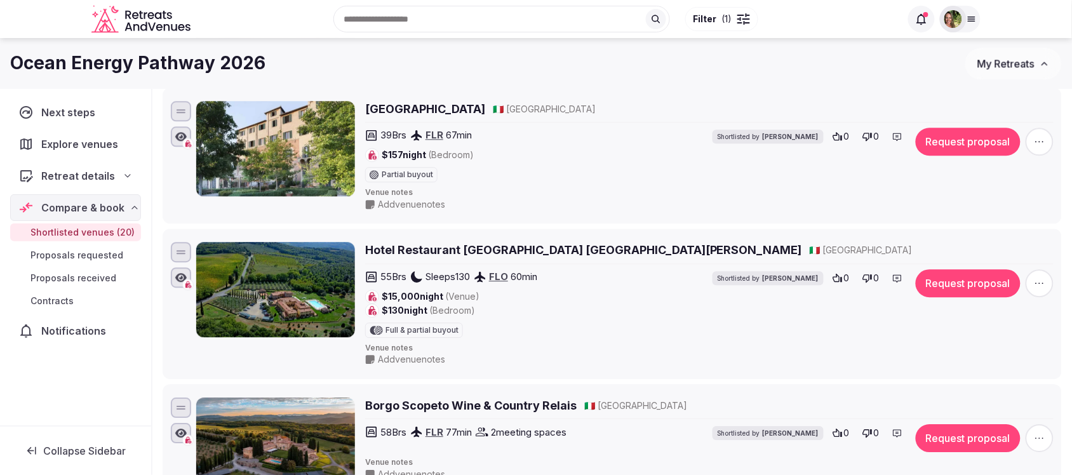
click at [511, 258] on h2 "Hotel Restaurant Casolare Le Terre Rosse" at bounding box center [583, 250] width 437 height 16
click at [1038, 289] on icon "button" at bounding box center [1039, 283] width 13 height 13
click at [997, 255] on button "Remove Venue" at bounding box center [1006, 251] width 106 height 20
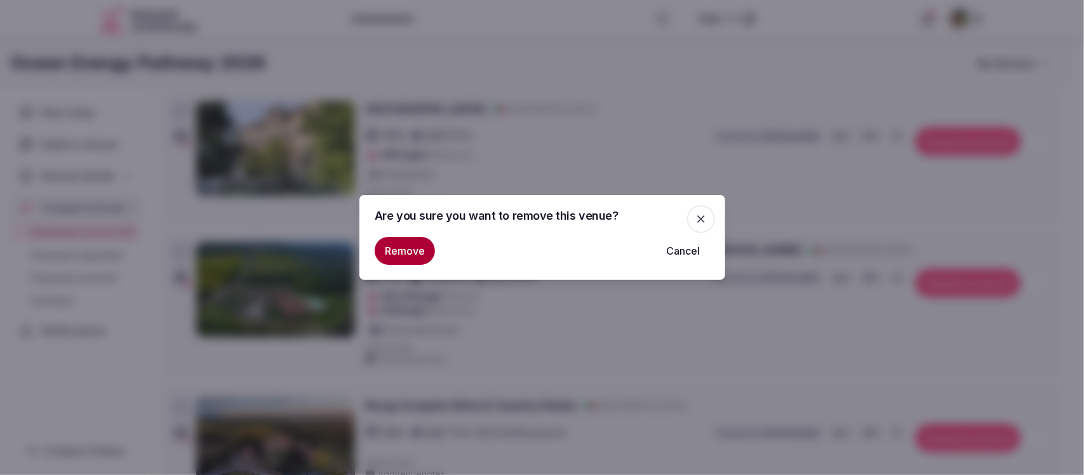
click at [421, 259] on button "Remove" at bounding box center [405, 251] width 60 height 28
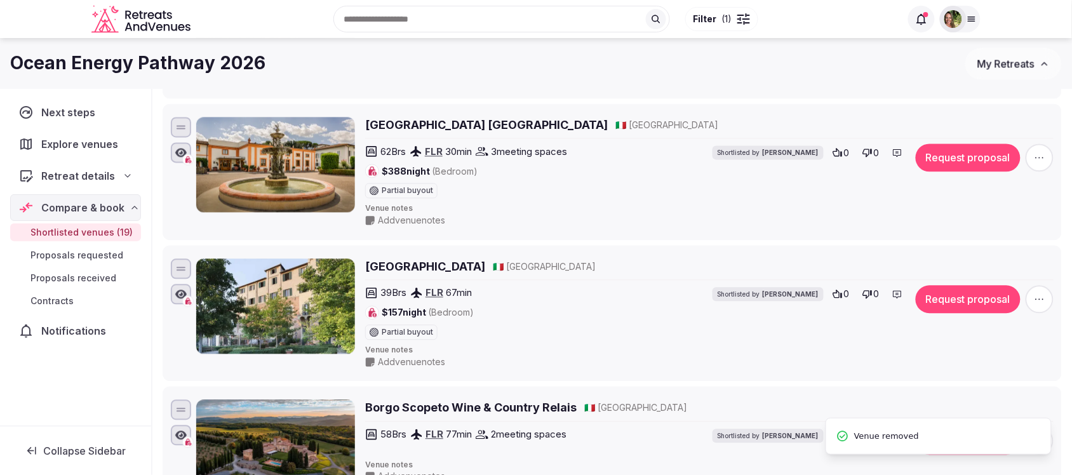
scroll to position [2157, 0]
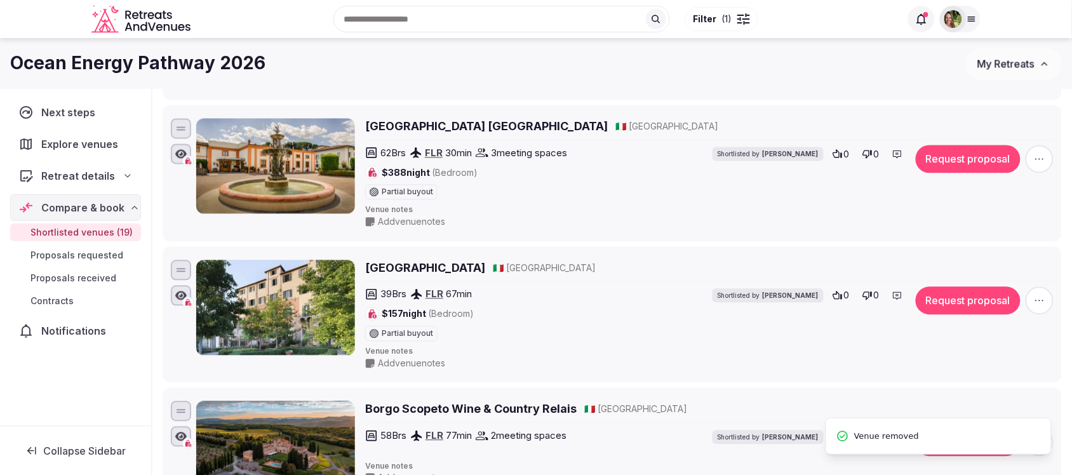
click at [444, 276] on h2 "Palazzo Ravizza" at bounding box center [425, 268] width 120 height 16
click at [1041, 305] on icon "button" at bounding box center [1039, 300] width 13 height 13
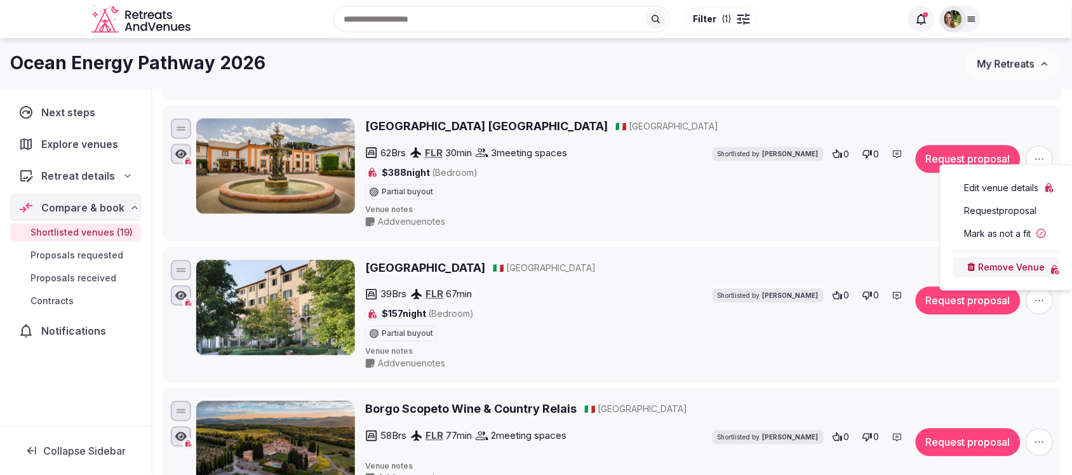
click at [1004, 265] on button "Remove Venue" at bounding box center [1006, 267] width 106 height 20
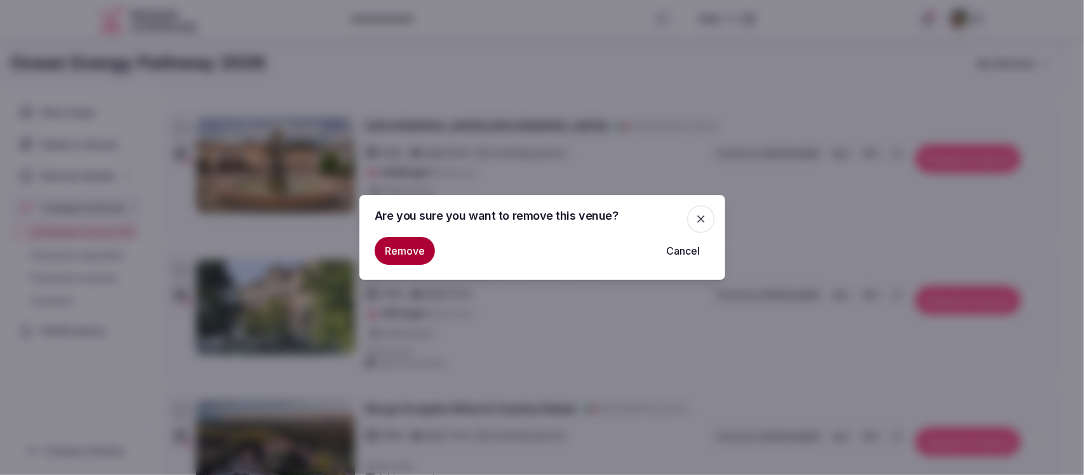
click at [417, 251] on button "Remove" at bounding box center [405, 251] width 60 height 28
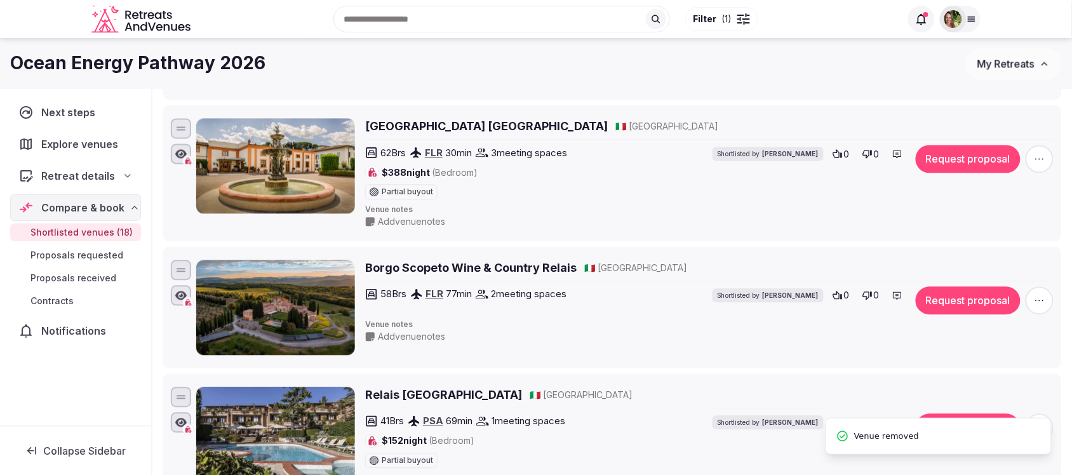
click at [411, 134] on h2 "Villa Olmi Firenze" at bounding box center [486, 126] width 243 height 16
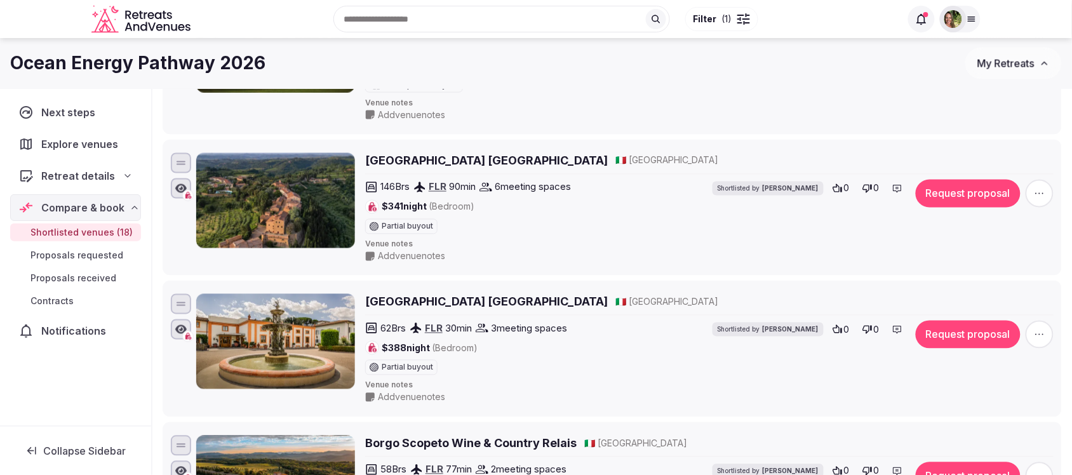
scroll to position [1919, 0]
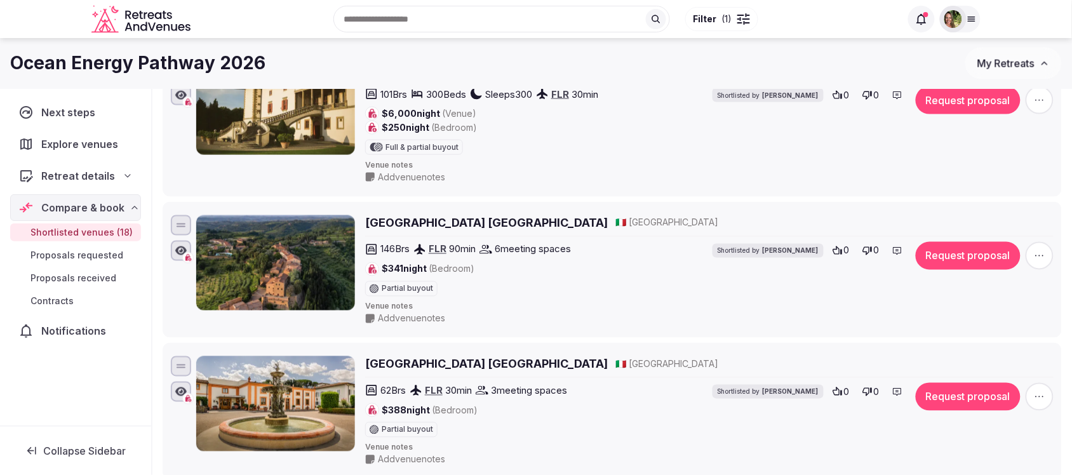
click at [458, 230] on h2 "Toscana Resort Castelfalfi" at bounding box center [486, 223] width 243 height 16
click at [1045, 262] on icon "button" at bounding box center [1039, 255] width 13 height 13
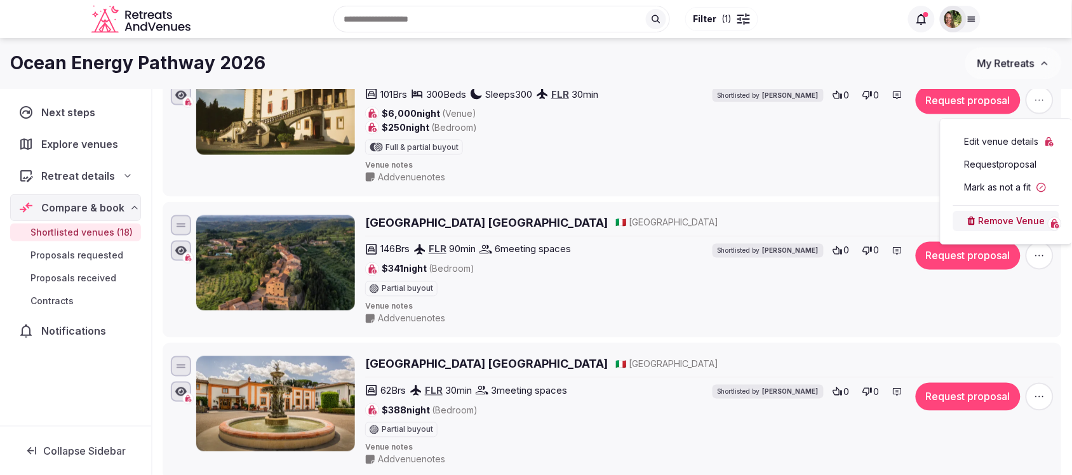
click at [1013, 222] on button "Remove Venue" at bounding box center [1006, 221] width 106 height 20
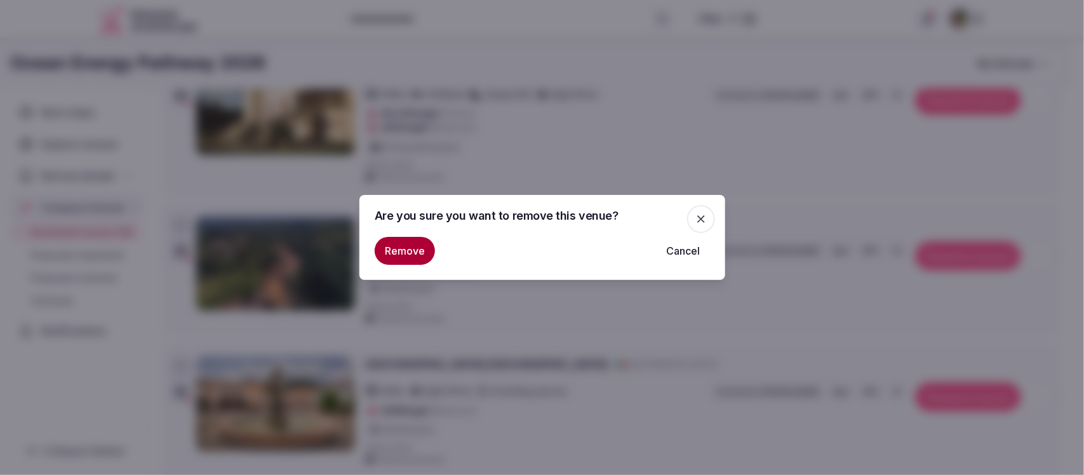
click at [401, 246] on button "Remove" at bounding box center [405, 251] width 60 height 28
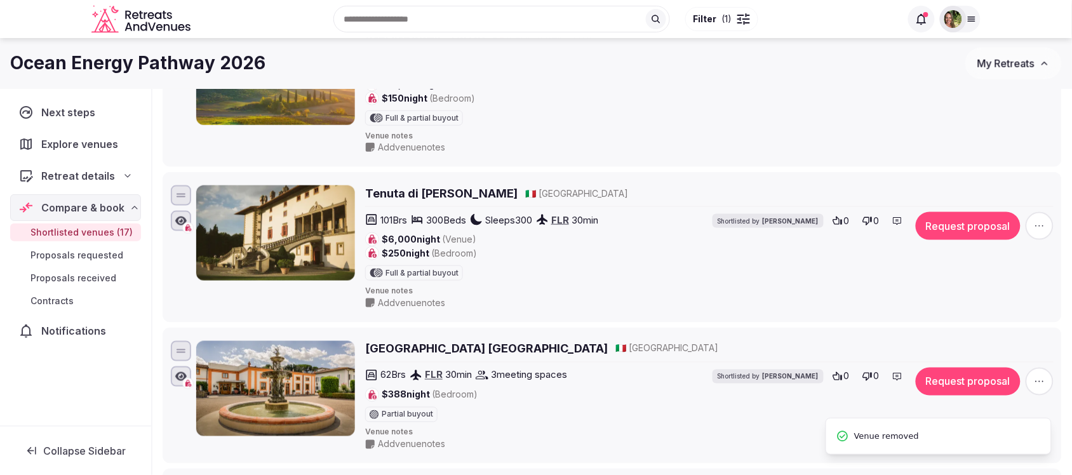
scroll to position [1760, 0]
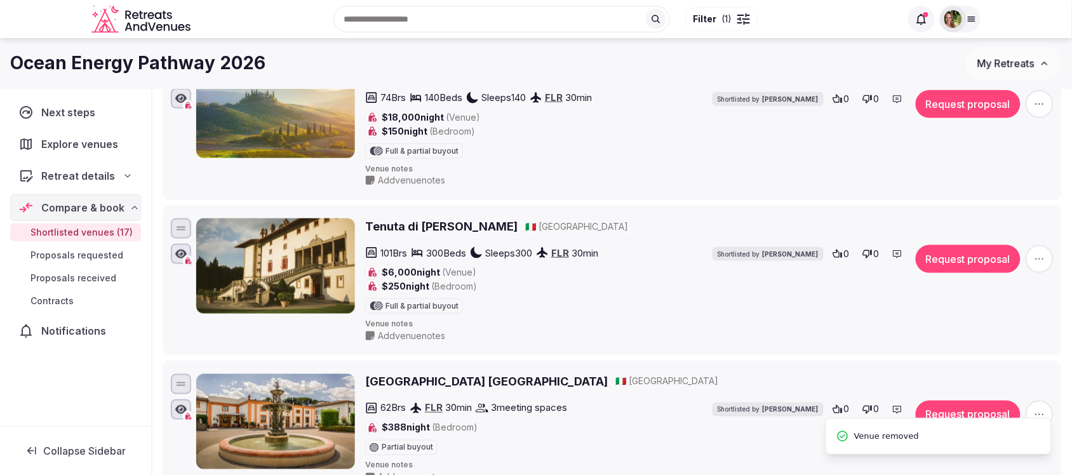
click at [422, 234] on h2 "Tenuta di Artimino" at bounding box center [441, 226] width 152 height 16
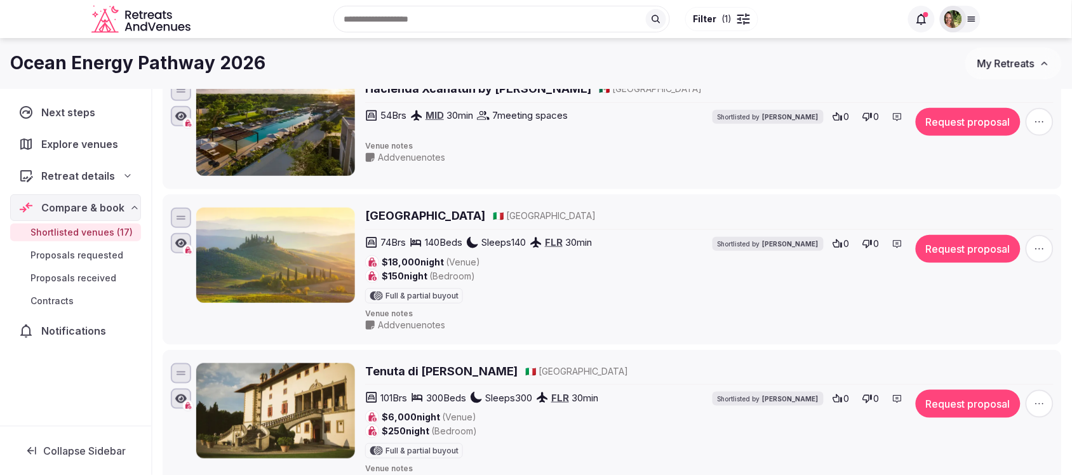
scroll to position [1602, 0]
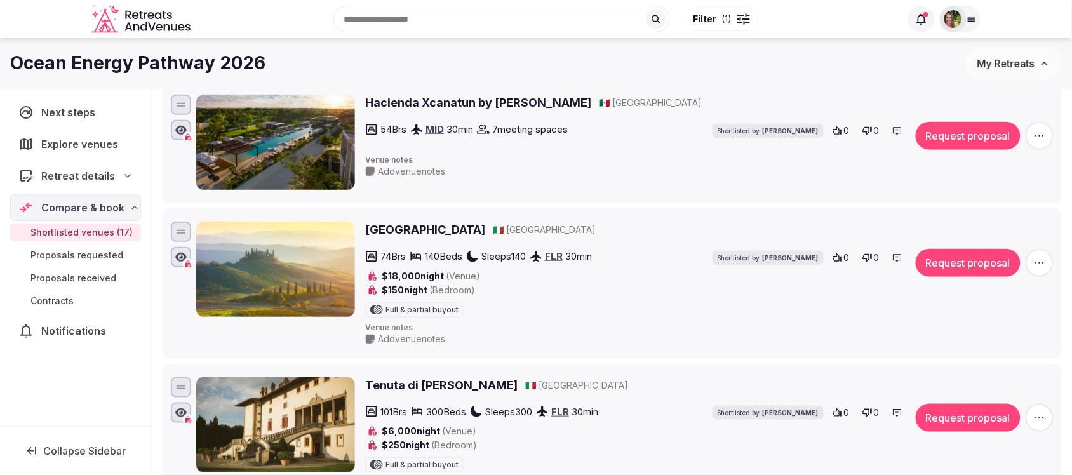
click at [434, 235] on h2 "[GEOGRAPHIC_DATA]" at bounding box center [425, 230] width 120 height 16
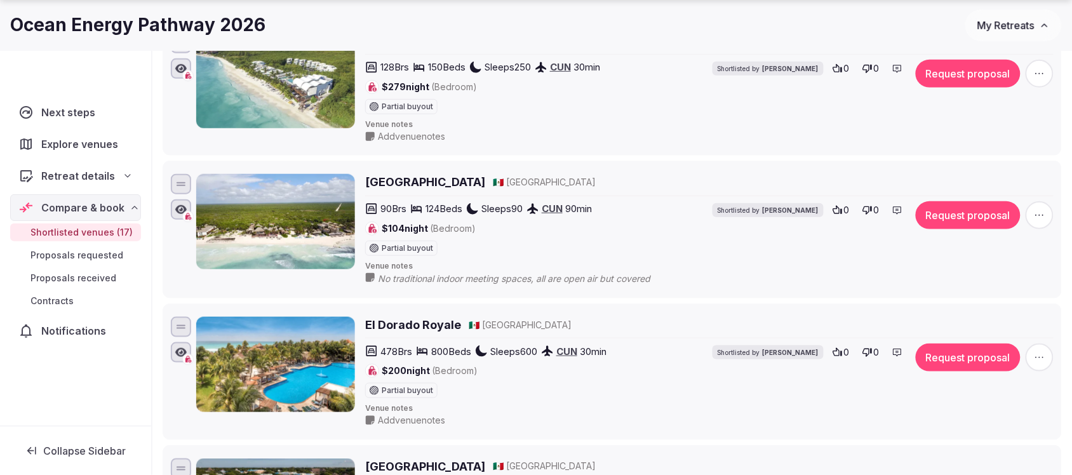
scroll to position [238, 0]
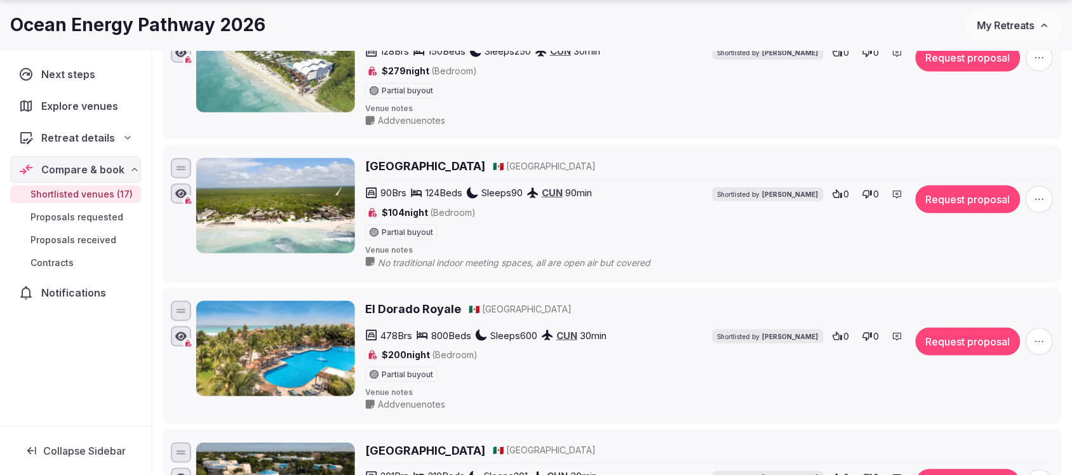
click at [1034, 340] on icon "button" at bounding box center [1039, 341] width 13 height 13
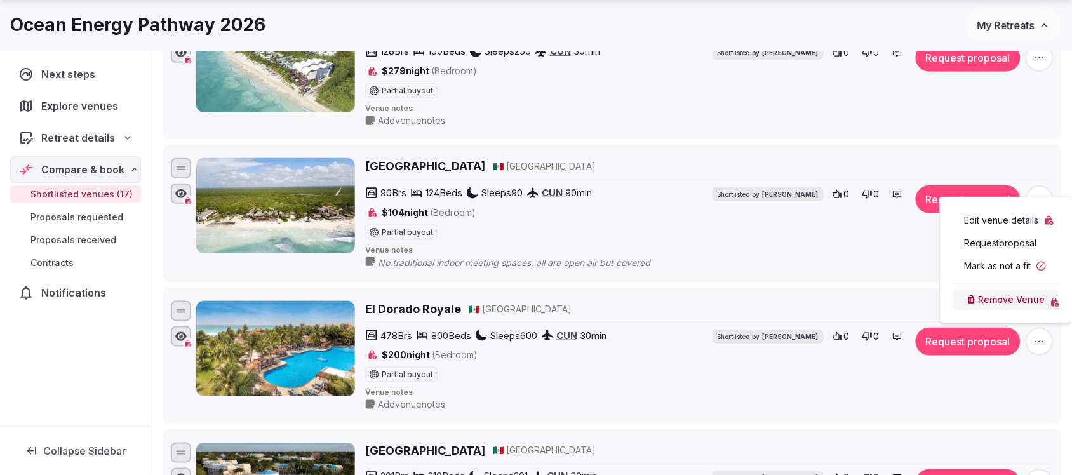
click at [1016, 295] on button "Remove Venue" at bounding box center [1006, 299] width 106 height 20
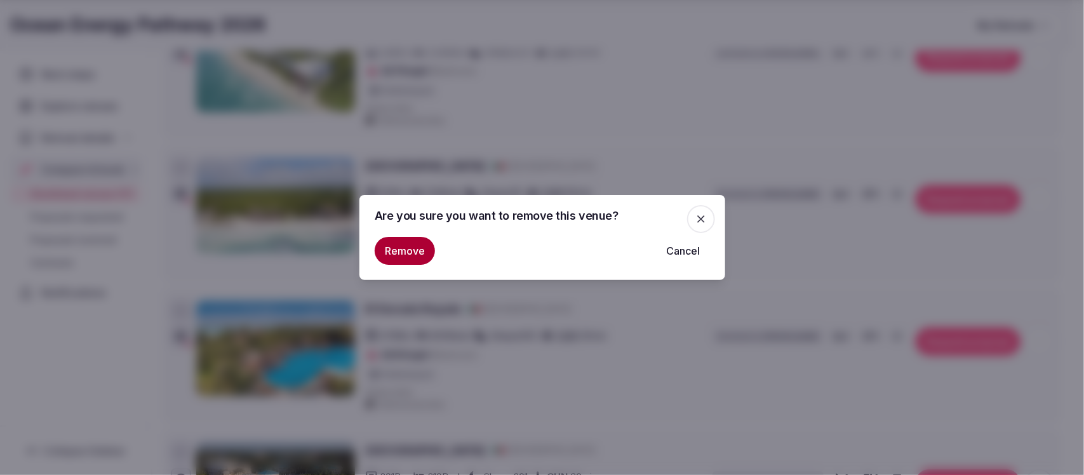
click at [388, 258] on button "Remove" at bounding box center [405, 251] width 60 height 28
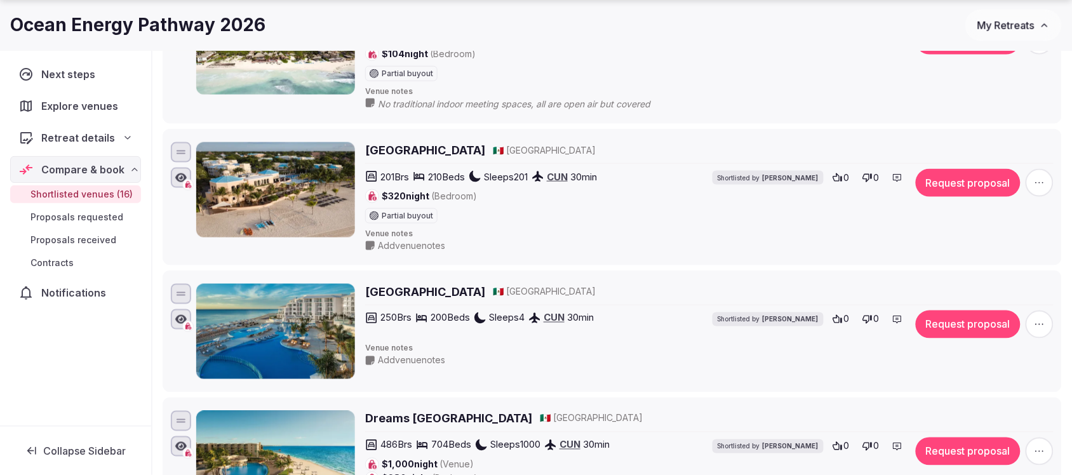
scroll to position [476, 0]
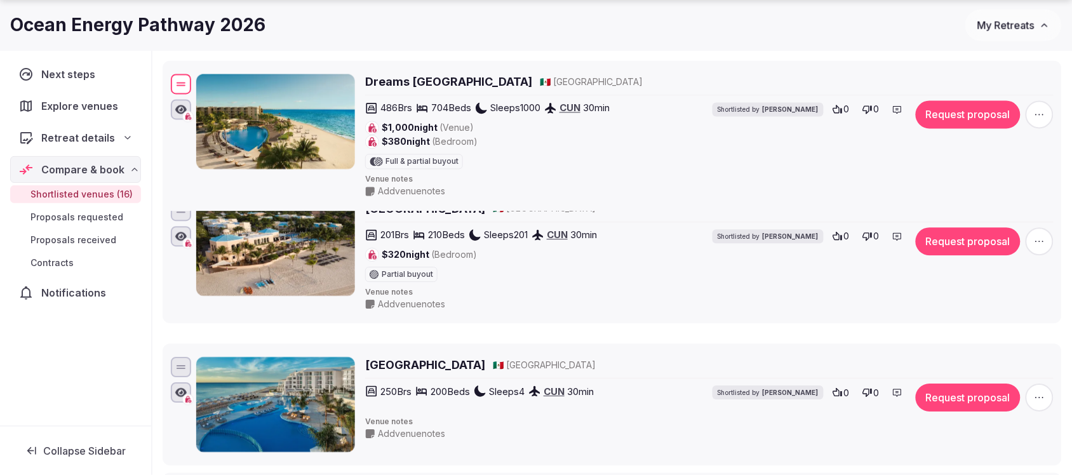
drag, startPoint x: 185, startPoint y: 341, endPoint x: 216, endPoint y: 83, distance: 259.6
click at [216, 83] on div "Dreams Riviera Cancun Resort & SPA 🇲🇽 Mexico 486 Brs 704 Beds Sleeps 1000 CUN 3…" at bounding box center [612, 136] width 888 height 129
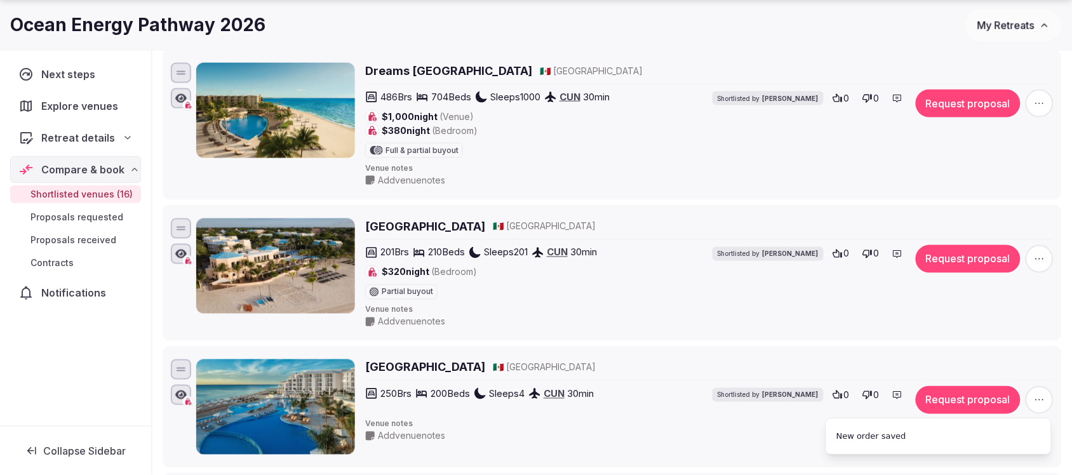
scroll to position [317, 0]
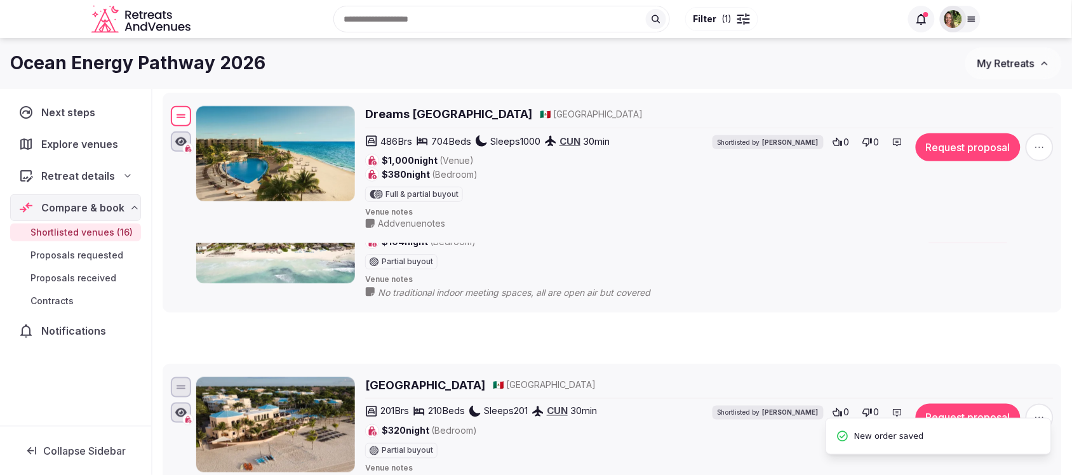
drag, startPoint x: 185, startPoint y: 232, endPoint x: 201, endPoint y: 105, distance: 128.0
click at [201, 105] on div "Dreams Riviera Cancun Resort & SPA 🇲🇽 Mexico 486 Brs 704 Beds Sleeps 1000 CUN 3…" at bounding box center [612, 168] width 888 height 129
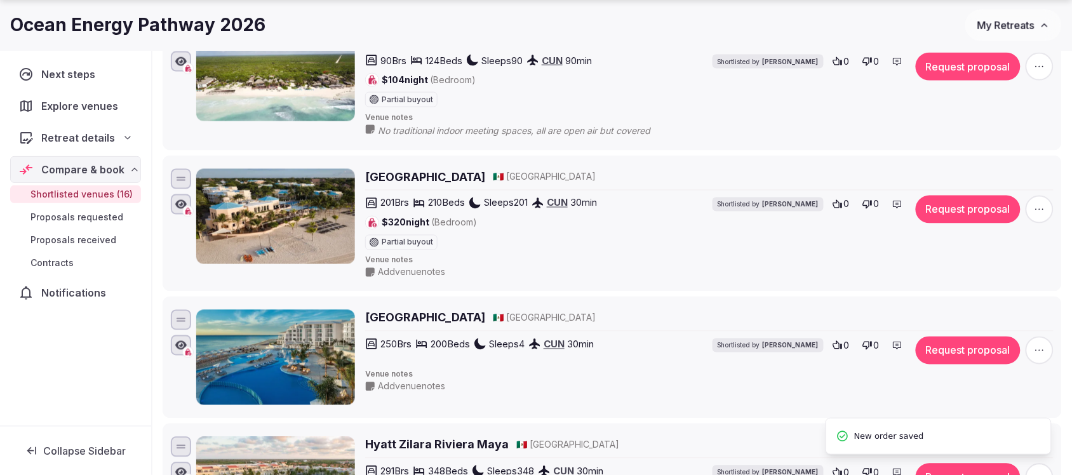
scroll to position [555, 0]
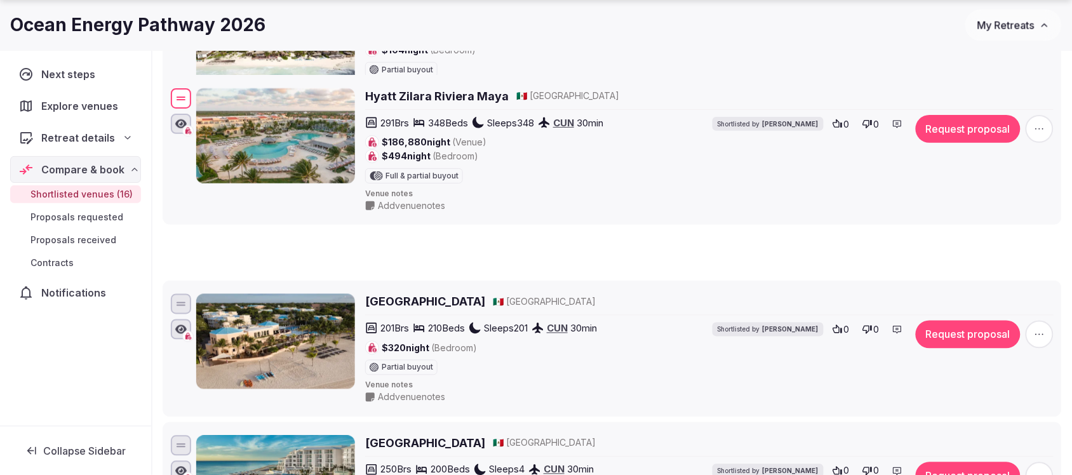
drag, startPoint x: 187, startPoint y: 418, endPoint x: 256, endPoint y: 98, distance: 326.6
click at [256, 98] on div "Hyatt Zilara Riviera Maya 🇲🇽 Mexico 291 Brs 348 Beds Sleeps 348 CUN 30 min $186…" at bounding box center [612, 150] width 888 height 129
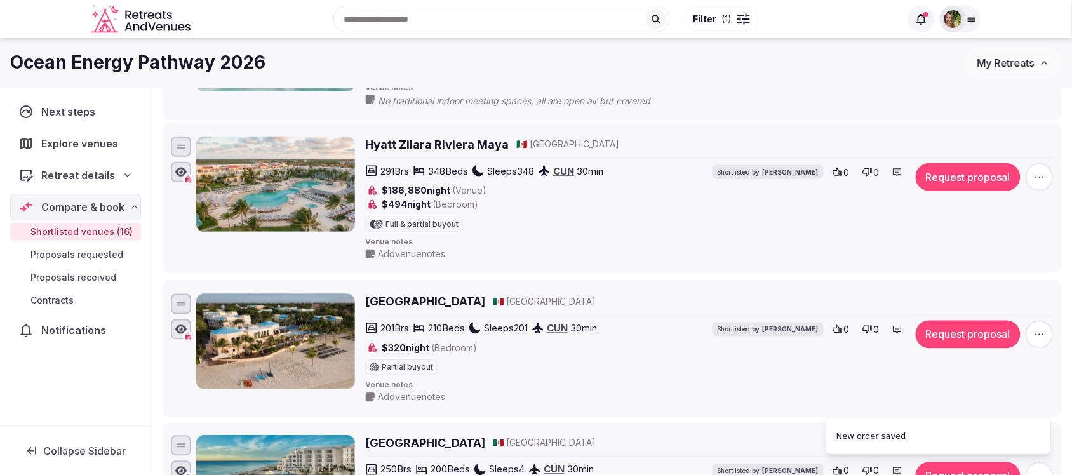
scroll to position [397, 0]
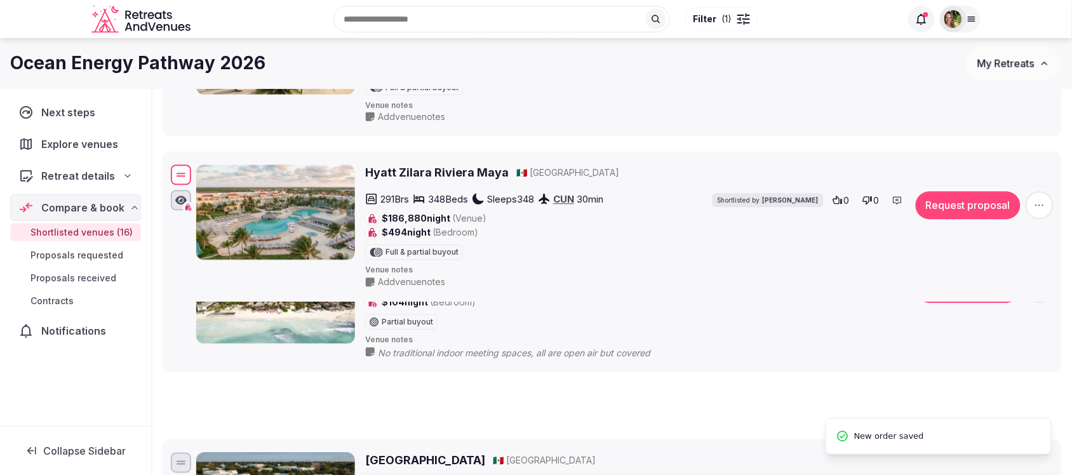
drag, startPoint x: 183, startPoint y: 309, endPoint x: 192, endPoint y: 173, distance: 136.2
click at [192, 173] on div "Hyatt Zilara Riviera Maya 🇲🇽 Mexico 291 Brs 348 Beds Sleeps 348 CUN 30 min $186…" at bounding box center [612, 227] width 888 height 129
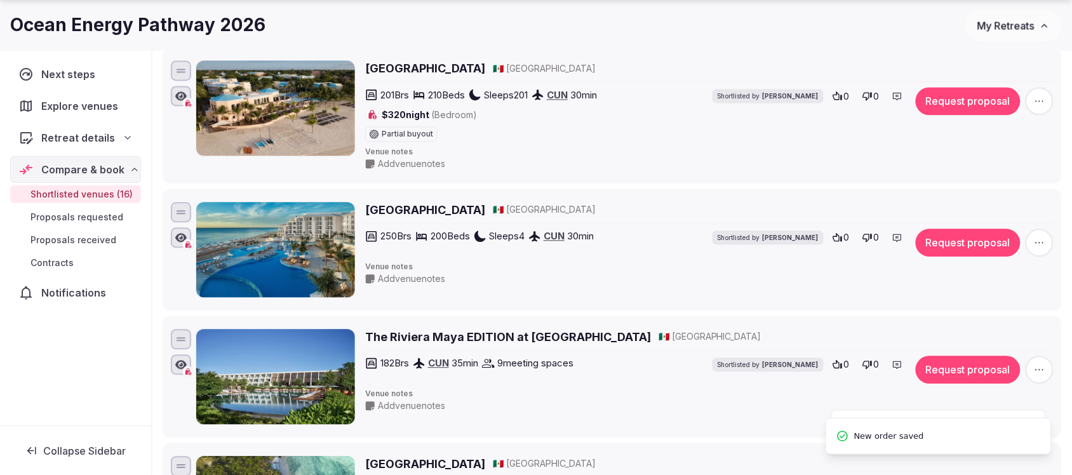
scroll to position [794, 0]
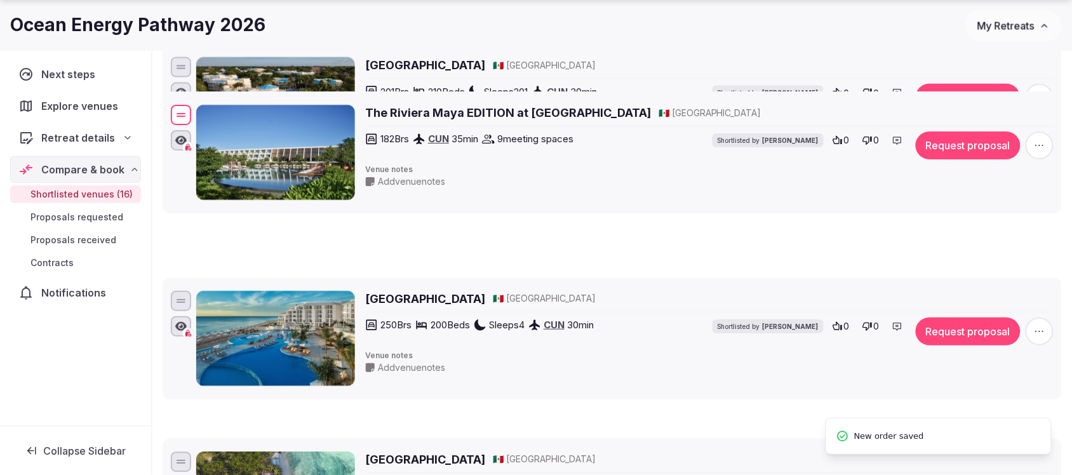
drag, startPoint x: 182, startPoint y: 343, endPoint x: 190, endPoint y: 93, distance: 250.3
click at [190, 105] on div at bounding box center [181, 115] width 20 height 20
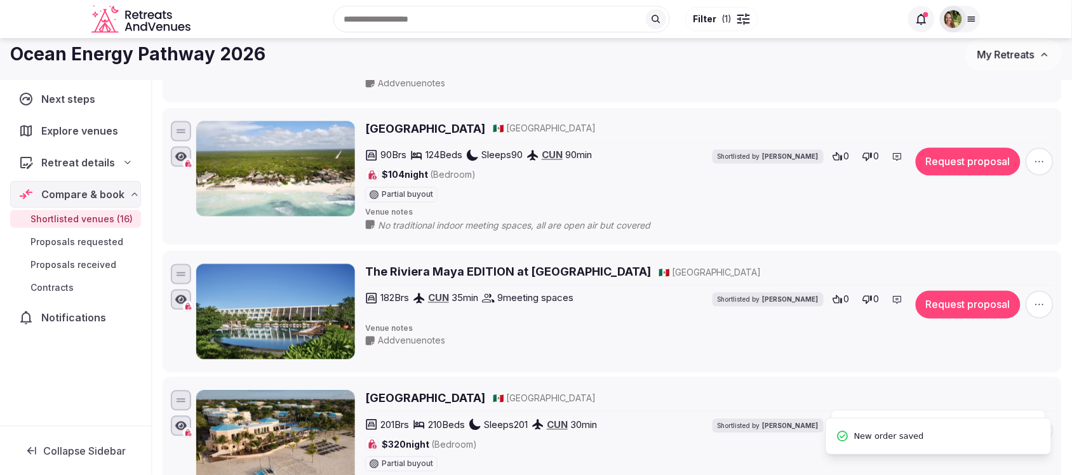
scroll to position [555, 0]
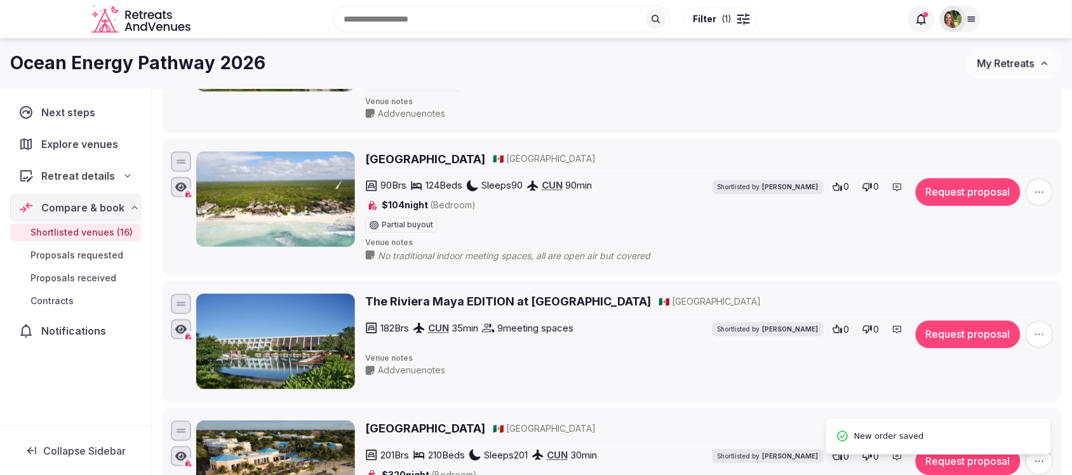
click at [202, 265] on div "Amansala Eco Chic Resort 🇲🇽 Mexico 90 Brs 124 Beds Sleeps 90 CUN 90 min $104 ni…" at bounding box center [612, 207] width 888 height 116
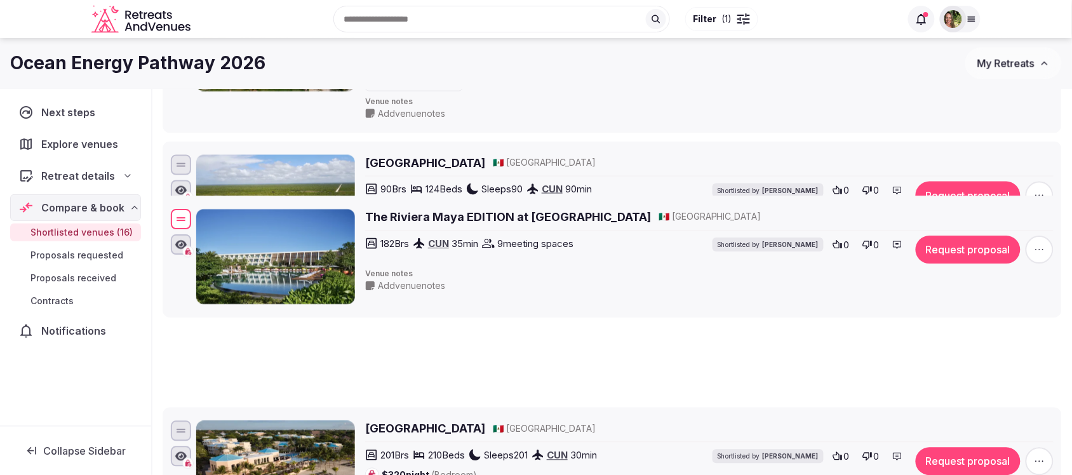
drag, startPoint x: 180, startPoint y: 309, endPoint x: 204, endPoint y: 197, distance: 114.3
click at [204, 206] on div "The Riviera Maya EDITION at Kanai 🇲🇽 Mexico 182 Brs CUN 35 min 9 meeting spaces…" at bounding box center [612, 256] width 888 height 100
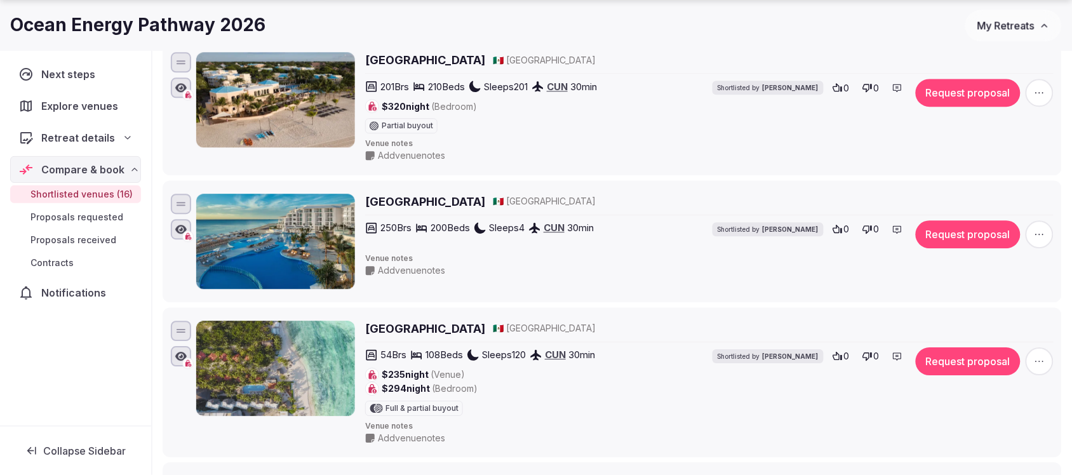
scroll to position [952, 0]
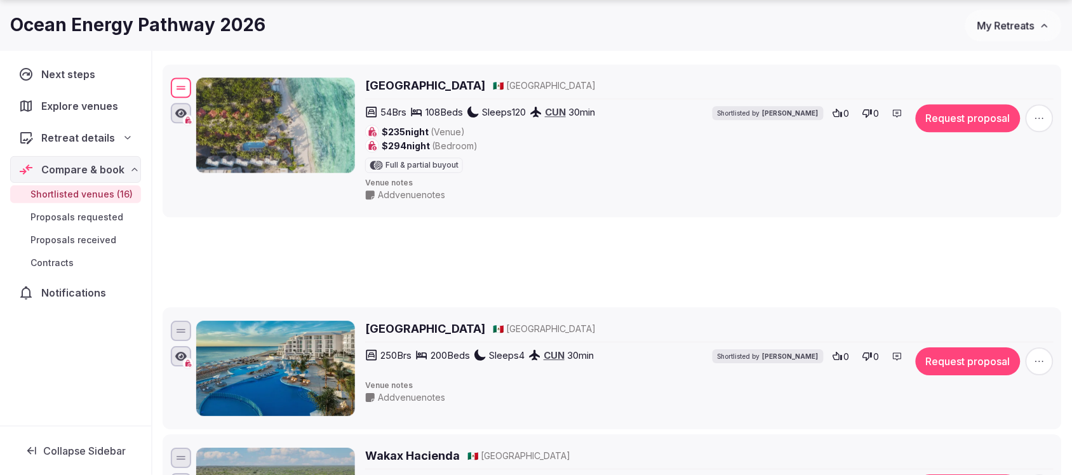
drag, startPoint x: 181, startPoint y: 299, endPoint x: 220, endPoint y: 65, distance: 236.9
click at [220, 75] on div "Petit Lafitte Hotel 🇲🇽 Mexico 54 Brs 108 Beds Sleeps 120 CUN 30 min $235 night …" at bounding box center [612, 139] width 888 height 129
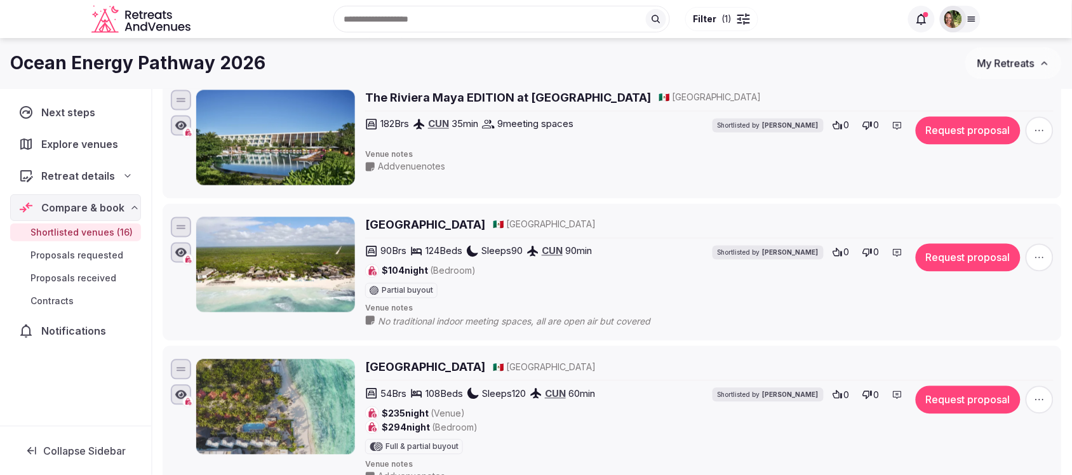
scroll to position [555, 0]
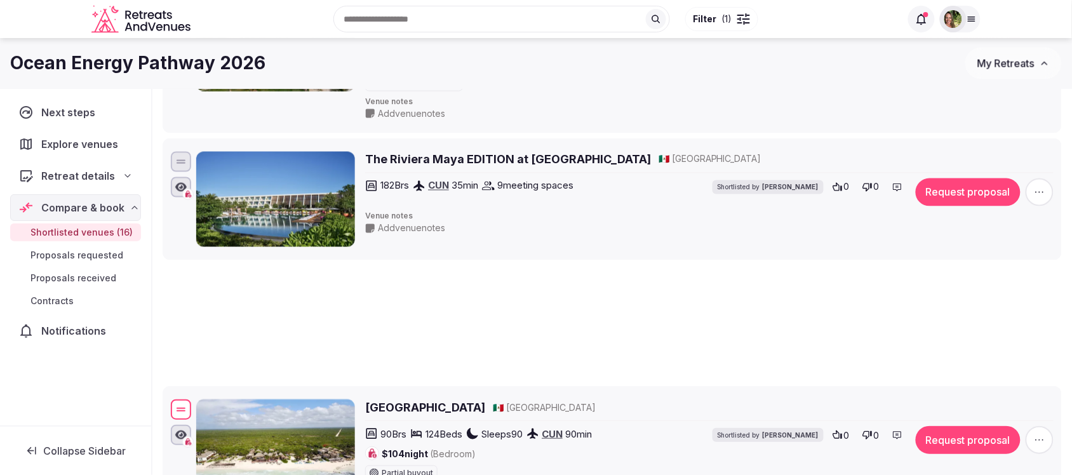
drag, startPoint x: 175, startPoint y: 291, endPoint x: 199, endPoint y: 451, distance: 161.8
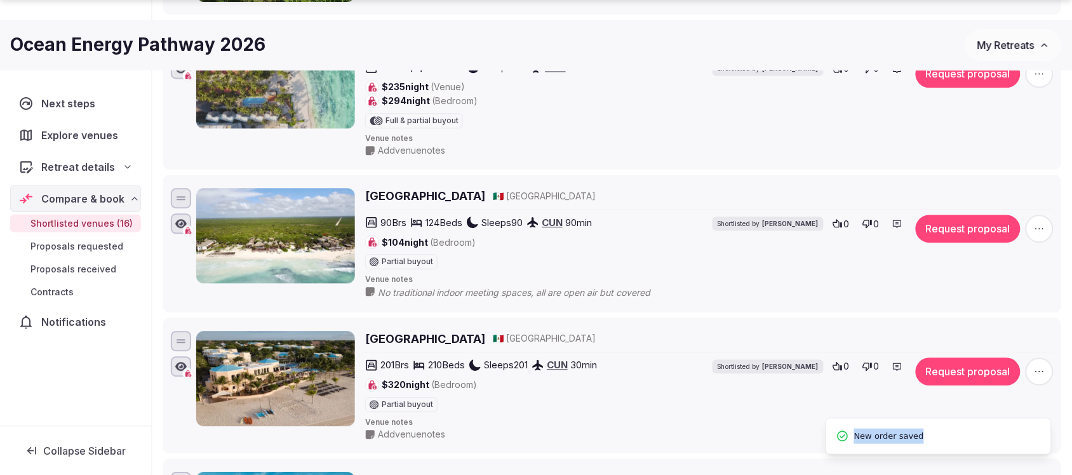
scroll to position [873, 0]
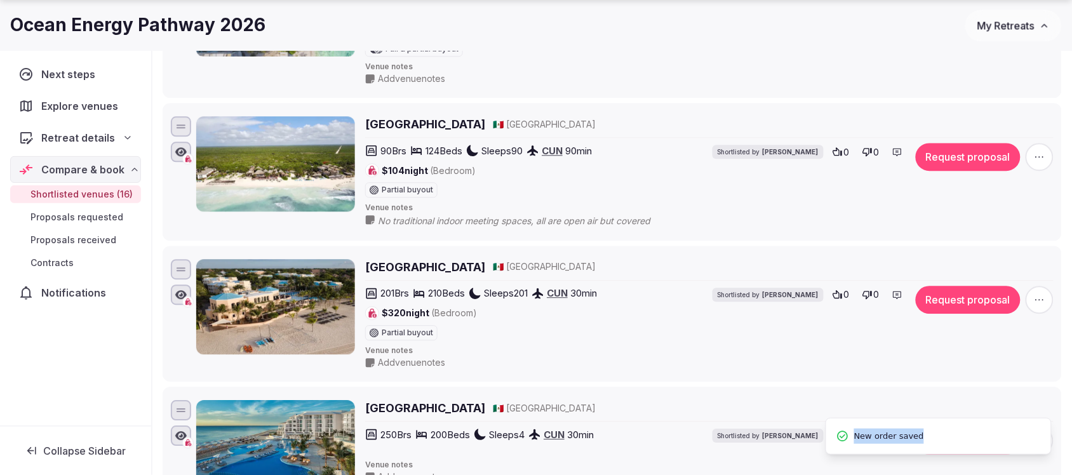
click at [163, 229] on li "Amansala Eco Chic Resort 🇲🇽 Mexico 90 Brs 124 Beds Sleeps 90 CUN 90 min $104 ni…" at bounding box center [612, 172] width 899 height 138
click at [1045, 160] on span "button" at bounding box center [1039, 157] width 28 height 28
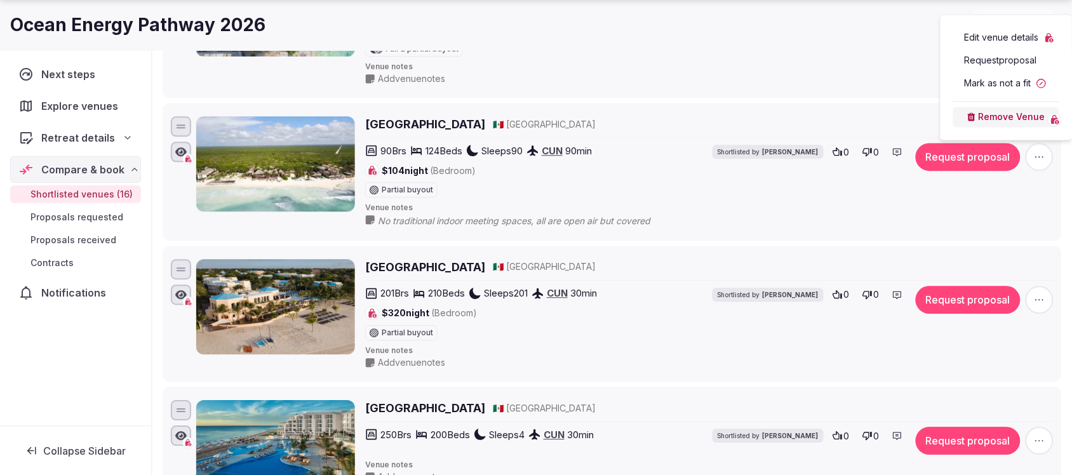
click at [1009, 116] on button "Remove Venue" at bounding box center [1006, 117] width 106 height 20
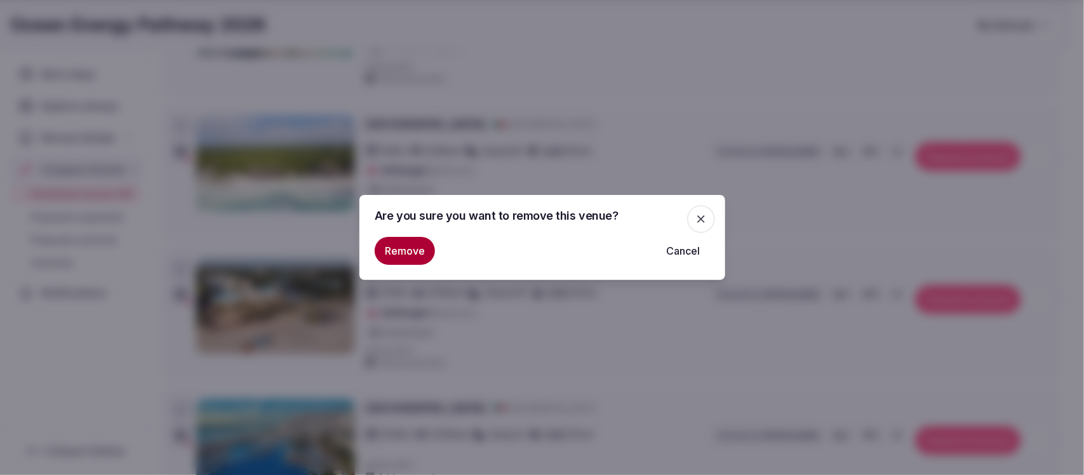
click at [404, 236] on div "Remove Cancel" at bounding box center [542, 248] width 335 height 33
click at [408, 246] on button "Remove" at bounding box center [405, 251] width 60 height 28
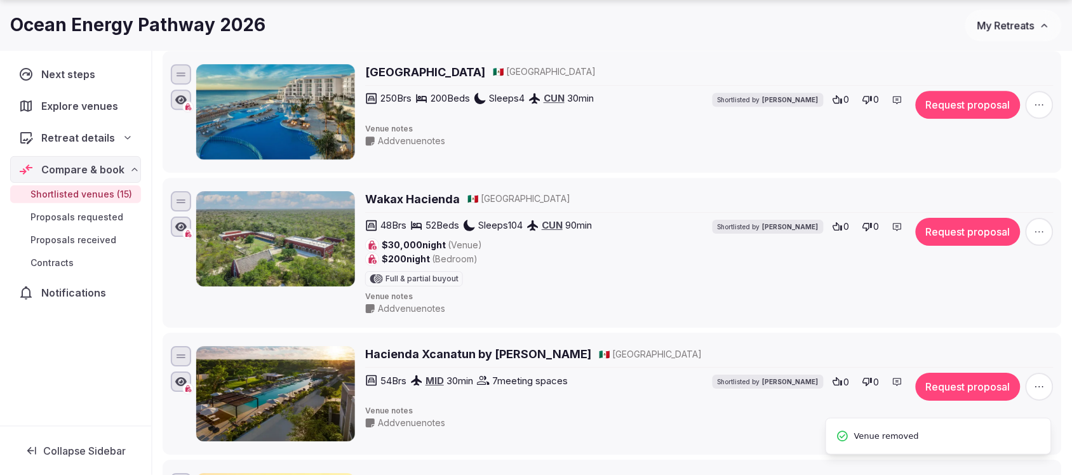
scroll to position [1111, 0]
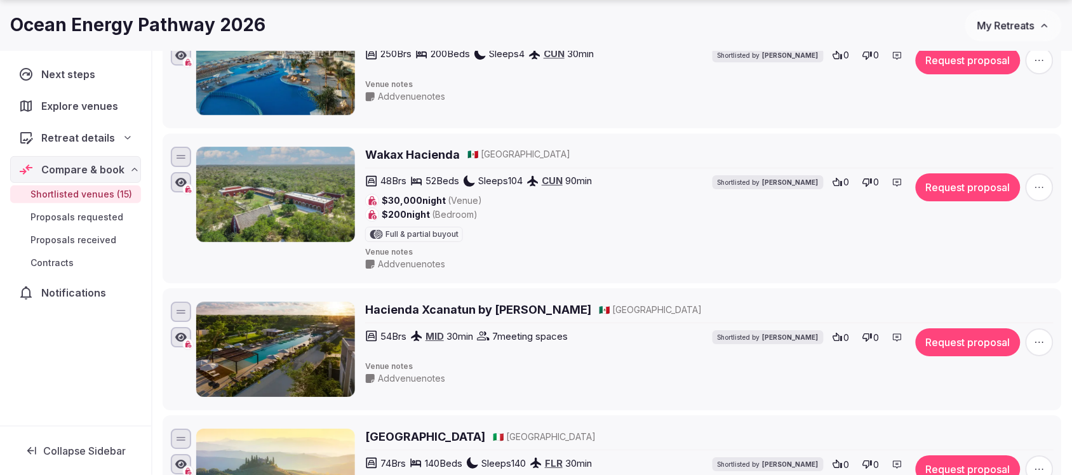
click at [1042, 349] on icon "button" at bounding box center [1039, 342] width 13 height 13
click at [1002, 305] on button "Remove Venue" at bounding box center [1006, 305] width 106 height 20
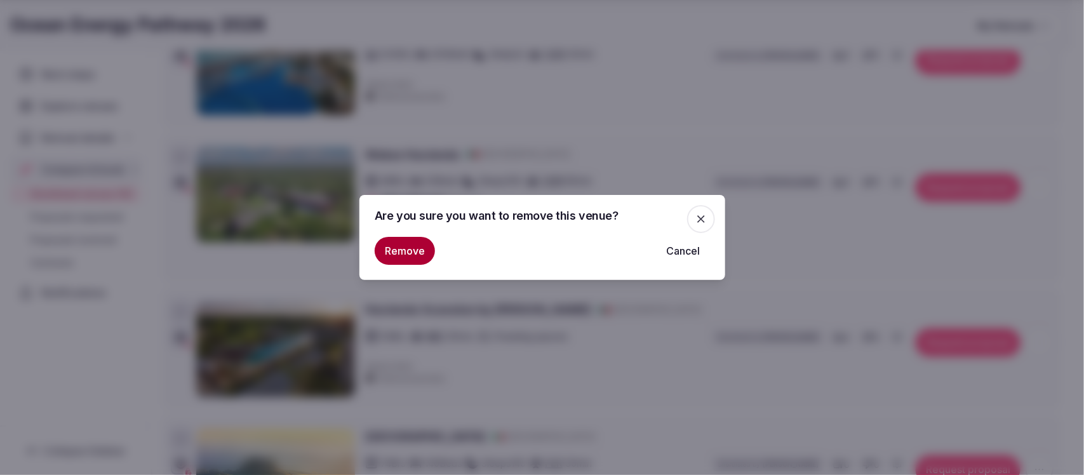
click at [387, 243] on button "Remove" at bounding box center [405, 251] width 60 height 28
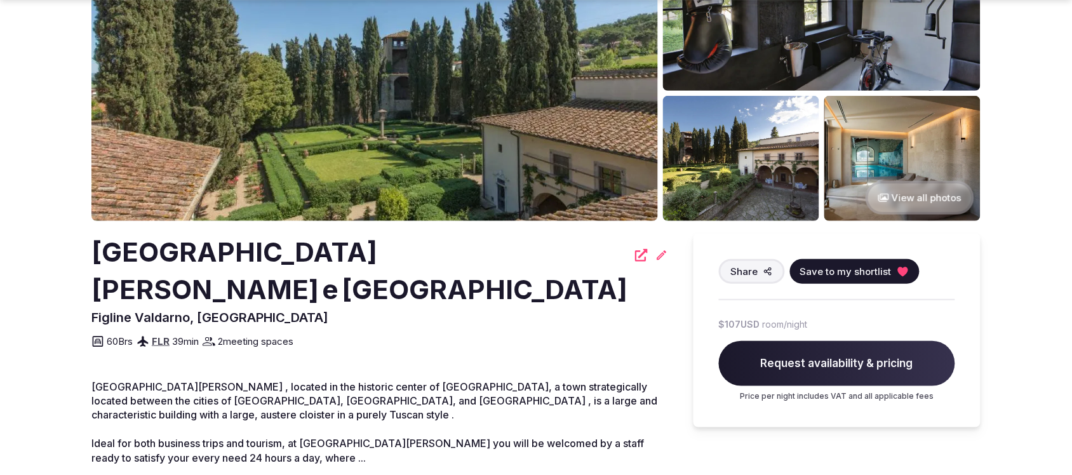
scroll to position [159, 0]
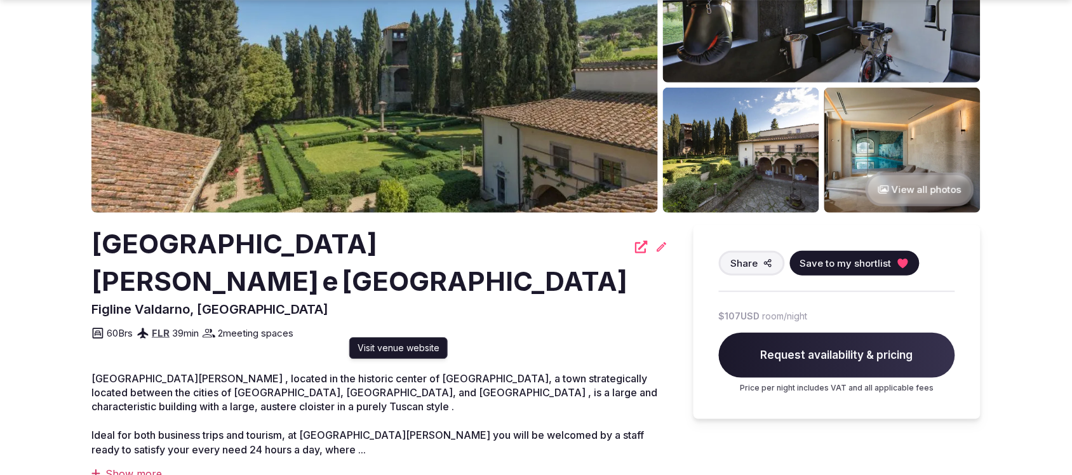
click at [635, 246] on icon at bounding box center [641, 247] width 13 height 13
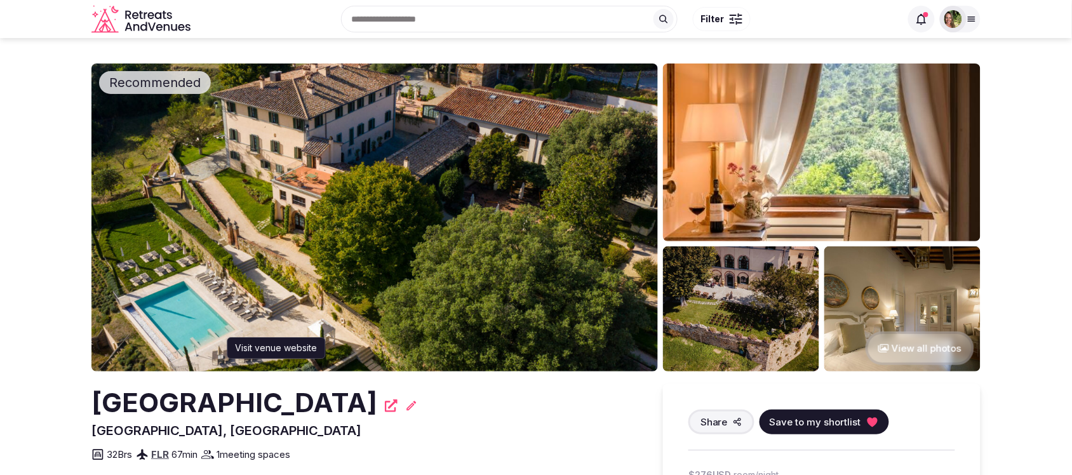
click at [385, 406] on icon at bounding box center [391, 405] width 13 height 13
drag, startPoint x: 353, startPoint y: 403, endPoint x: 90, endPoint y: 401, distance: 263.5
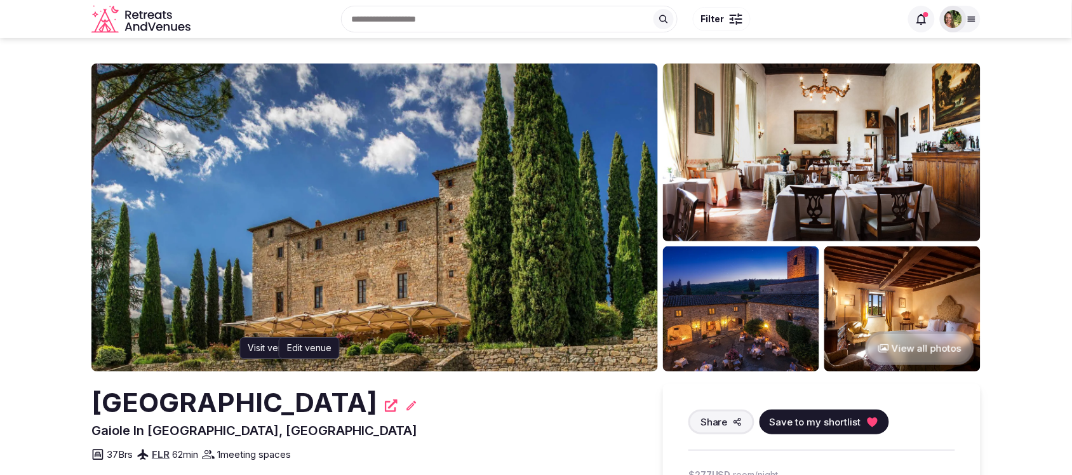
click at [385, 405] on icon at bounding box center [391, 405] width 13 height 13
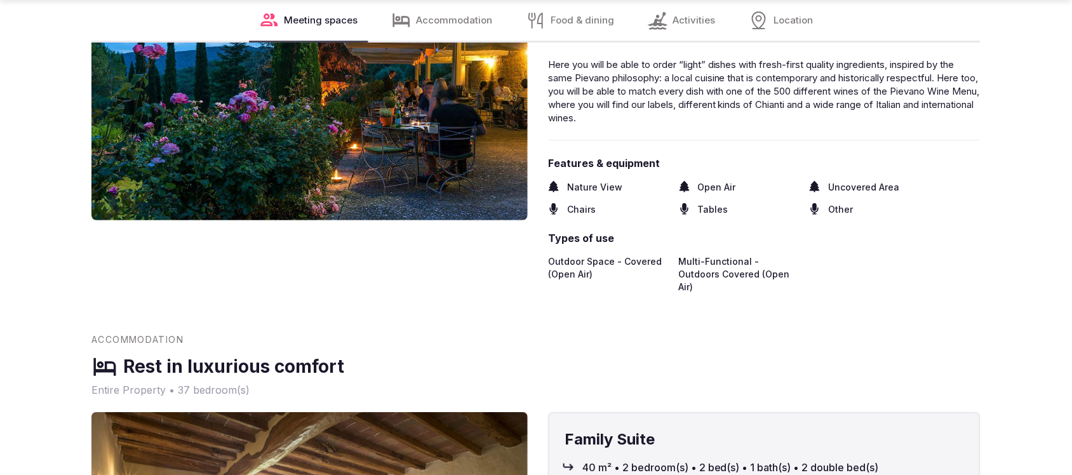
scroll to position [1746, 0]
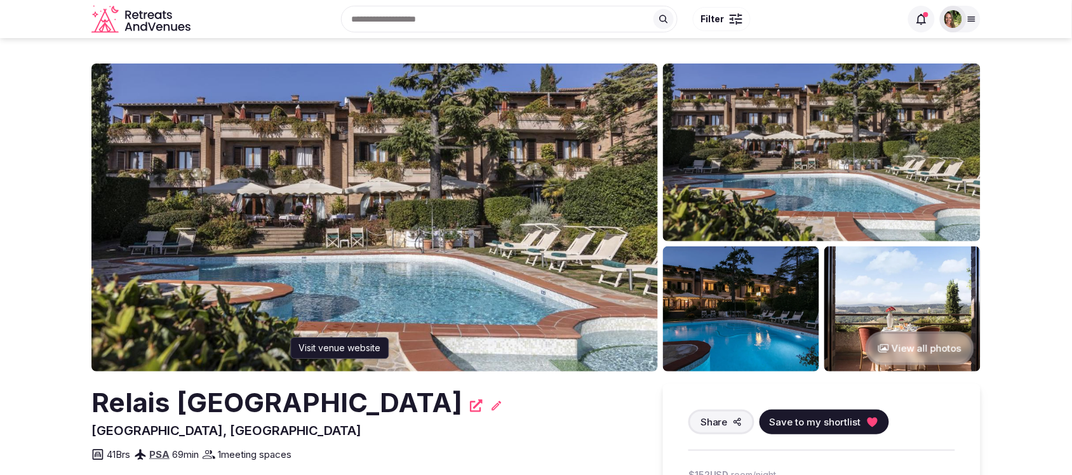
click at [470, 405] on icon at bounding box center [476, 405] width 13 height 13
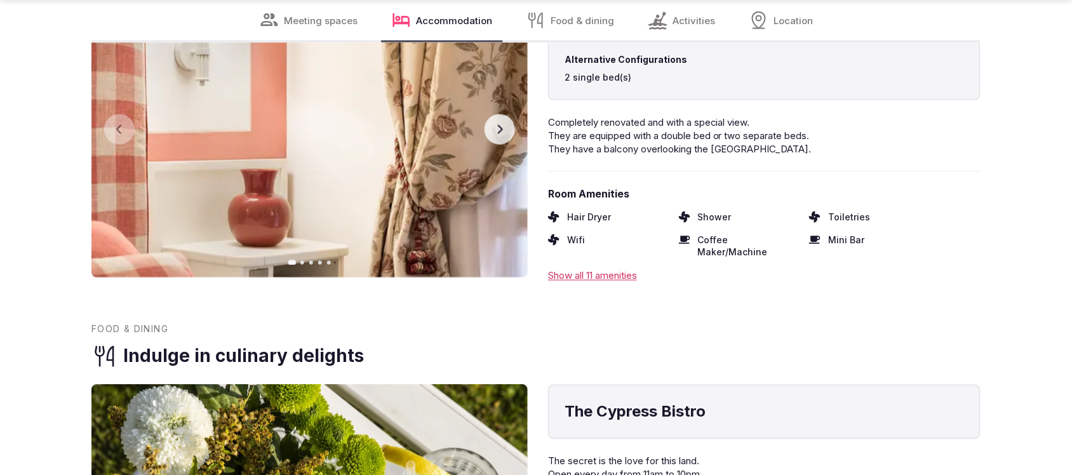
scroll to position [1984, 0]
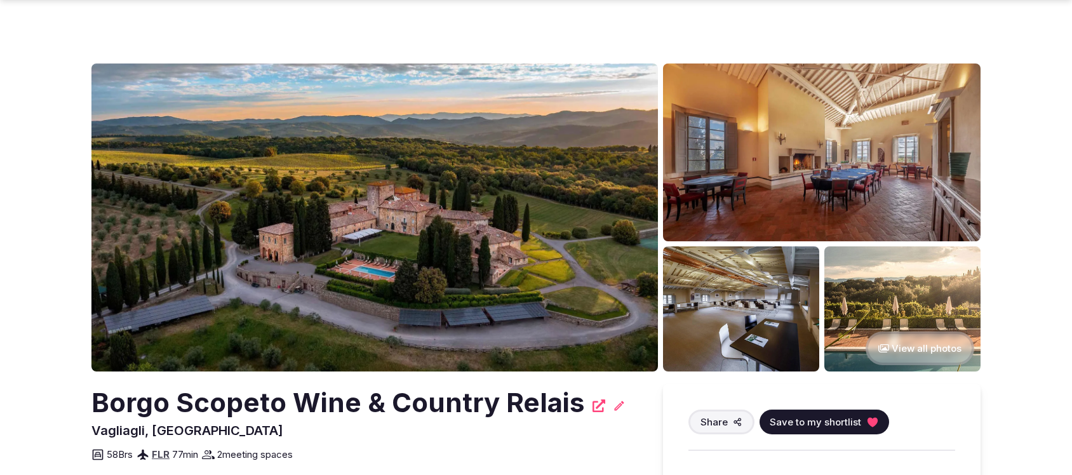
scroll to position [238, 0]
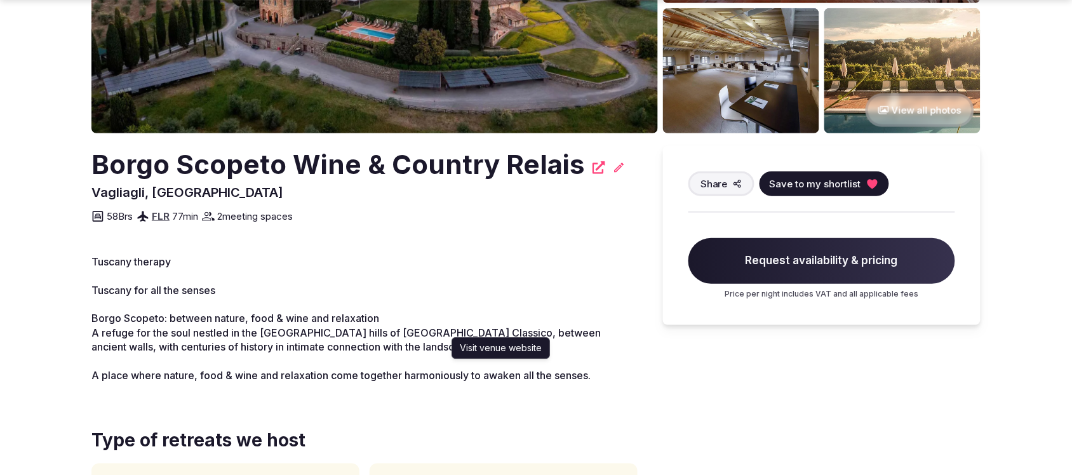
click at [594, 170] on icon at bounding box center [598, 167] width 13 height 13
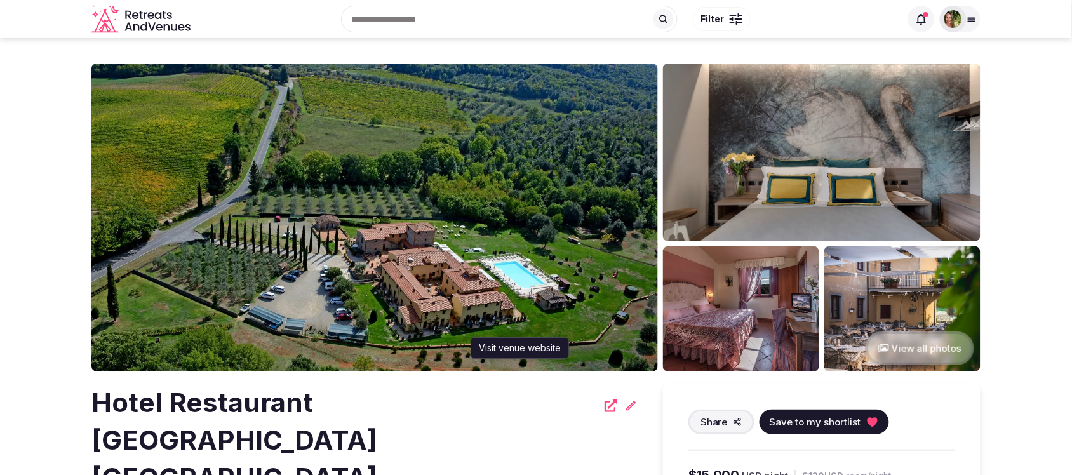
click at [614, 405] on icon at bounding box center [610, 405] width 13 height 13
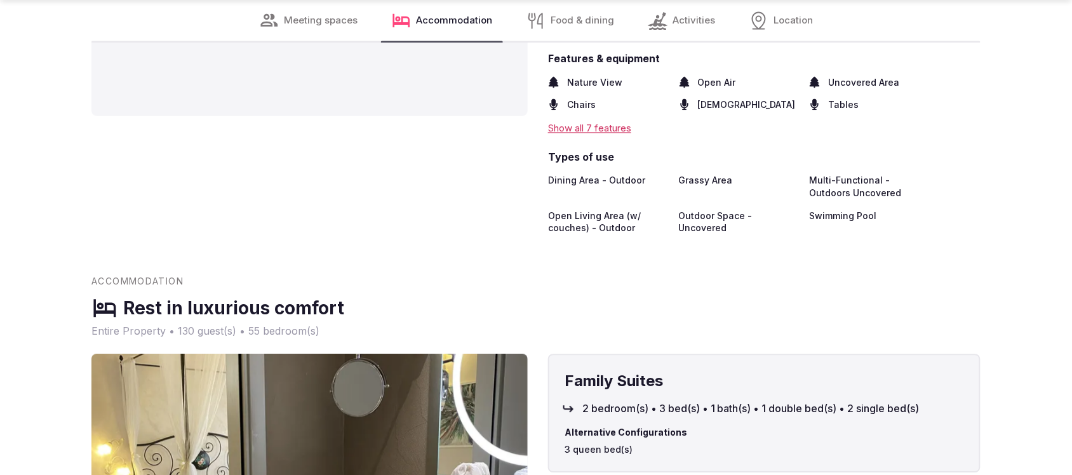
scroll to position [2539, 0]
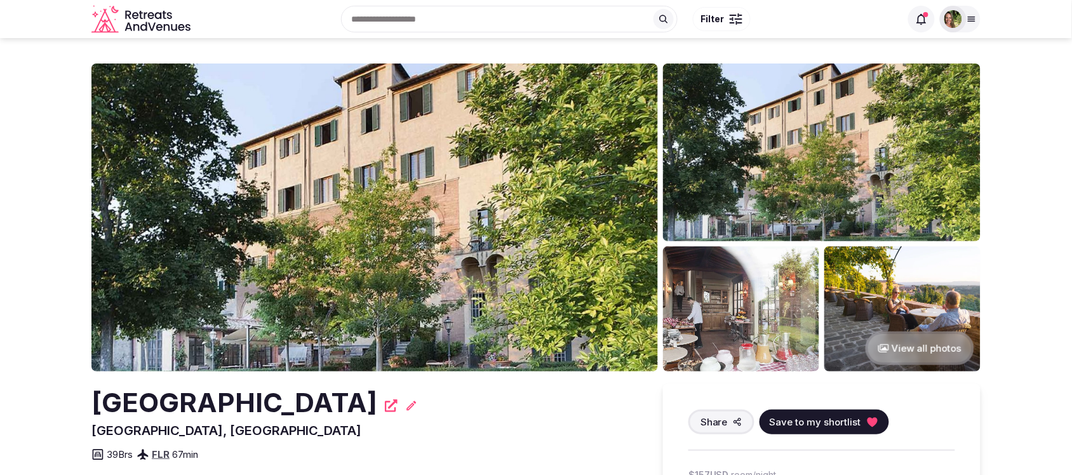
click at [385, 408] on icon at bounding box center [391, 405] width 13 height 13
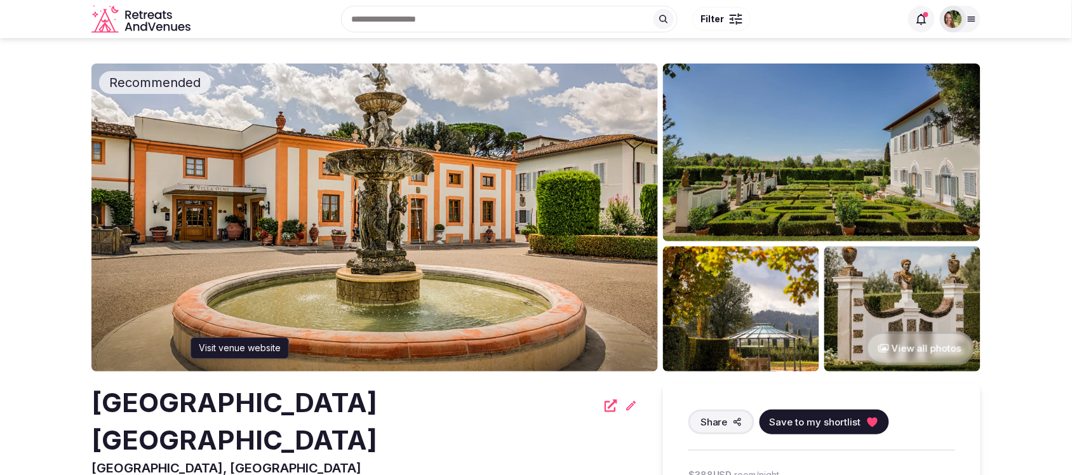
click at [604, 406] on icon at bounding box center [610, 405] width 13 height 13
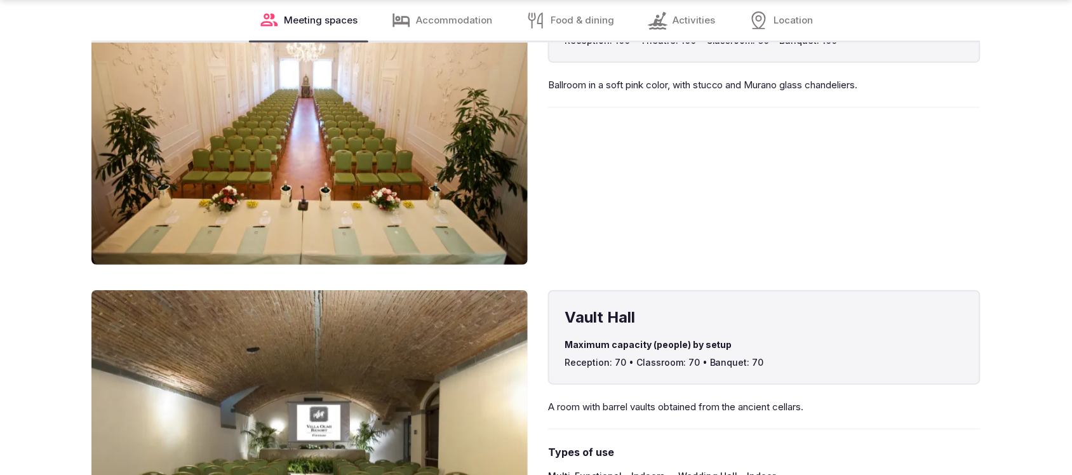
scroll to position [1587, 0]
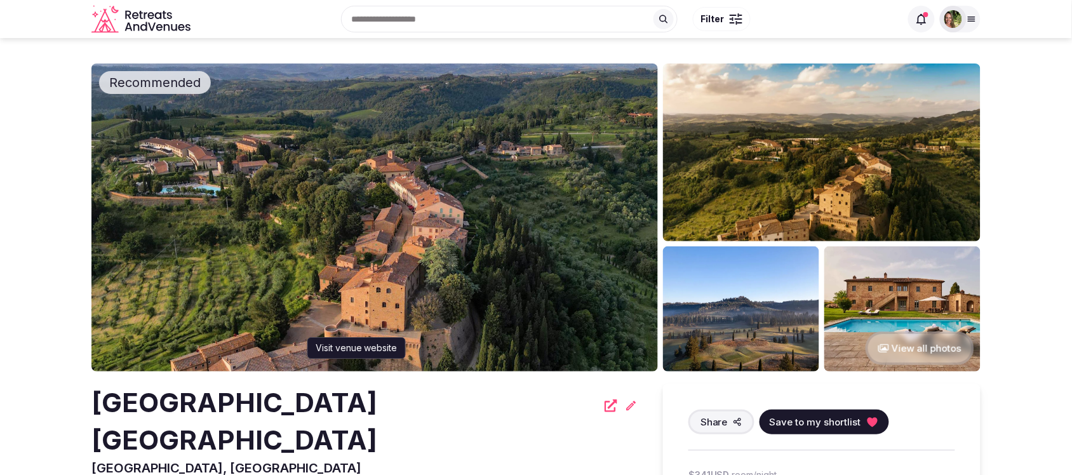
click at [604, 404] on icon at bounding box center [610, 405] width 13 height 13
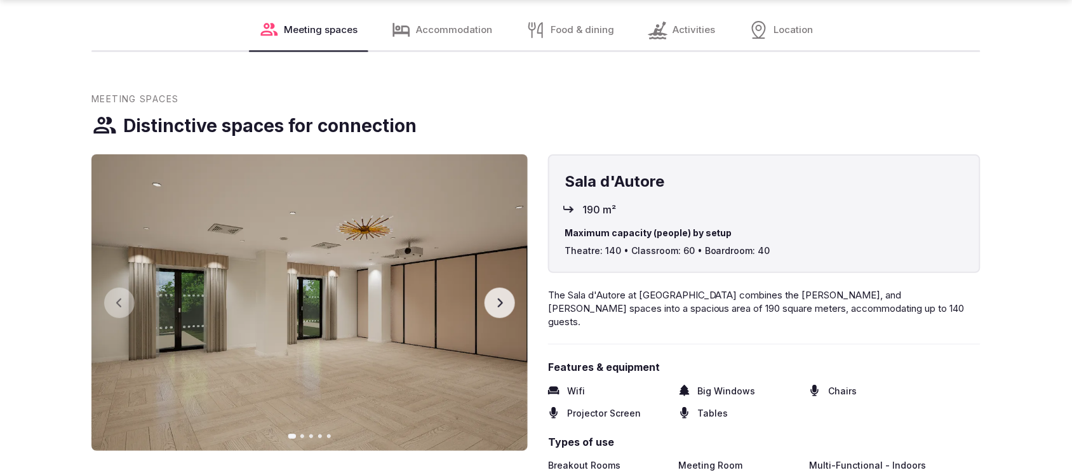
scroll to position [1428, 0]
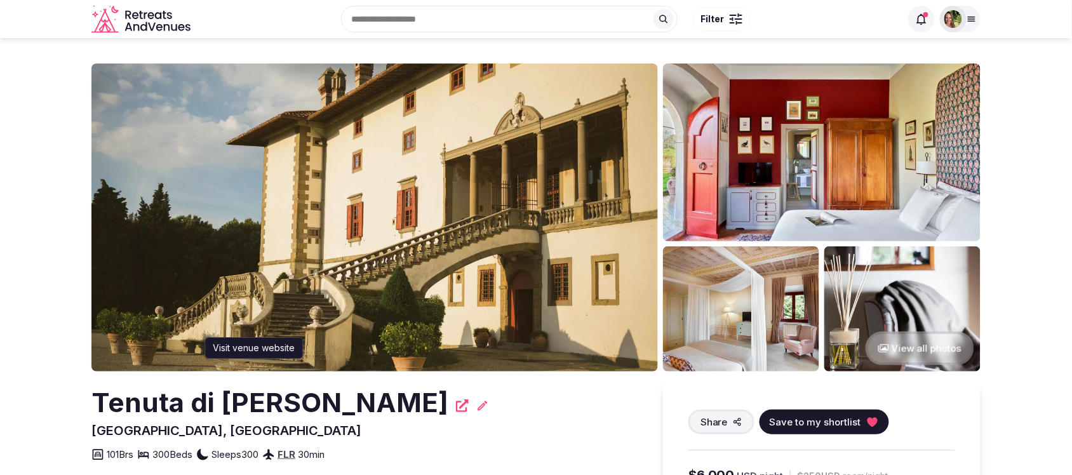
click at [456, 409] on icon at bounding box center [462, 405] width 13 height 13
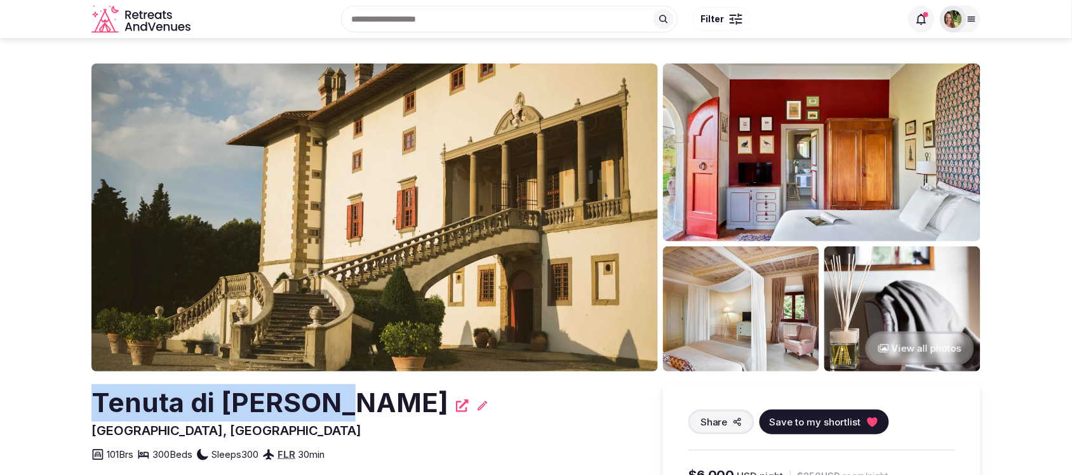
drag, startPoint x: 331, startPoint y: 408, endPoint x: 74, endPoint y: 411, distance: 257.1
copy h2 "Tenuta di [PERSON_NAME]"
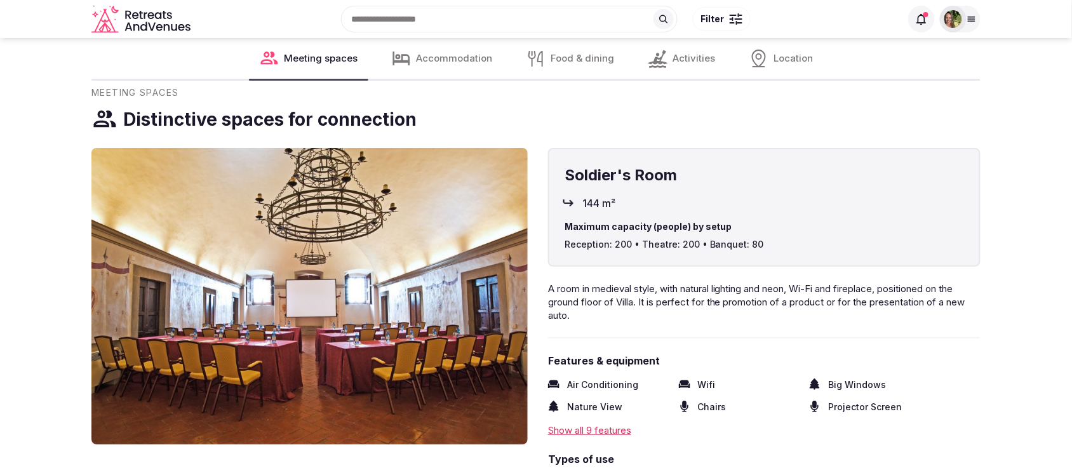
scroll to position [1270, 0]
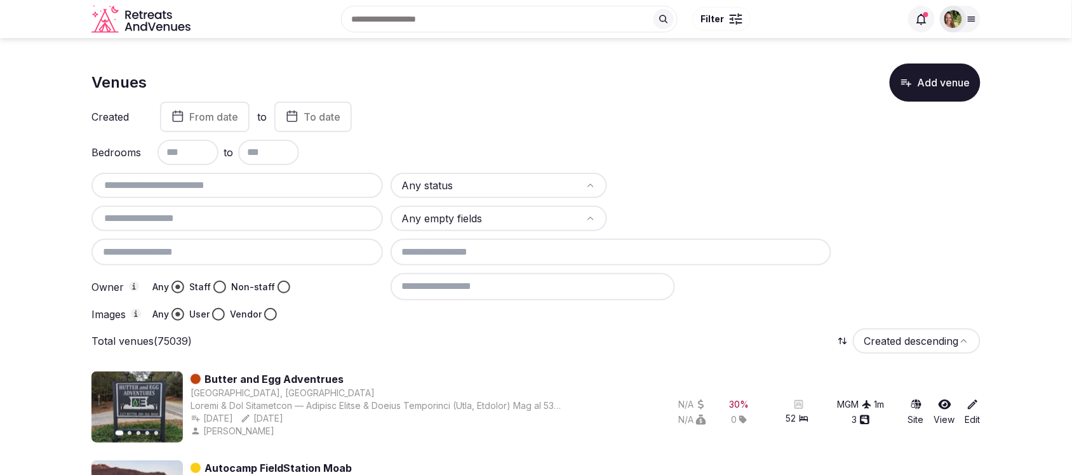
click at [214, 178] on input "text" at bounding box center [236, 185] width 281 height 15
paste input "**********"
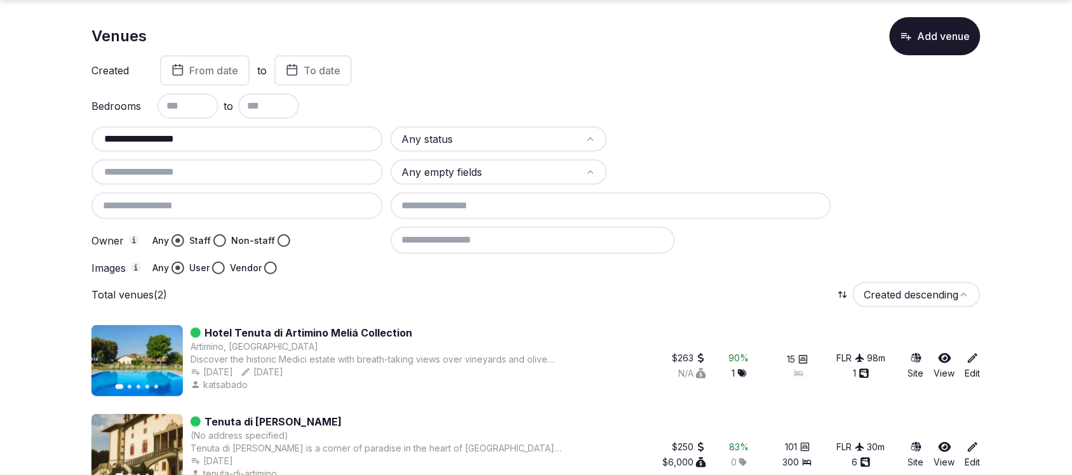
scroll to position [73, 0]
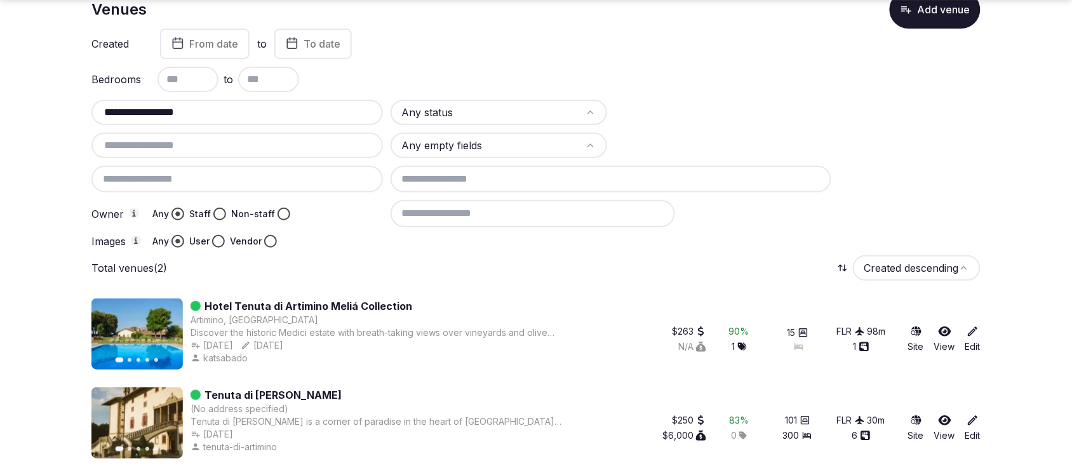
drag, startPoint x: 201, startPoint y: 113, endPoint x: 81, endPoint y: 118, distance: 119.5
click at [84, 117] on section "**********" at bounding box center [536, 222] width 1072 height 514
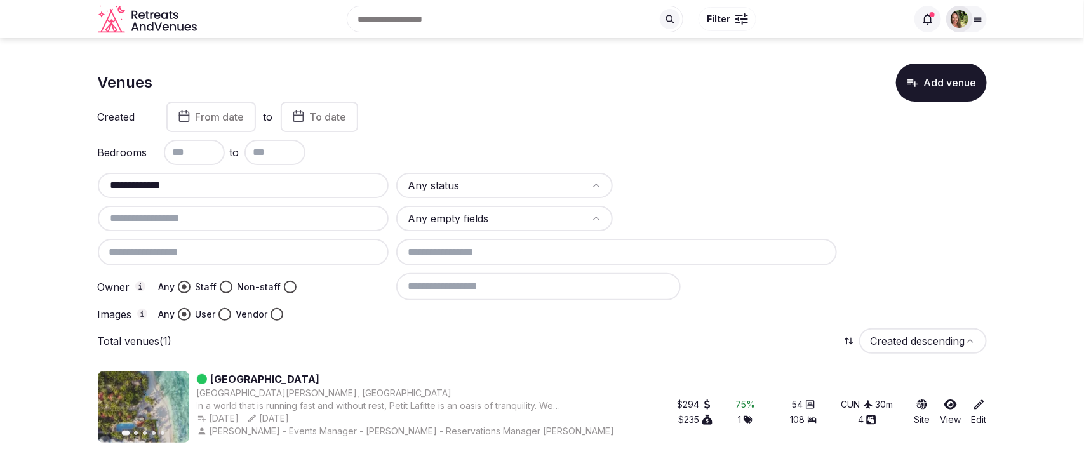
type input "**********"
click at [981, 400] on icon at bounding box center [979, 404] width 13 height 13
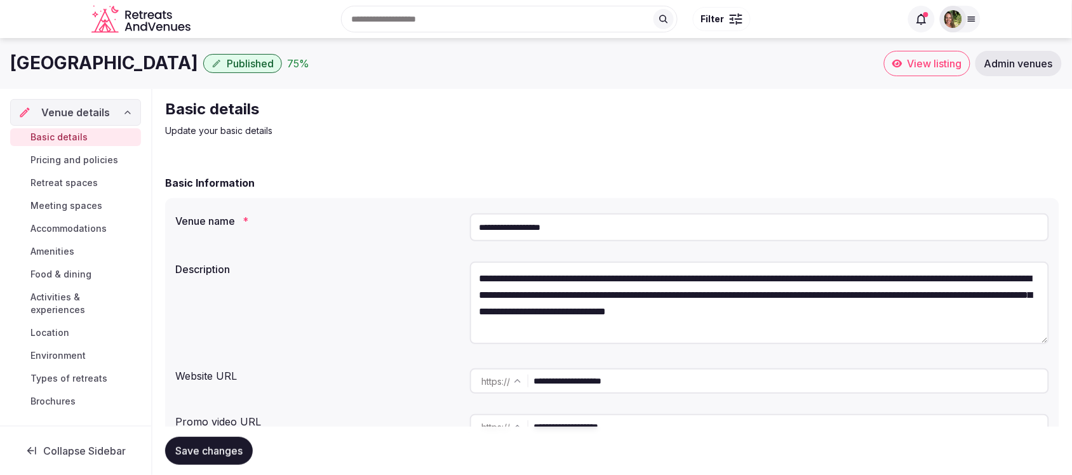
click at [52, 328] on span "Location" at bounding box center [49, 332] width 39 height 13
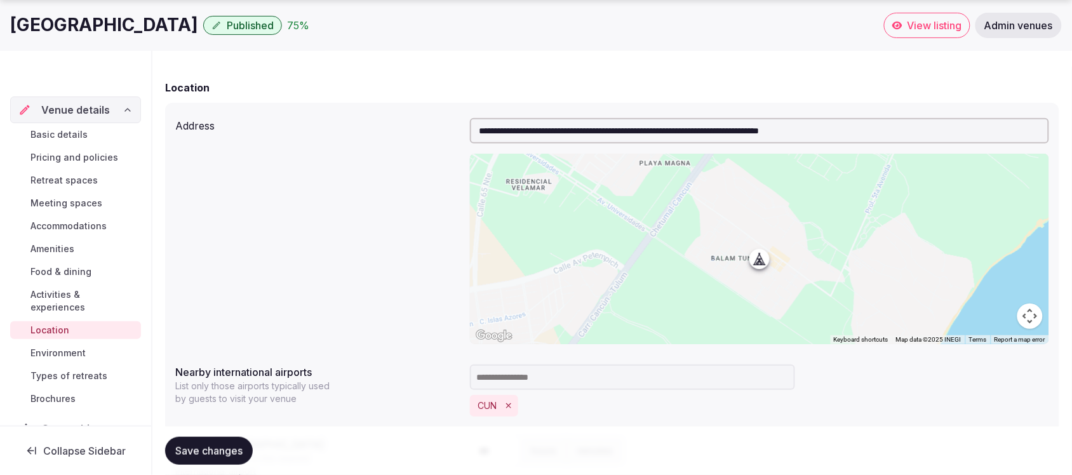
scroll to position [238, 0]
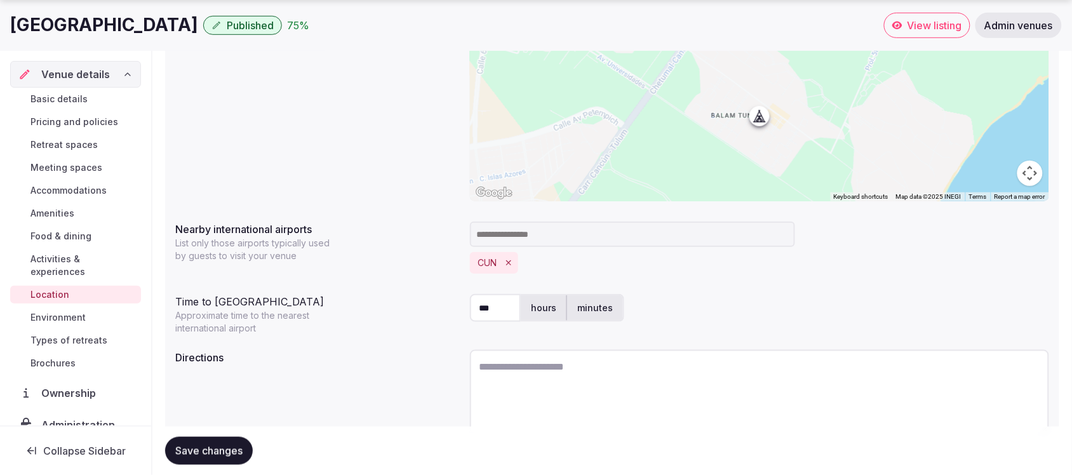
drag, startPoint x: 500, startPoint y: 313, endPoint x: 463, endPoint y: 312, distance: 36.2
click at [463, 312] on div "Time to international airport Approximate time to the nearest international air…" at bounding box center [612, 312] width 874 height 46
type input "*"
click at [932, 303] on div "* hours minutes" at bounding box center [759, 308] width 579 height 28
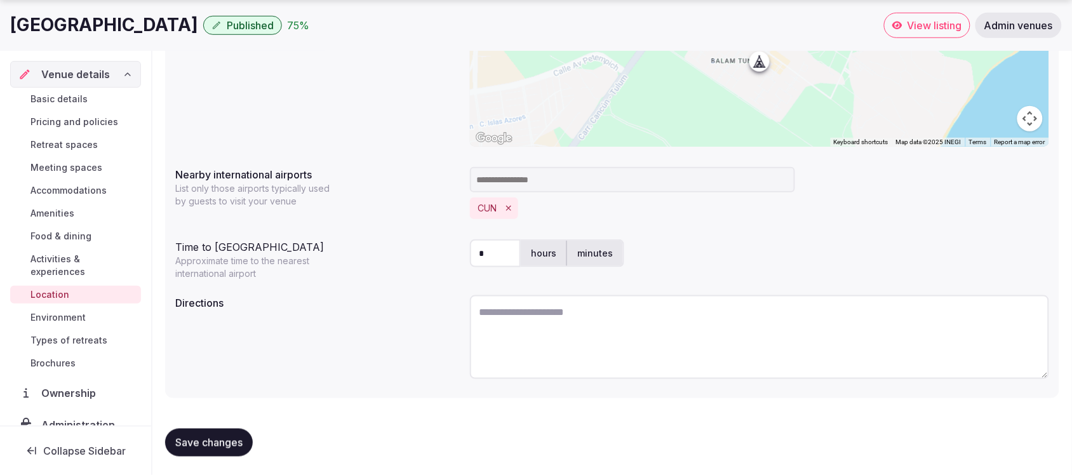
scroll to position [293, 0]
click at [232, 436] on span "Save changes" at bounding box center [208, 442] width 67 height 13
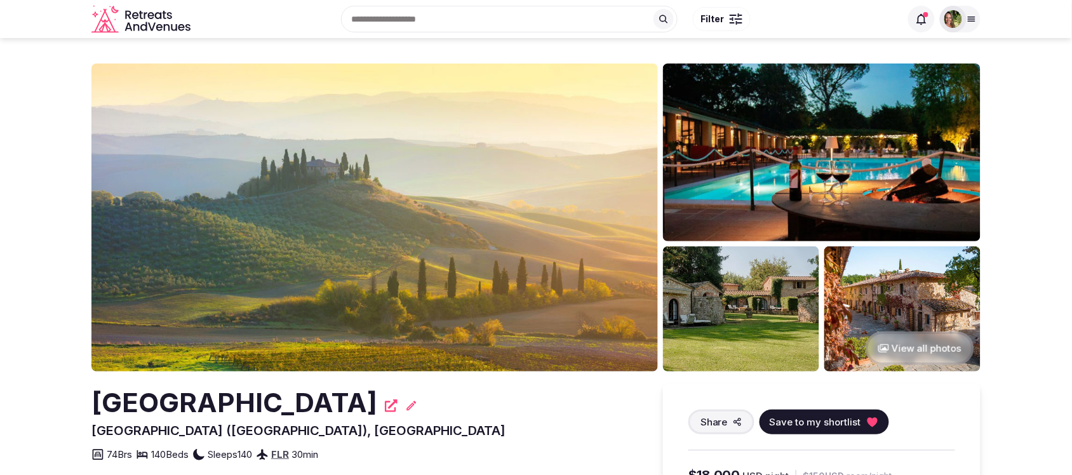
click at [385, 405] on icon at bounding box center [391, 405] width 13 height 13
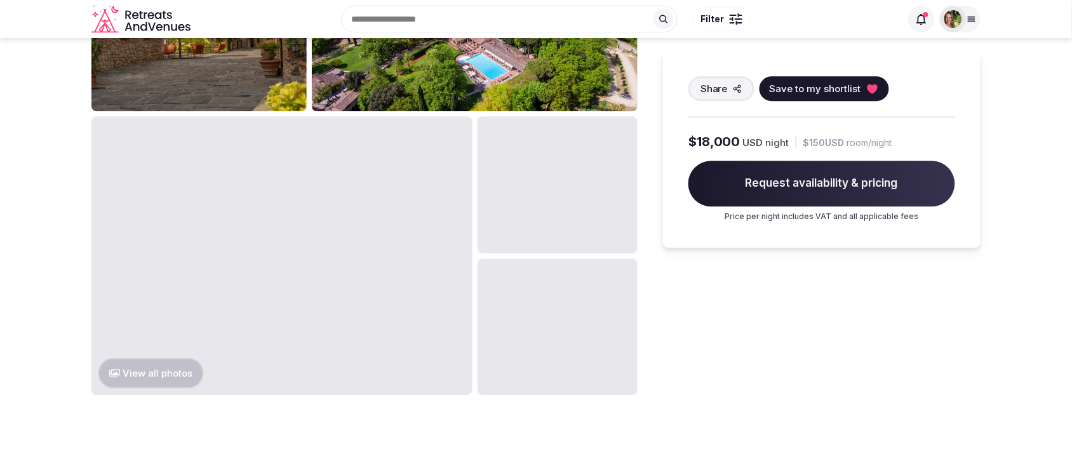
scroll to position [794, 0]
